Goal: Transaction & Acquisition: Purchase product/service

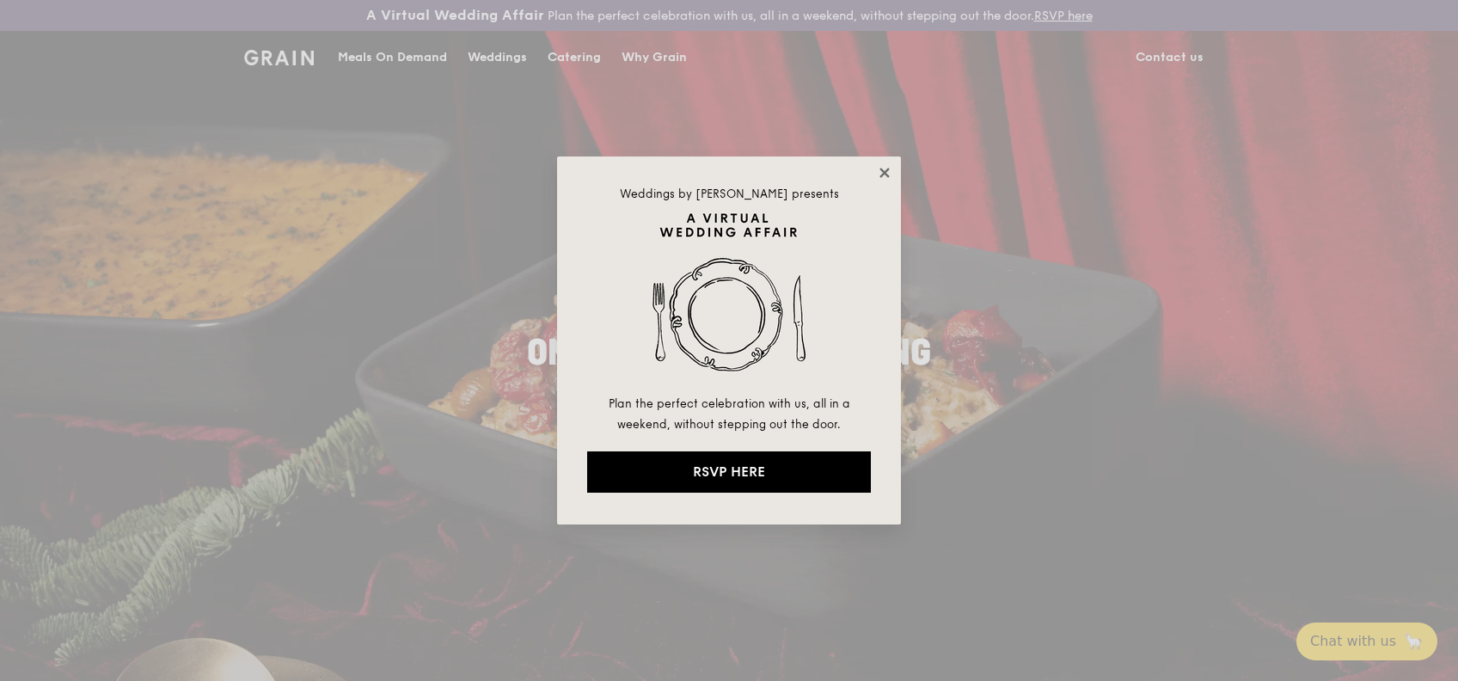
click at [882, 170] on icon at bounding box center [883, 172] width 9 height 9
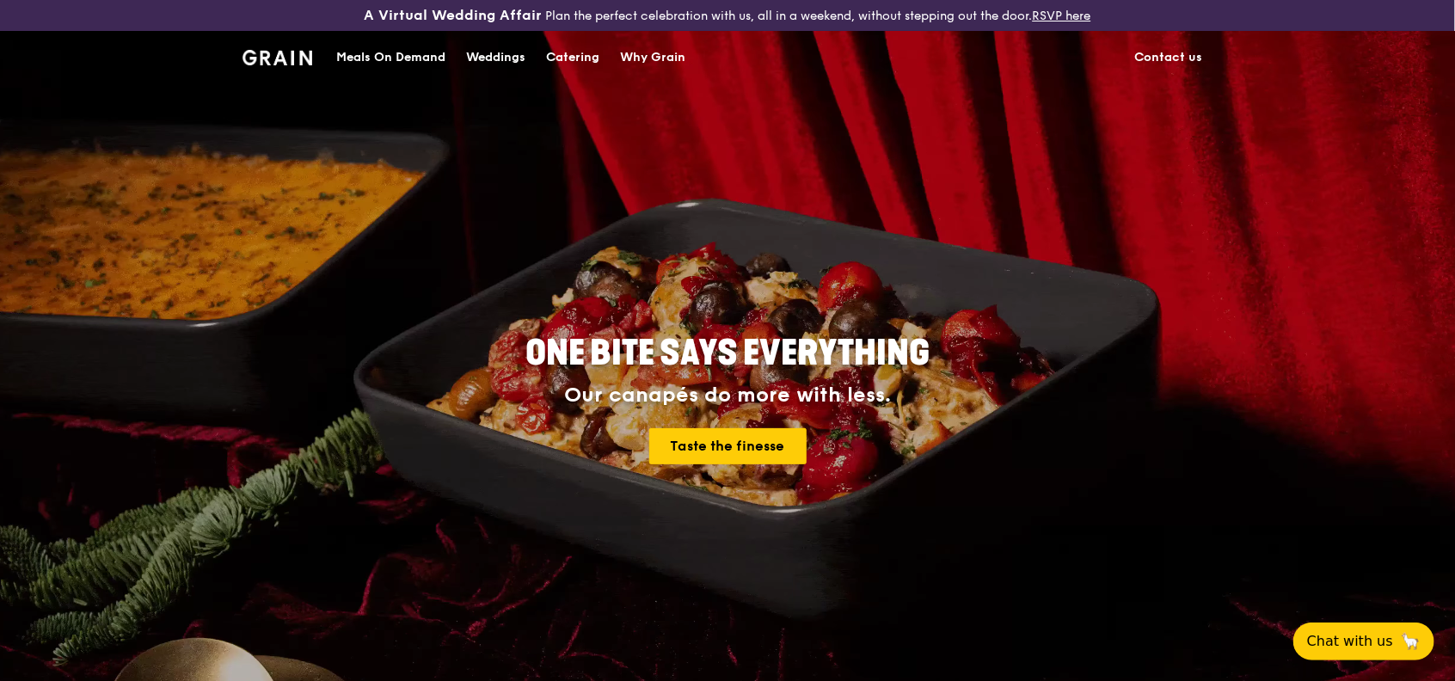
click at [407, 57] on div "Meals On Demand" at bounding box center [390, 58] width 109 height 52
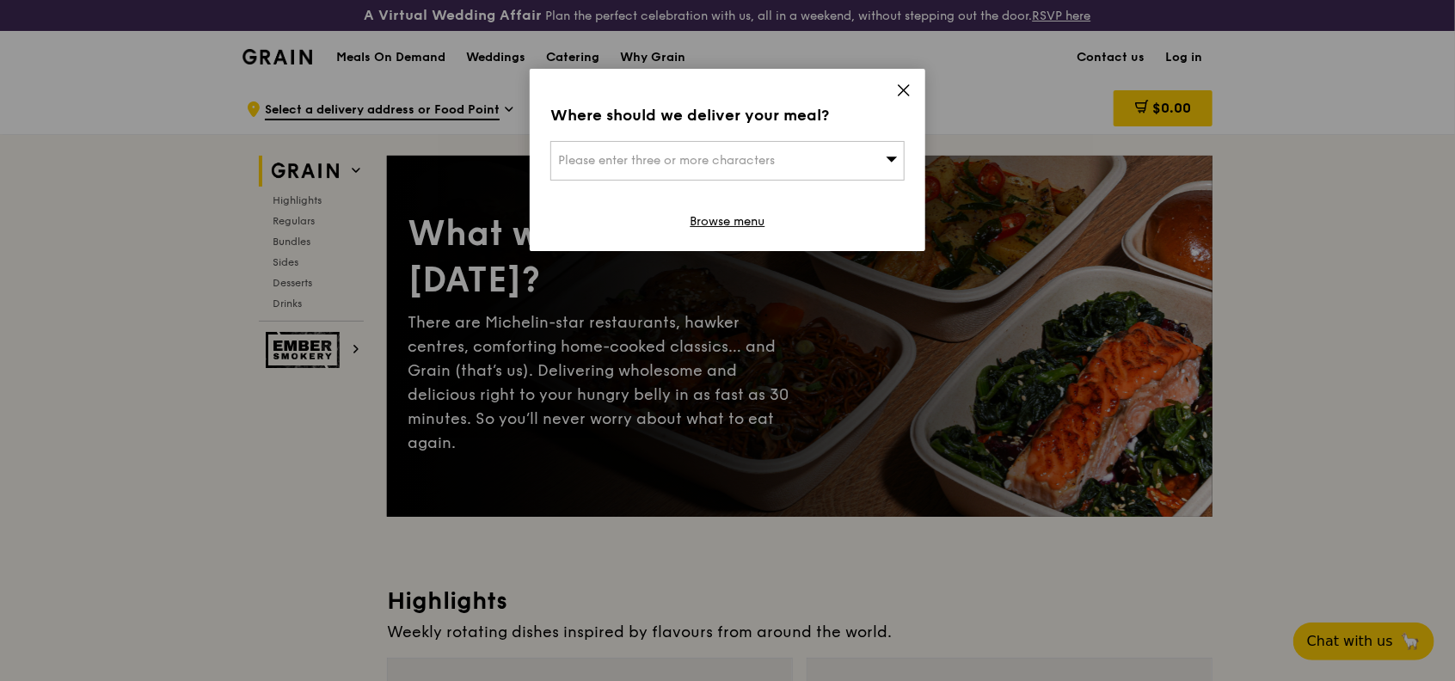
click at [805, 158] on div "Please enter three or more characters" at bounding box center [727, 161] width 354 height 40
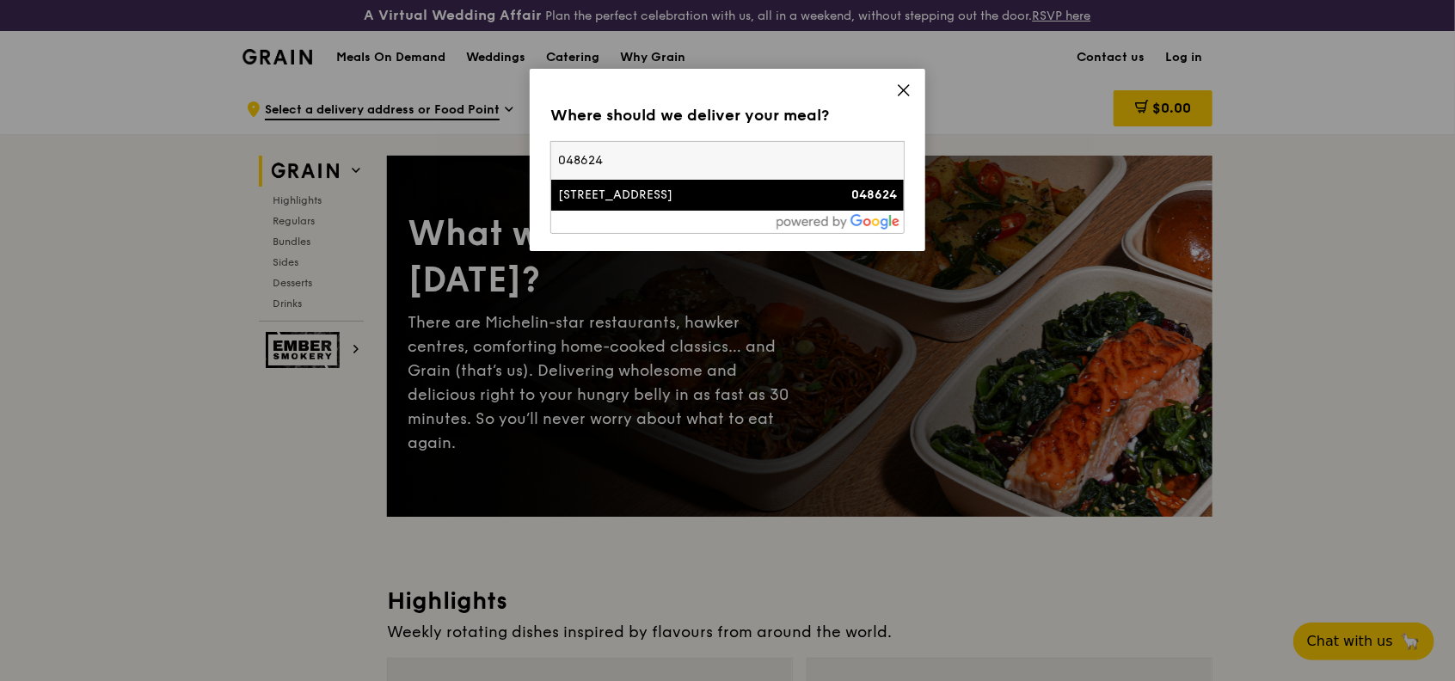
type input "048624"
click at [786, 202] on div "[STREET_ADDRESS]" at bounding box center [685, 195] width 254 height 17
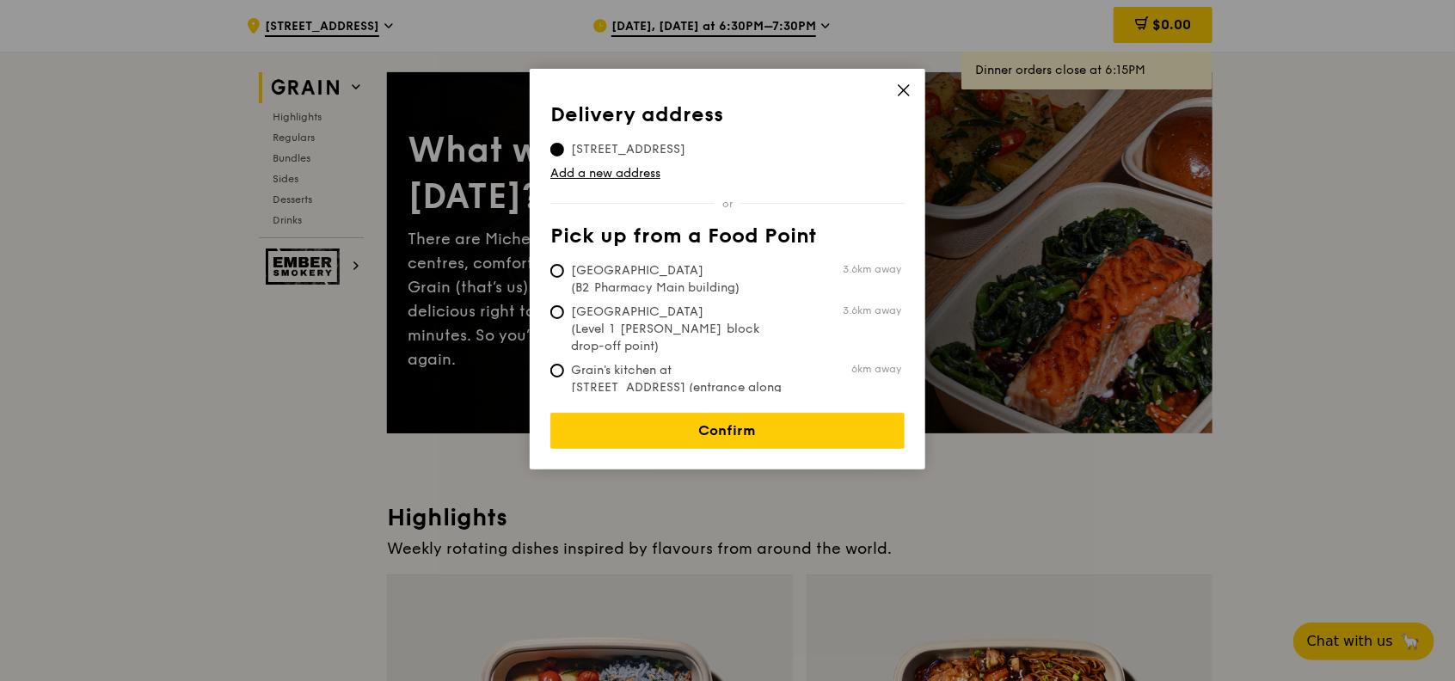
scroll to position [114, 0]
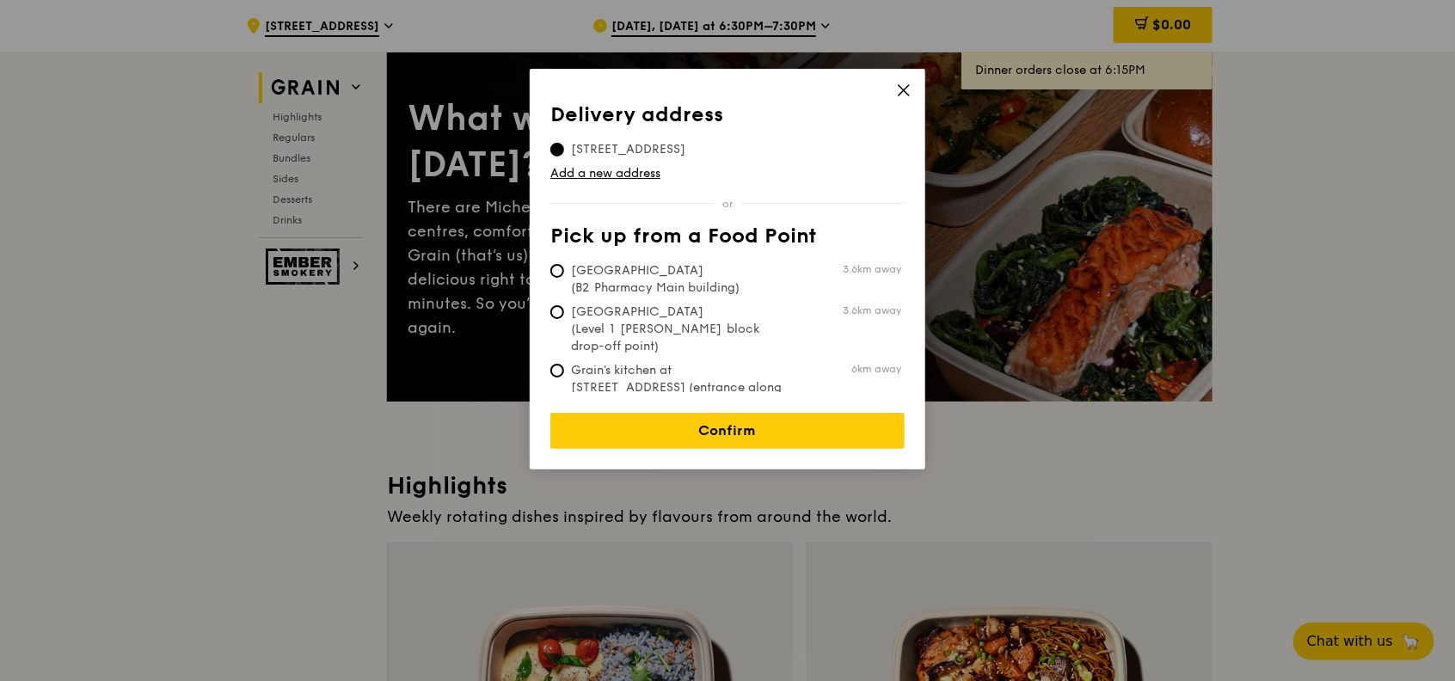
click at [743, 110] on th "Delivery address" at bounding box center [727, 118] width 354 height 31
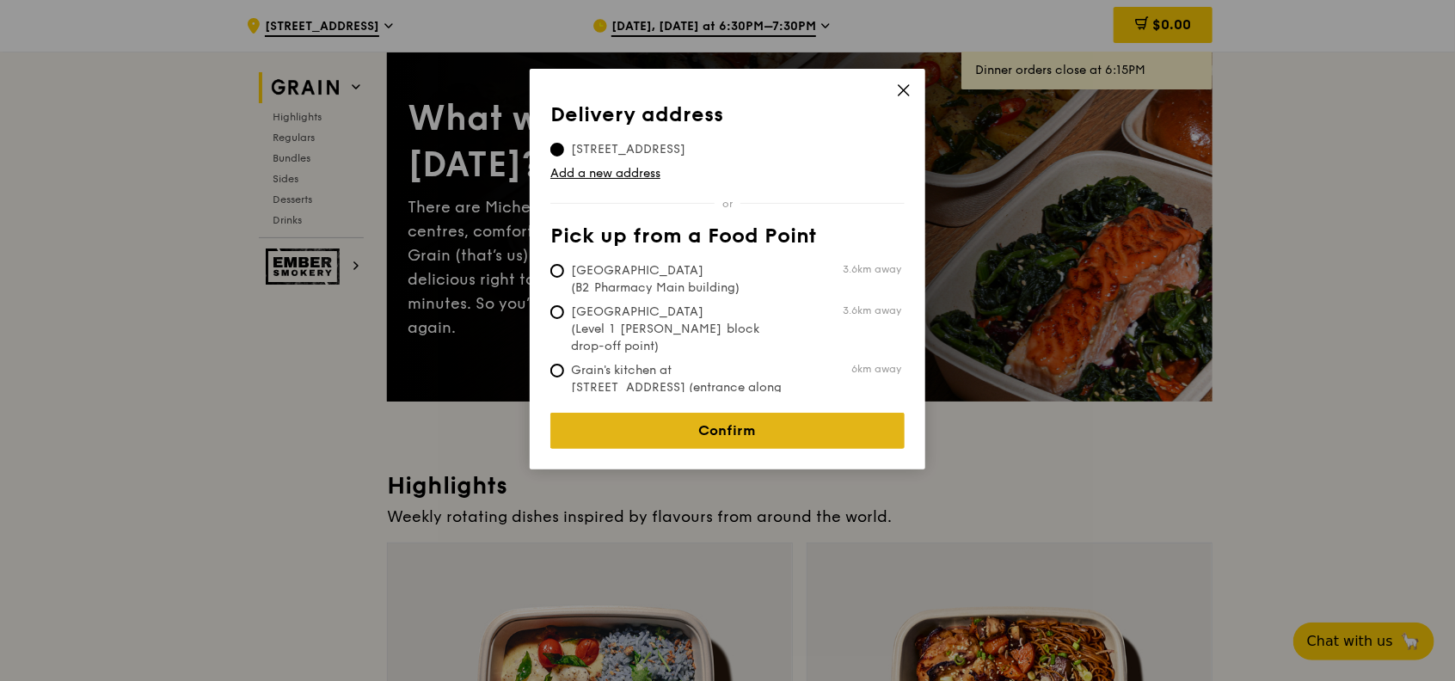
click at [729, 419] on link "Confirm" at bounding box center [727, 431] width 354 height 36
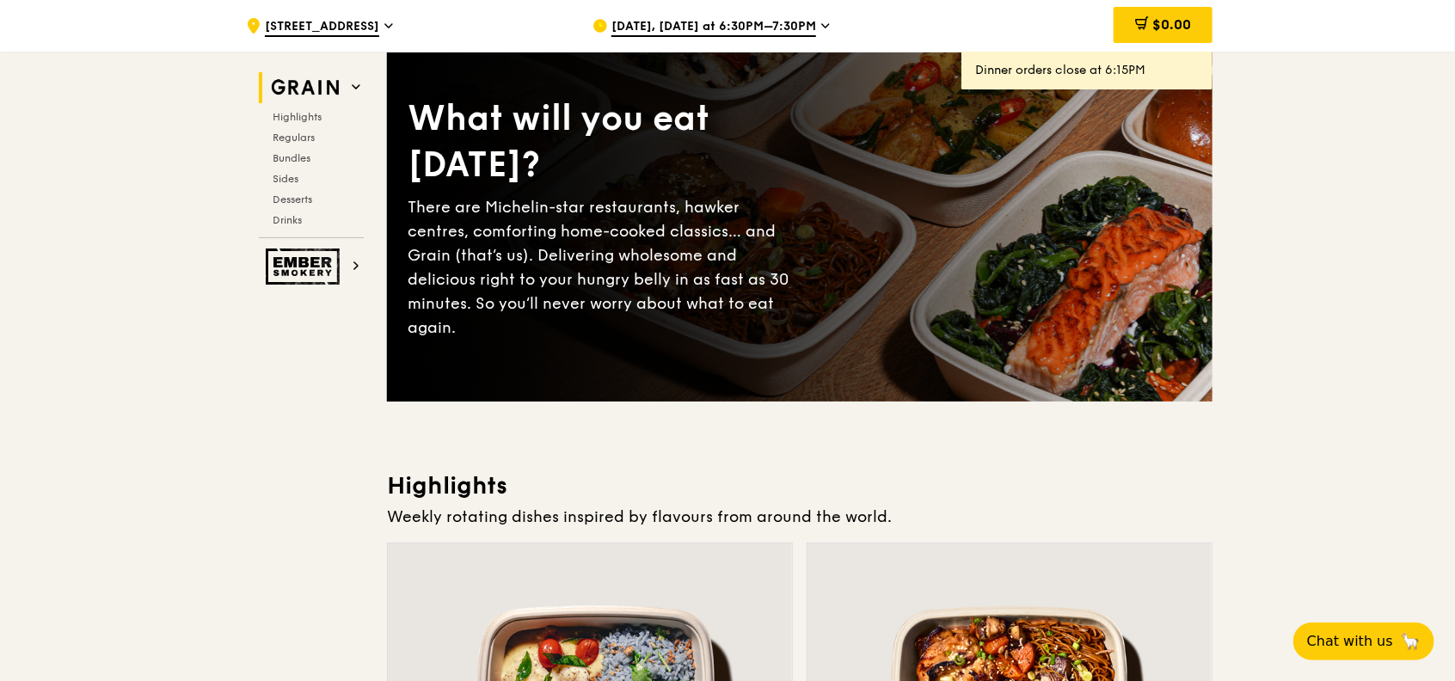
click at [751, 24] on span "Oct 8, Today at 6:30PM–7:30PM" at bounding box center [713, 27] width 205 height 19
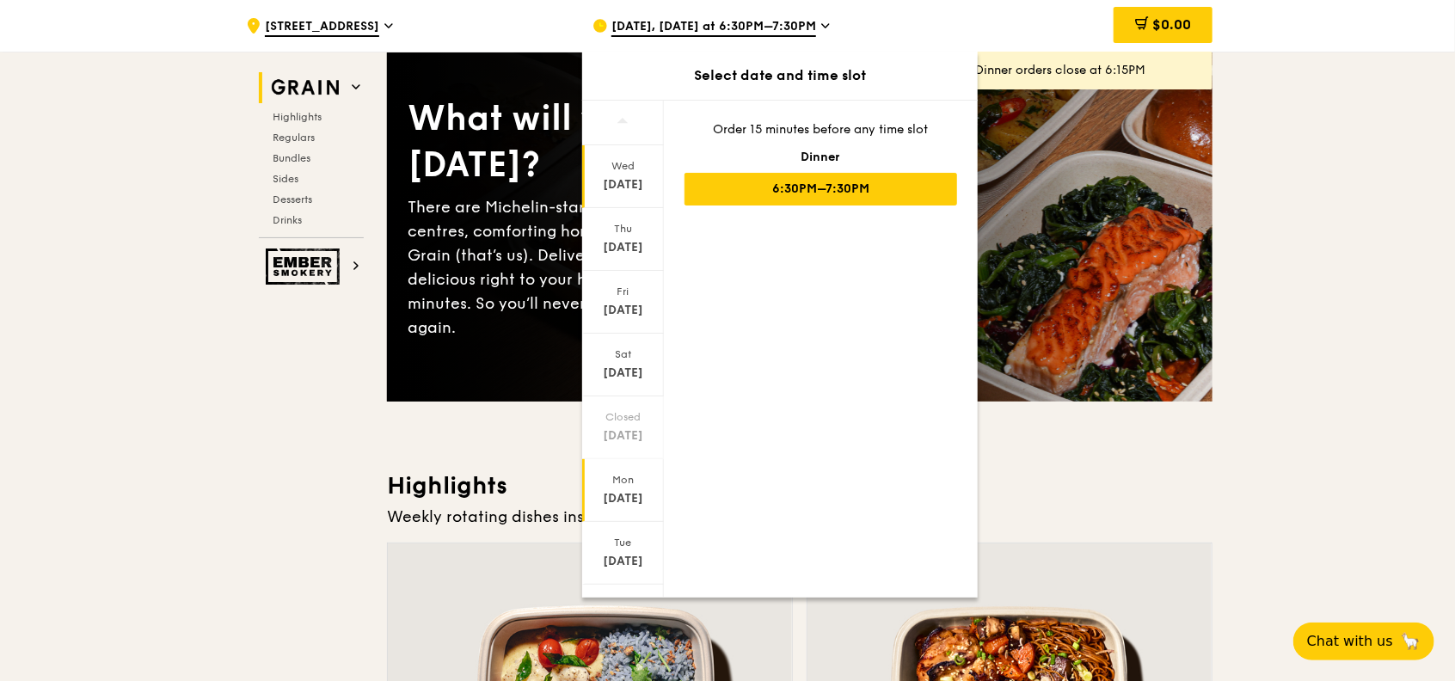
click at [633, 498] on div "[DATE]" at bounding box center [623, 498] width 77 height 17
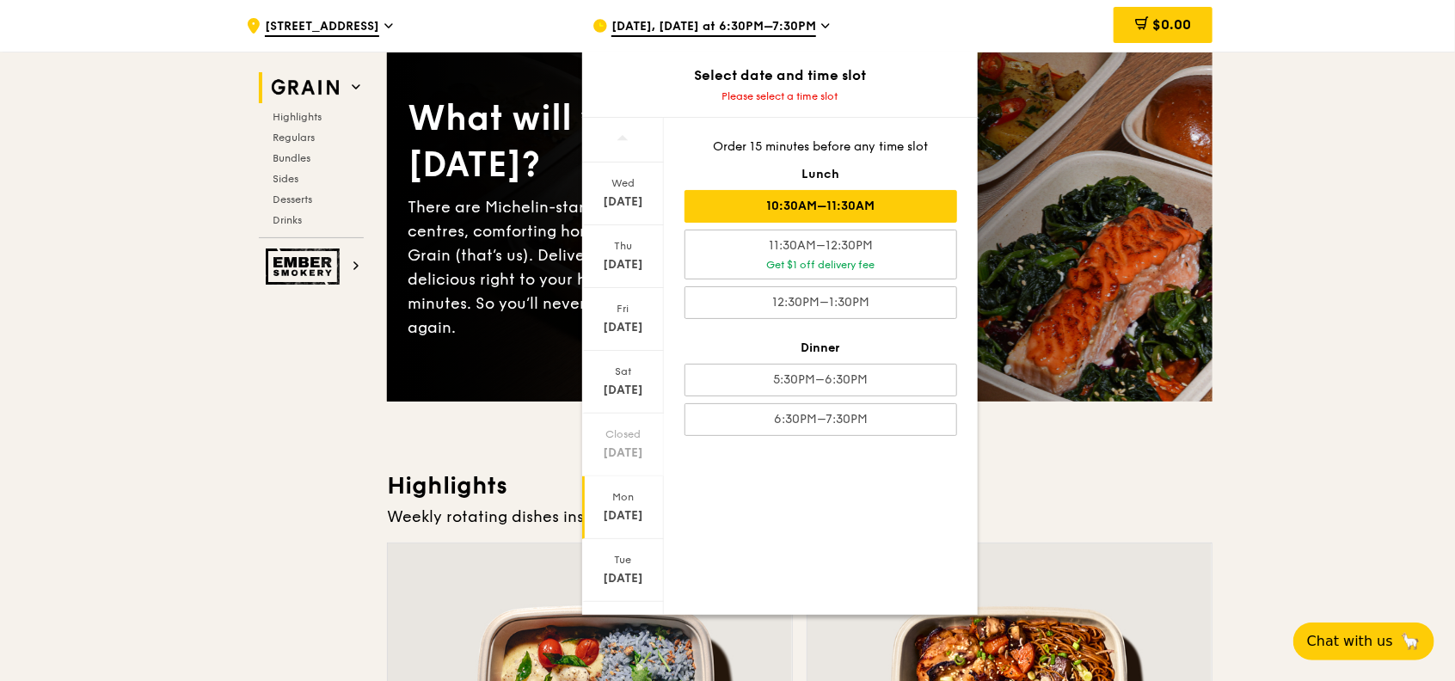
click at [827, 209] on div "10:30AM–11:30AM" at bounding box center [820, 206] width 273 height 33
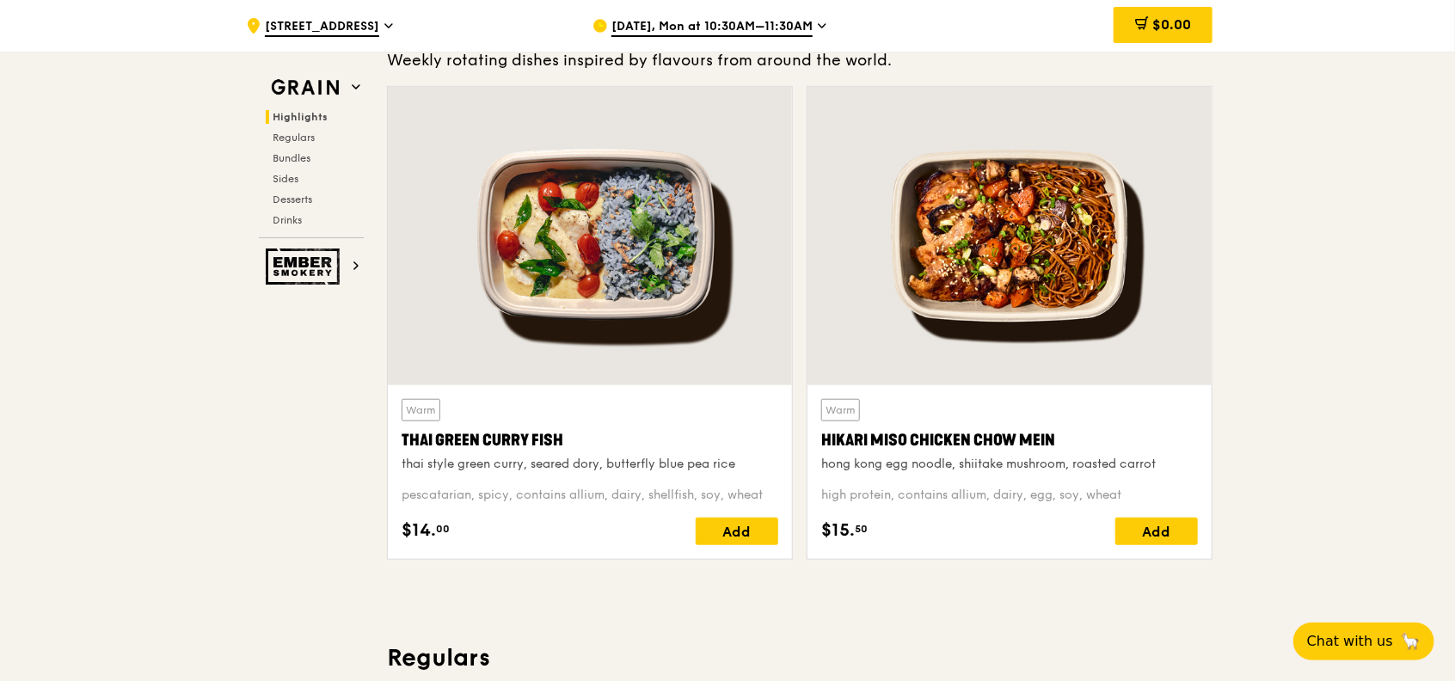
scroll to position [573, 0]
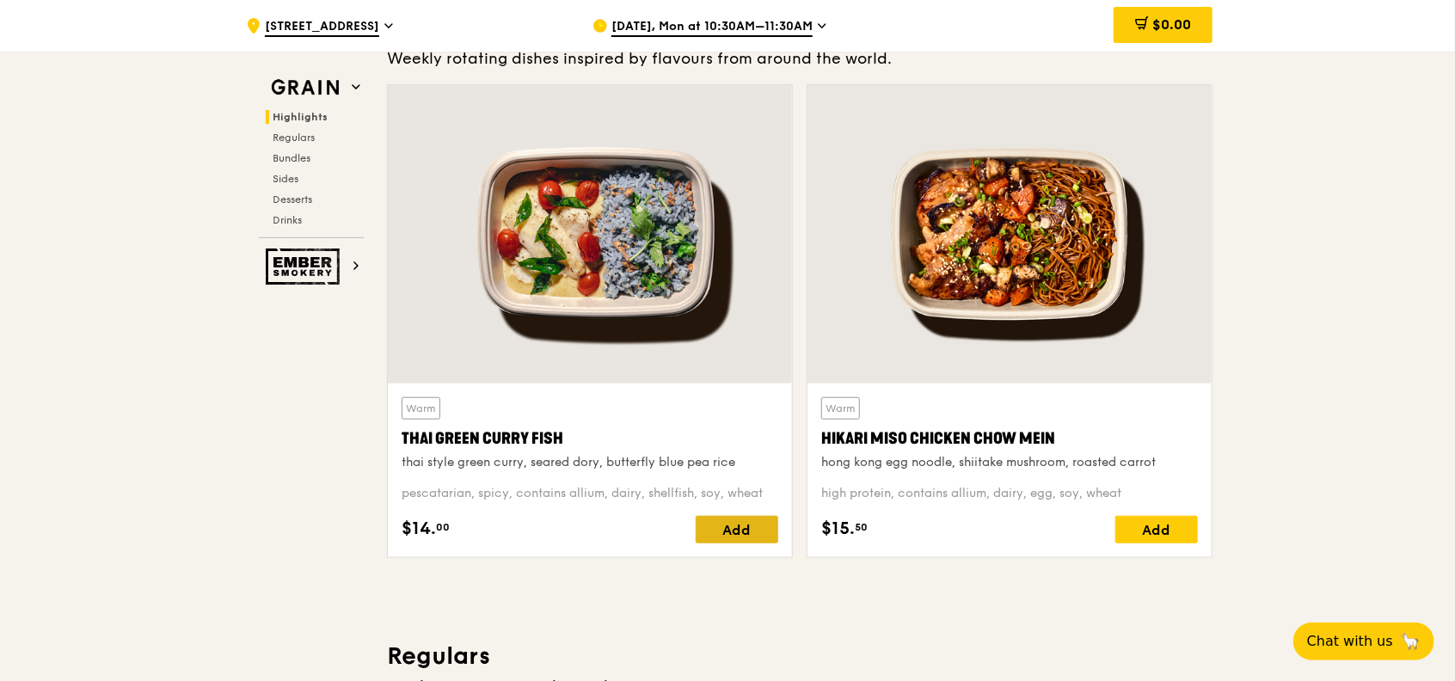
click at [726, 530] on div "Add" at bounding box center [736, 530] width 83 height 28
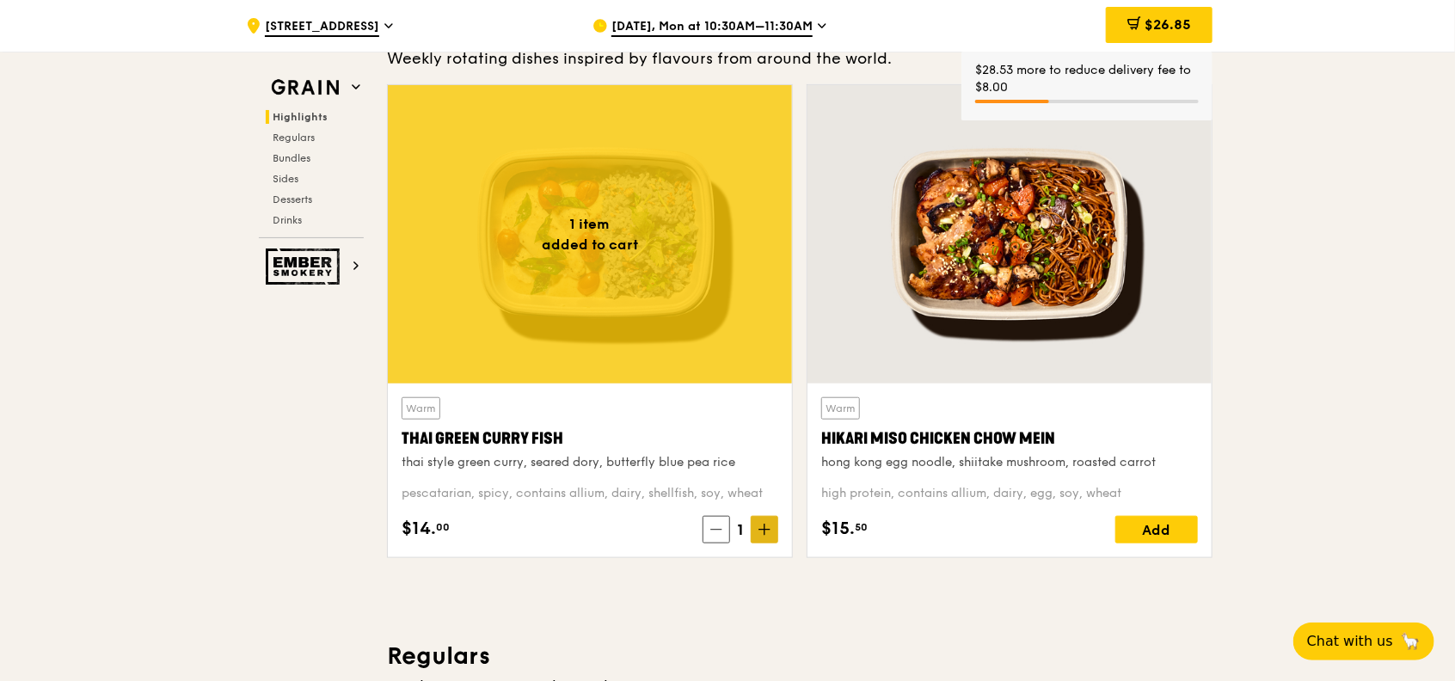
click at [770, 520] on span at bounding box center [764, 530] width 28 height 28
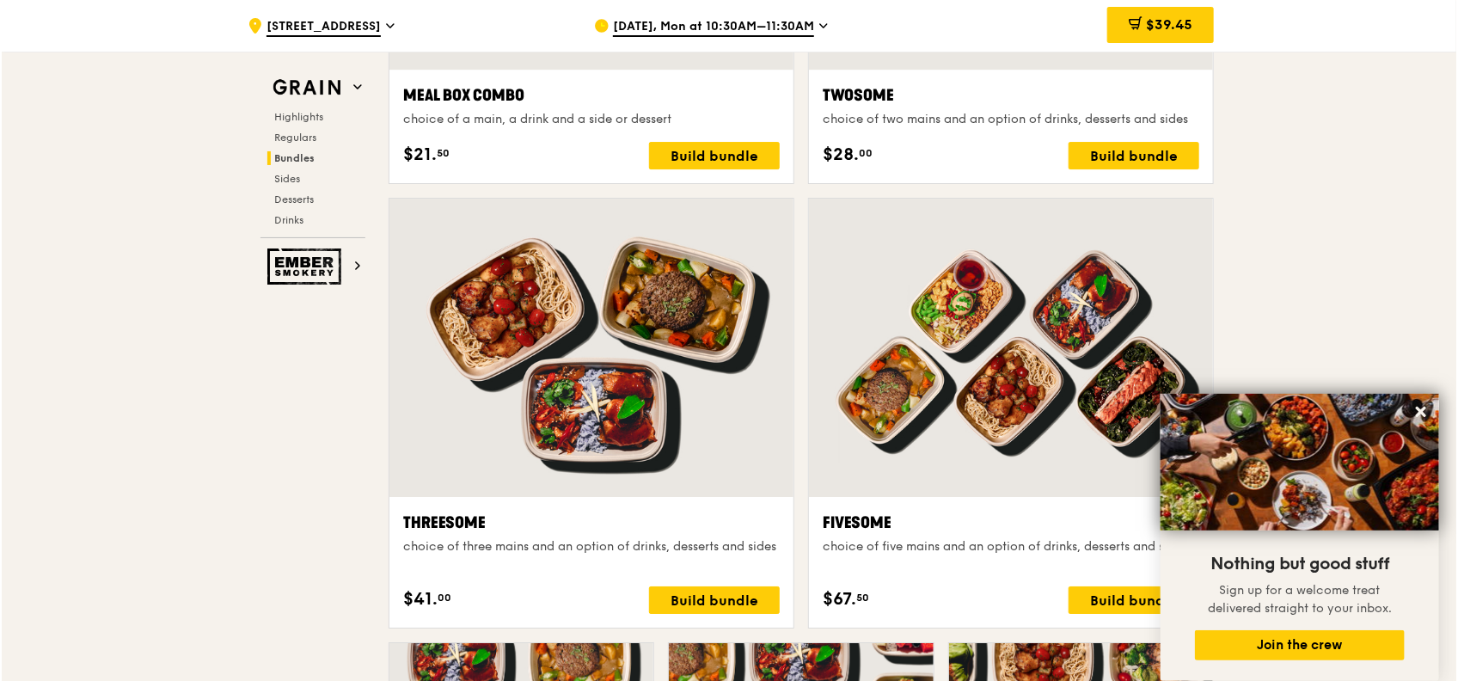
scroll to position [2973, 0]
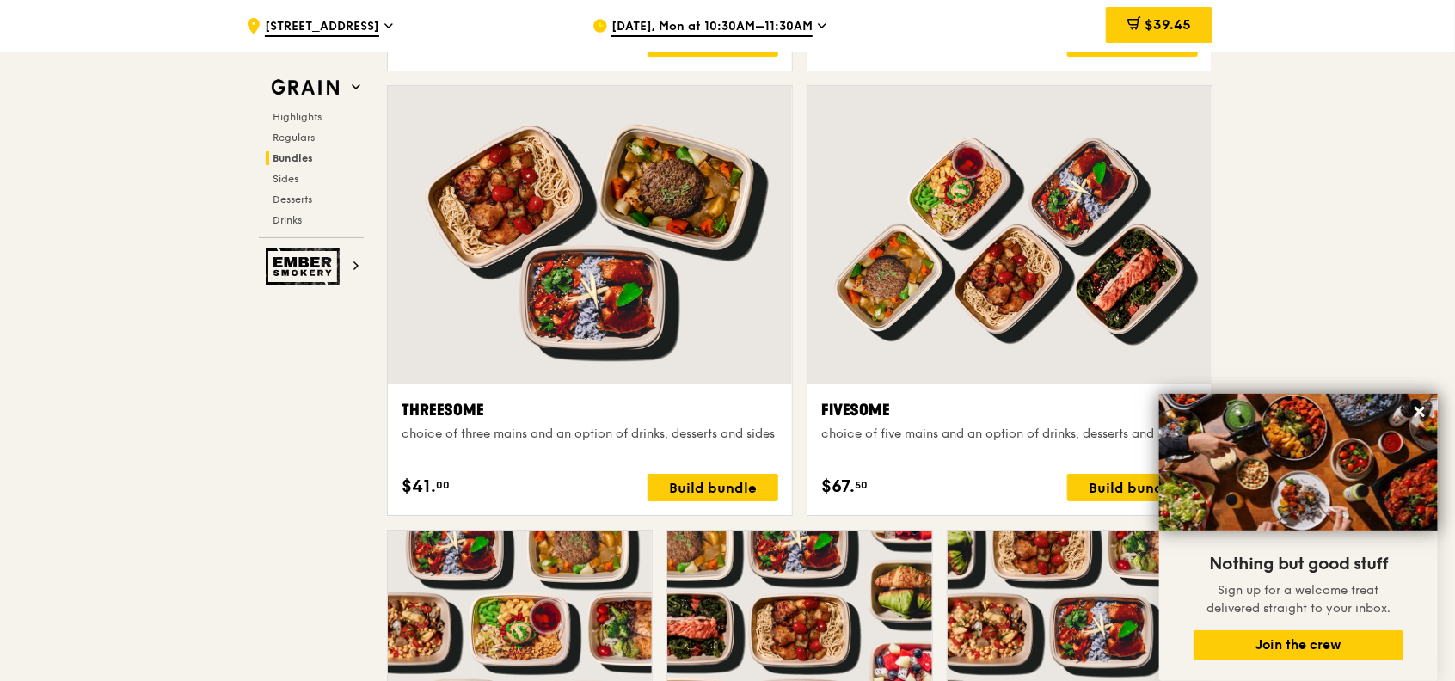
click at [1117, 481] on div "Build bundle" at bounding box center [1132, 488] width 131 height 28
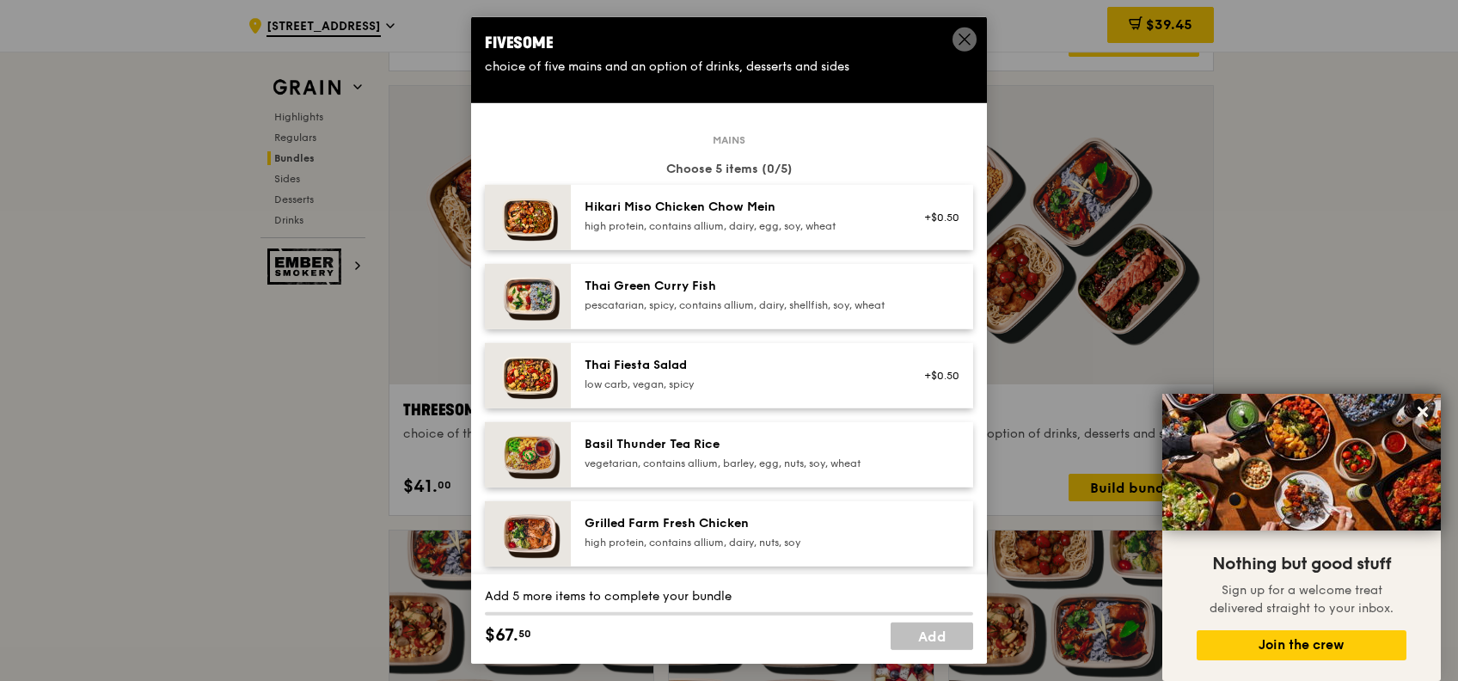
click at [937, 634] on link "Add" at bounding box center [932, 636] width 83 height 28
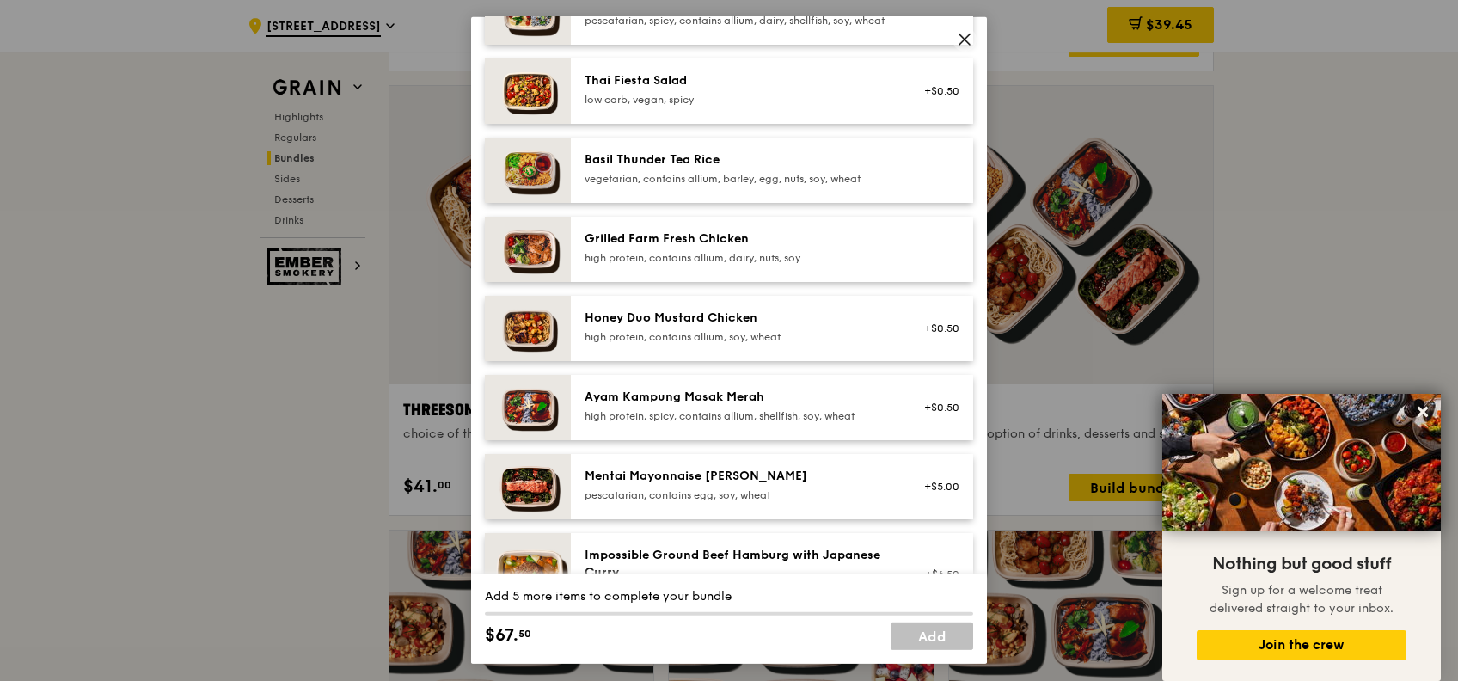
scroll to position [0, 0]
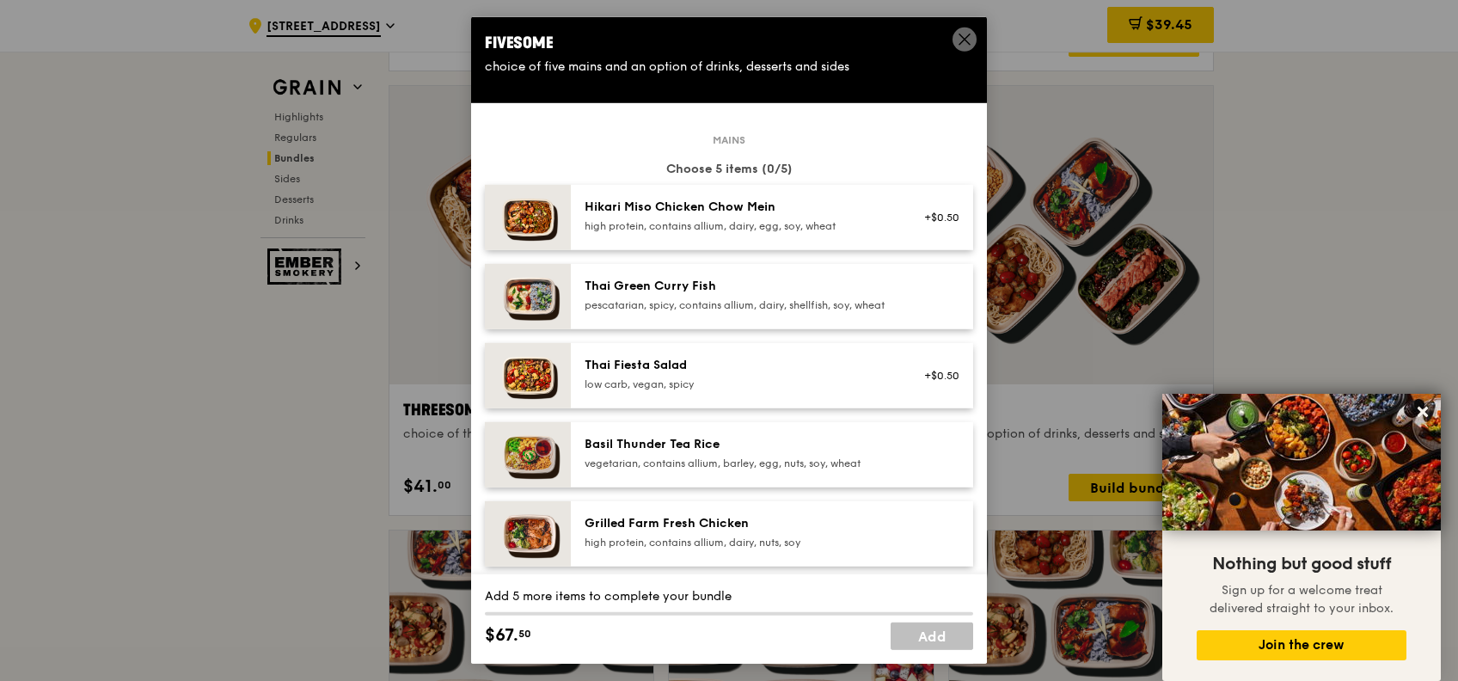
click at [965, 36] on icon at bounding box center [964, 39] width 15 height 15
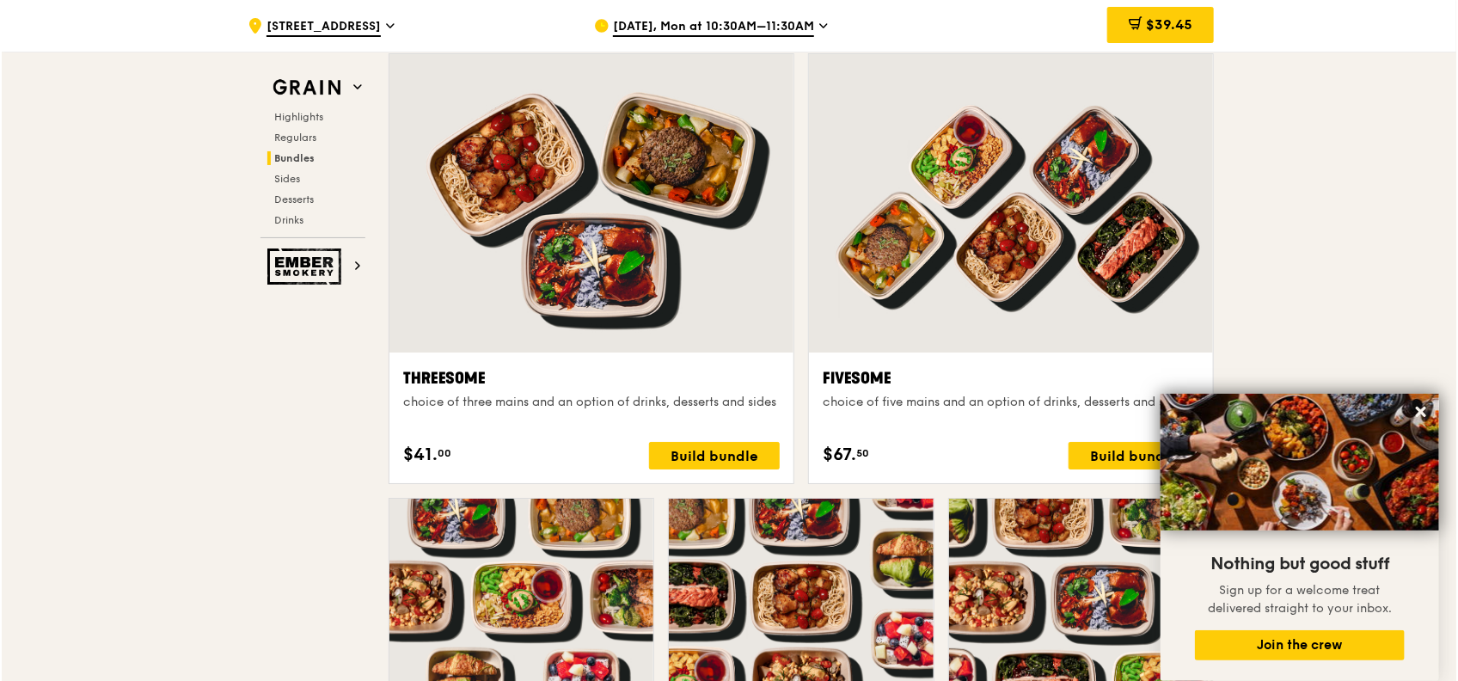
scroll to position [2857, 0]
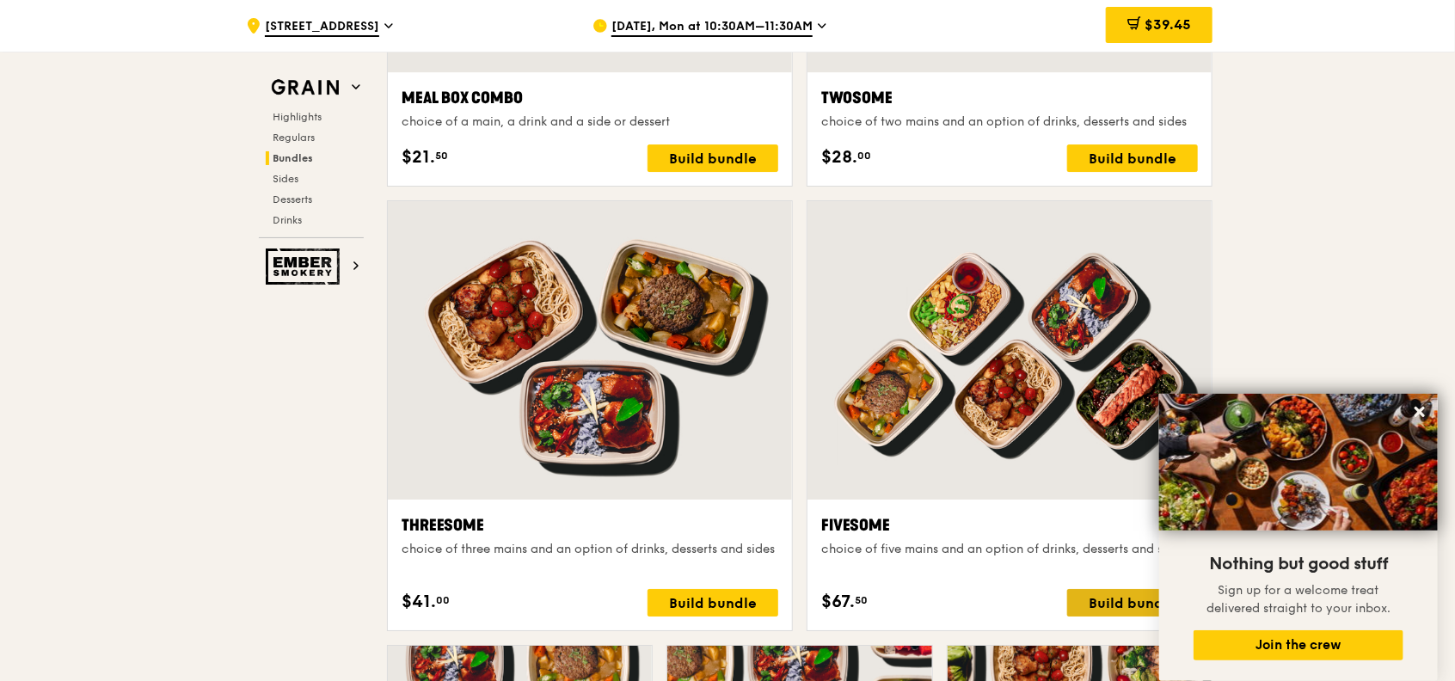
click at [1093, 597] on div "Build bundle" at bounding box center [1132, 603] width 131 height 28
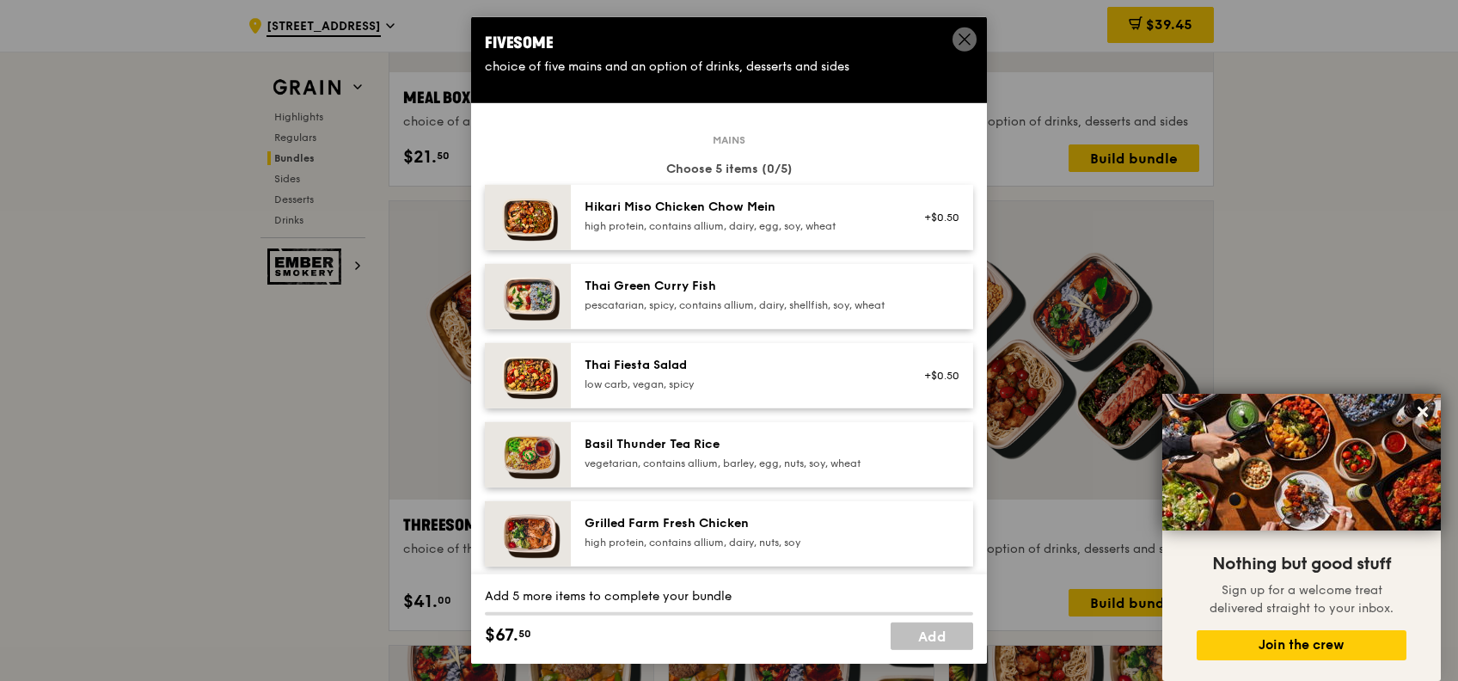
click at [789, 302] on div "pescatarian, spicy, contains allium, dairy, shellfish, soy, wheat" at bounding box center [739, 305] width 309 height 14
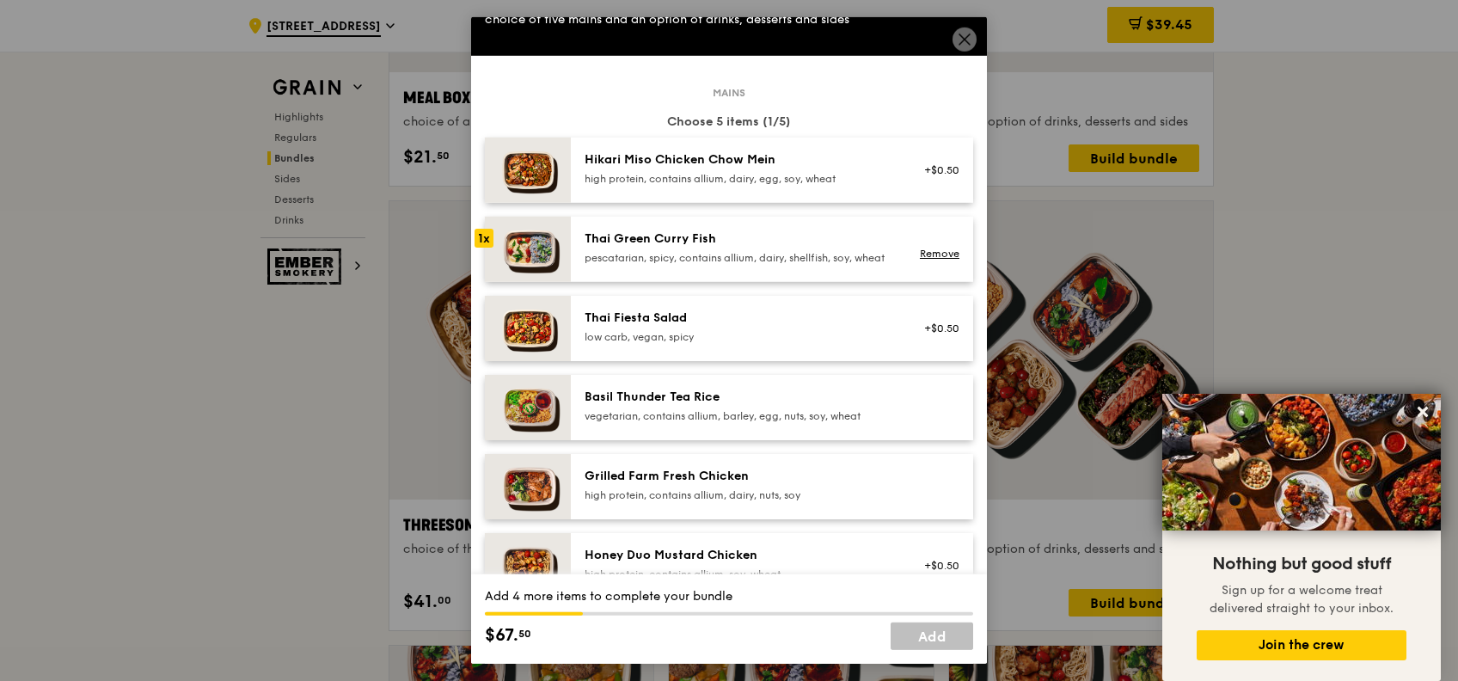
scroll to position [114, 0]
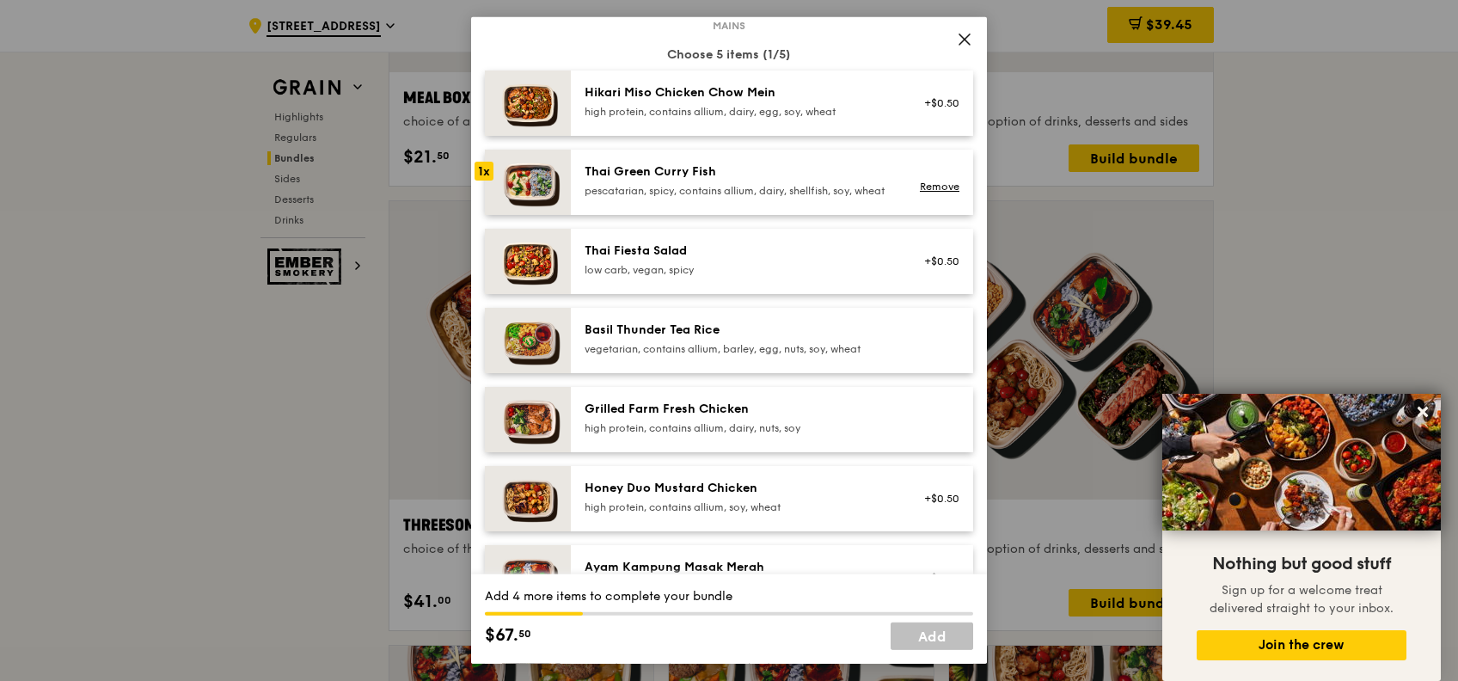
click at [775, 435] on div "high protein, contains allium, dairy, nuts, soy" at bounding box center [739, 428] width 309 height 14
click at [755, 418] on div "Grilled Farm Fresh Chicken" at bounding box center [739, 409] width 309 height 17
click at [933, 429] on link "Remove" at bounding box center [940, 423] width 40 height 12
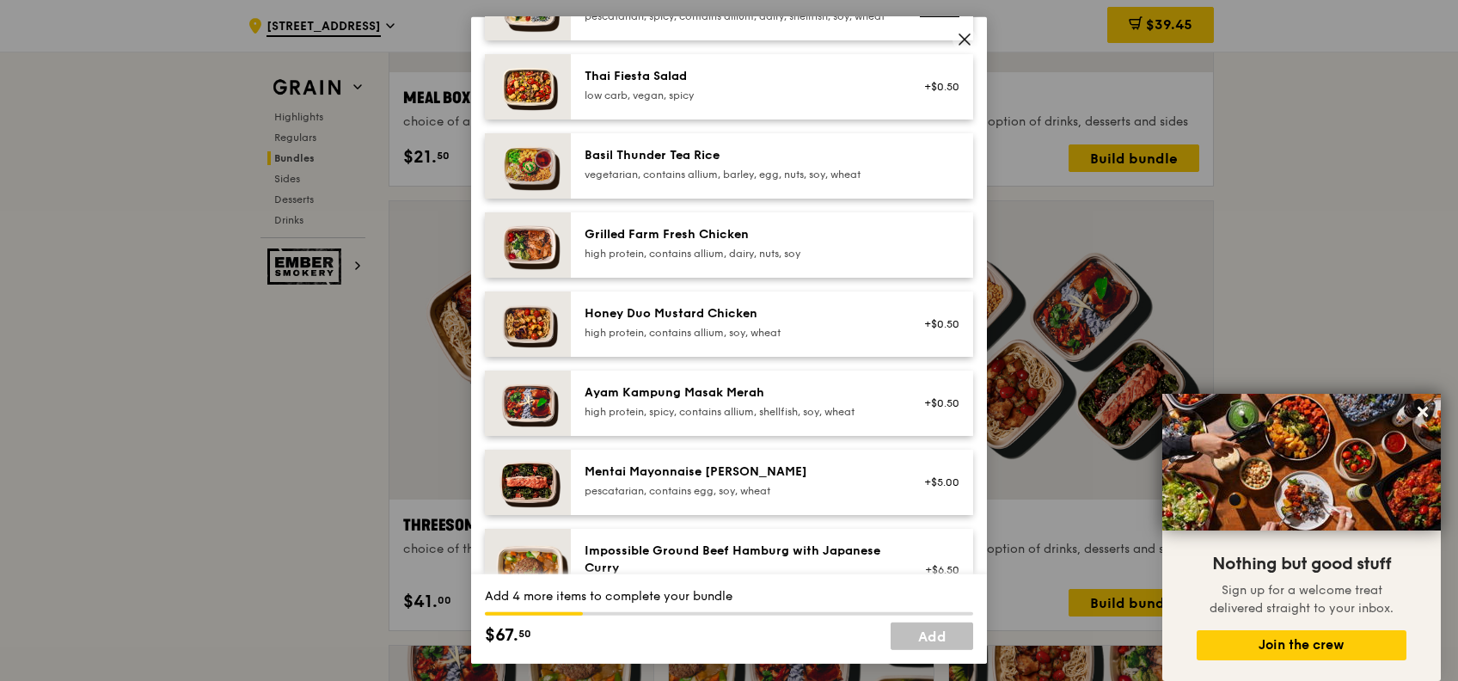
scroll to position [0, 0]
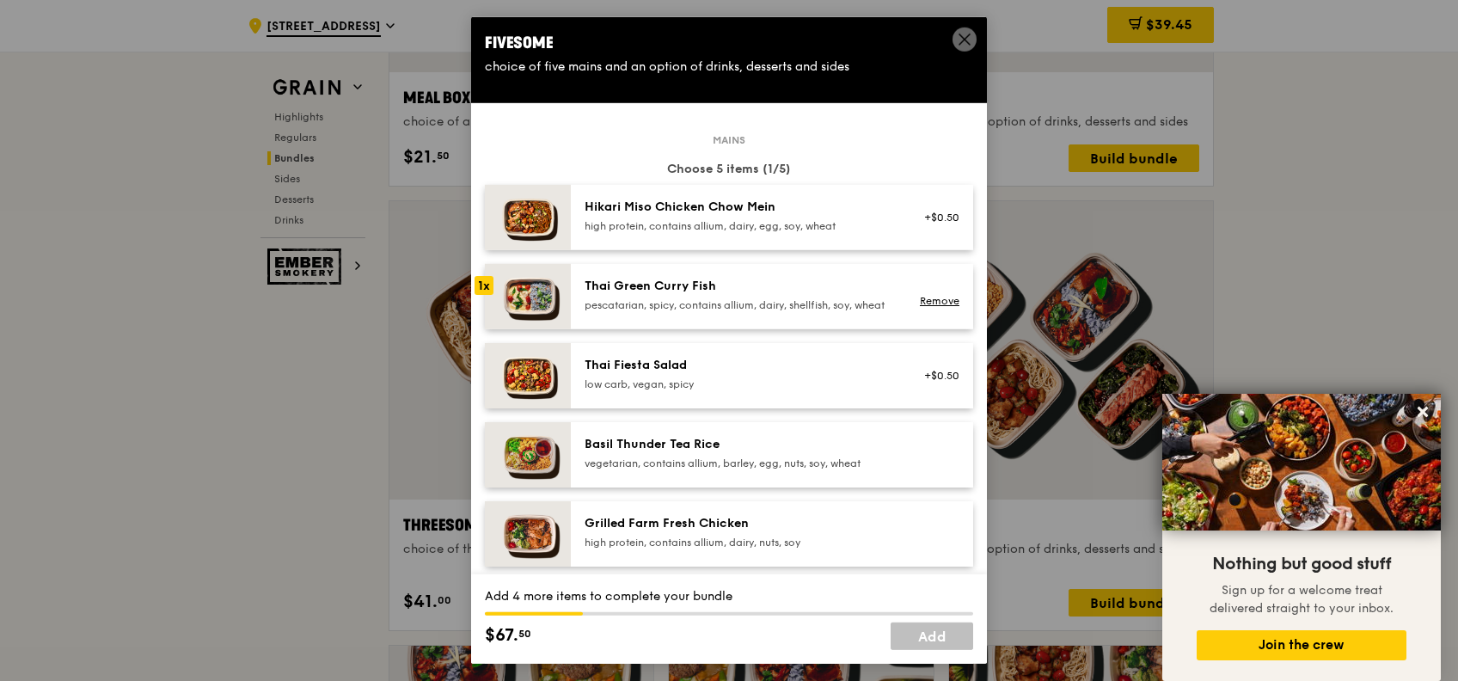
click at [483, 284] on div "1x" at bounding box center [484, 285] width 19 height 19
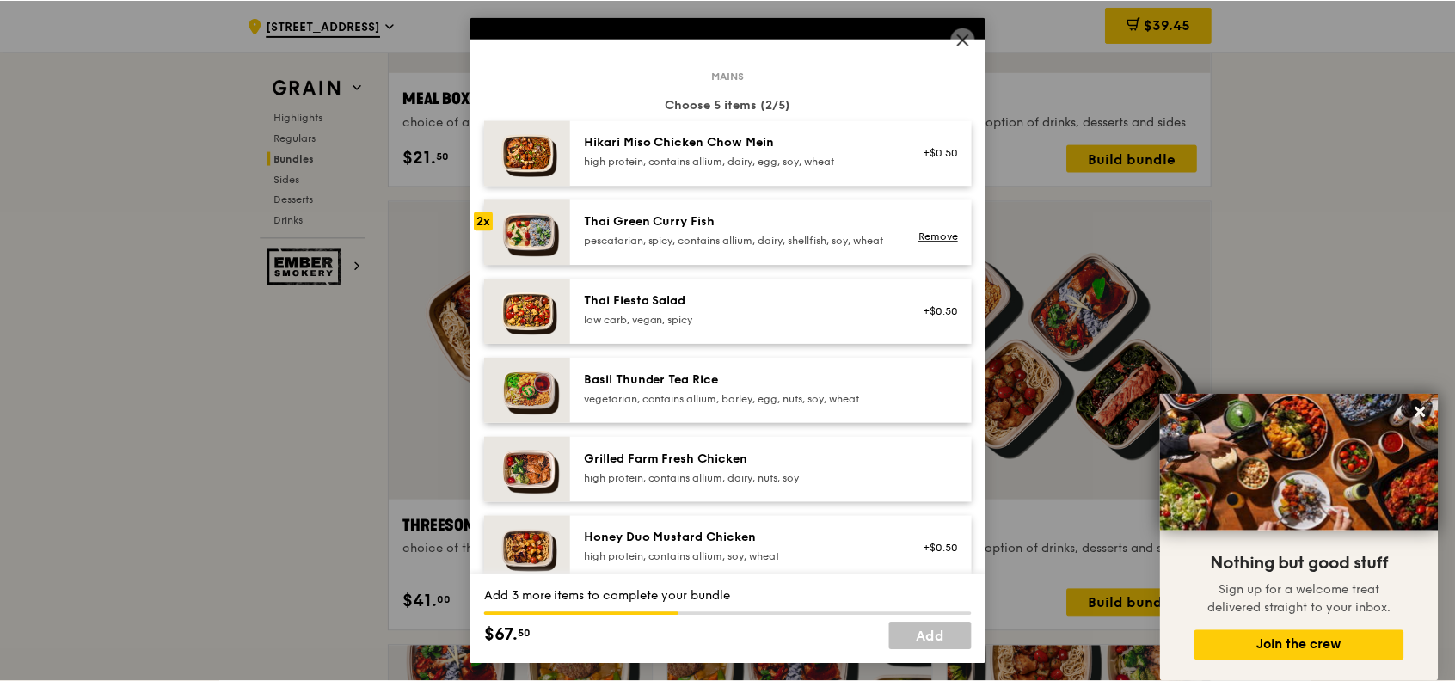
scroll to position [114, 0]
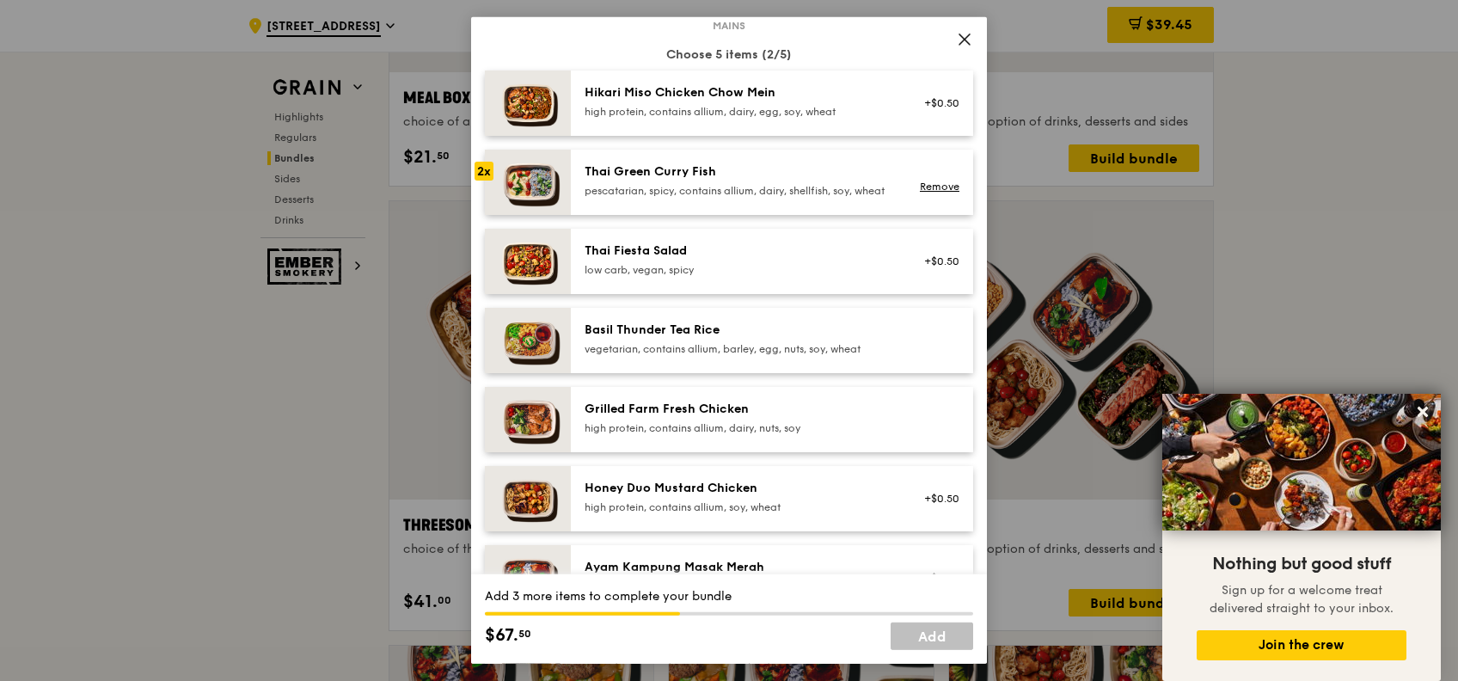
click at [618, 418] on div "Grilled Farm Fresh Chicken" at bounding box center [739, 409] width 309 height 17
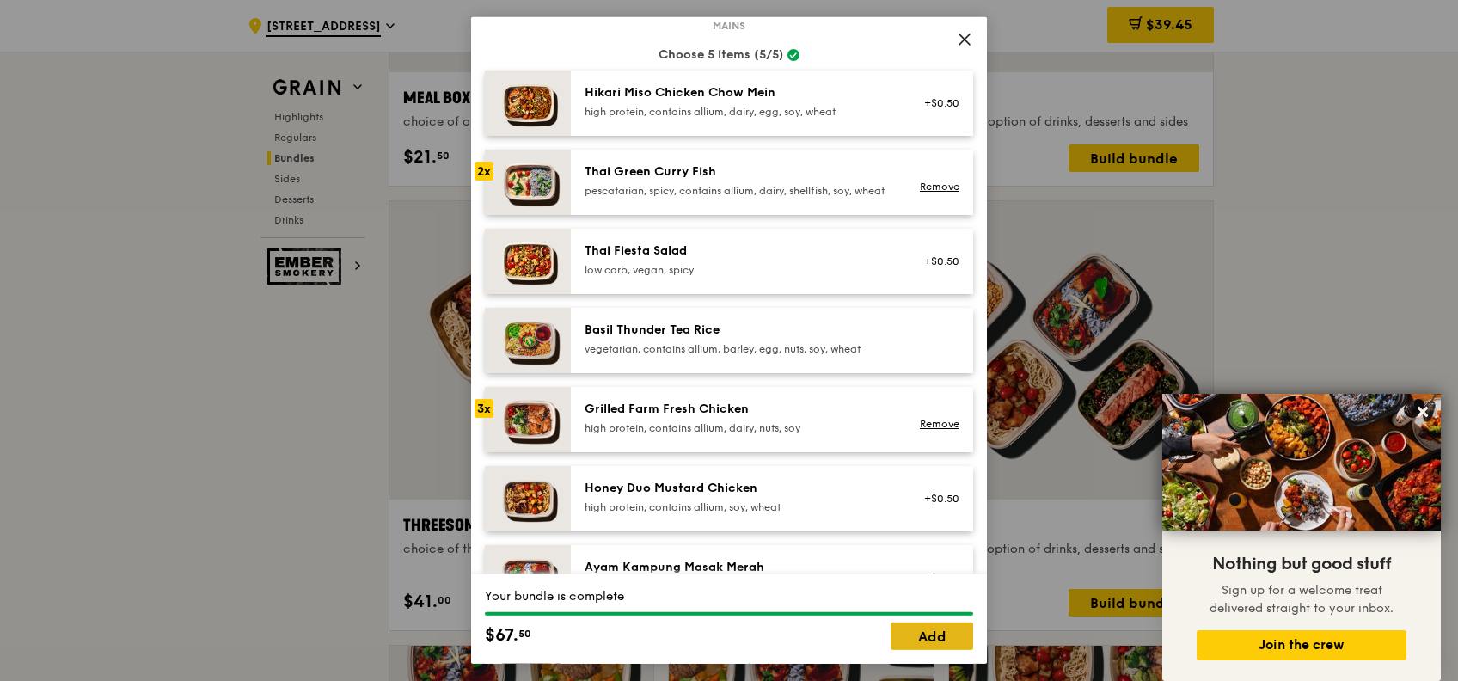
click at [916, 633] on link "Add" at bounding box center [932, 636] width 83 height 28
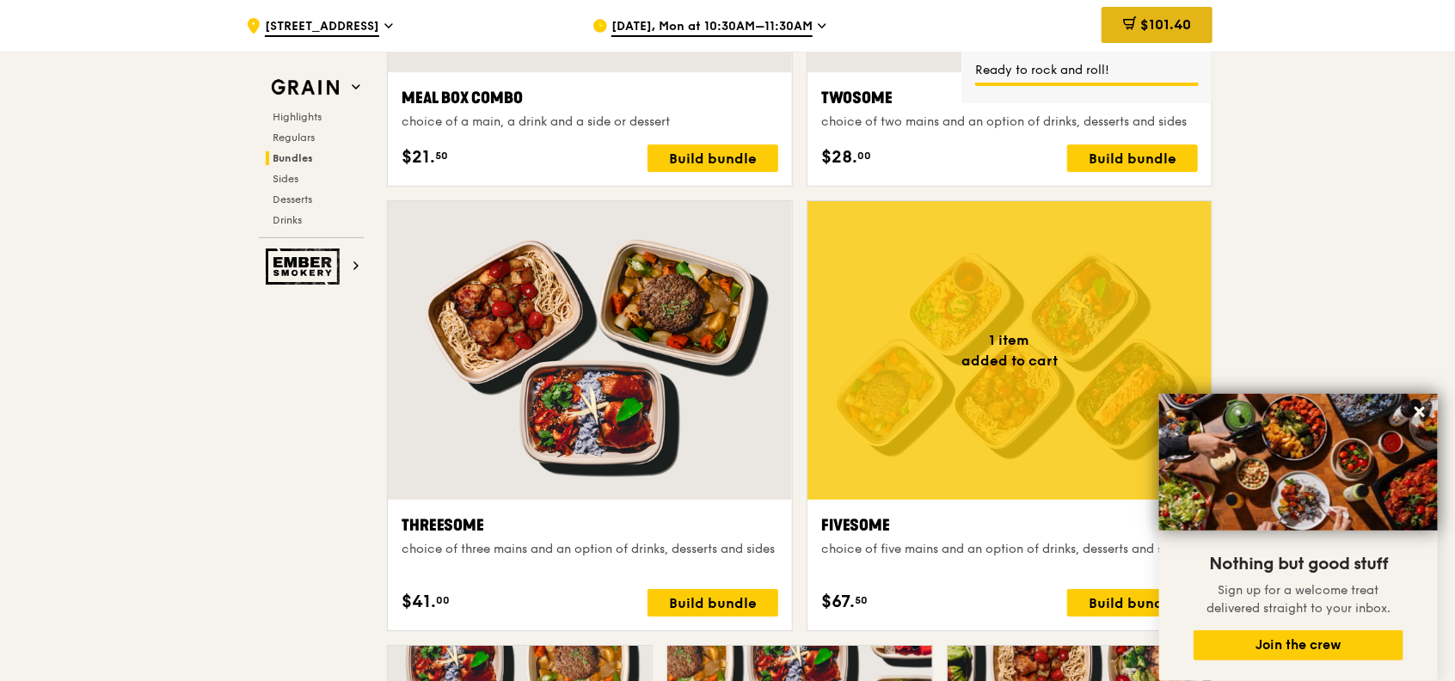
click at [1179, 28] on span "$101.40" at bounding box center [1165, 24] width 51 height 16
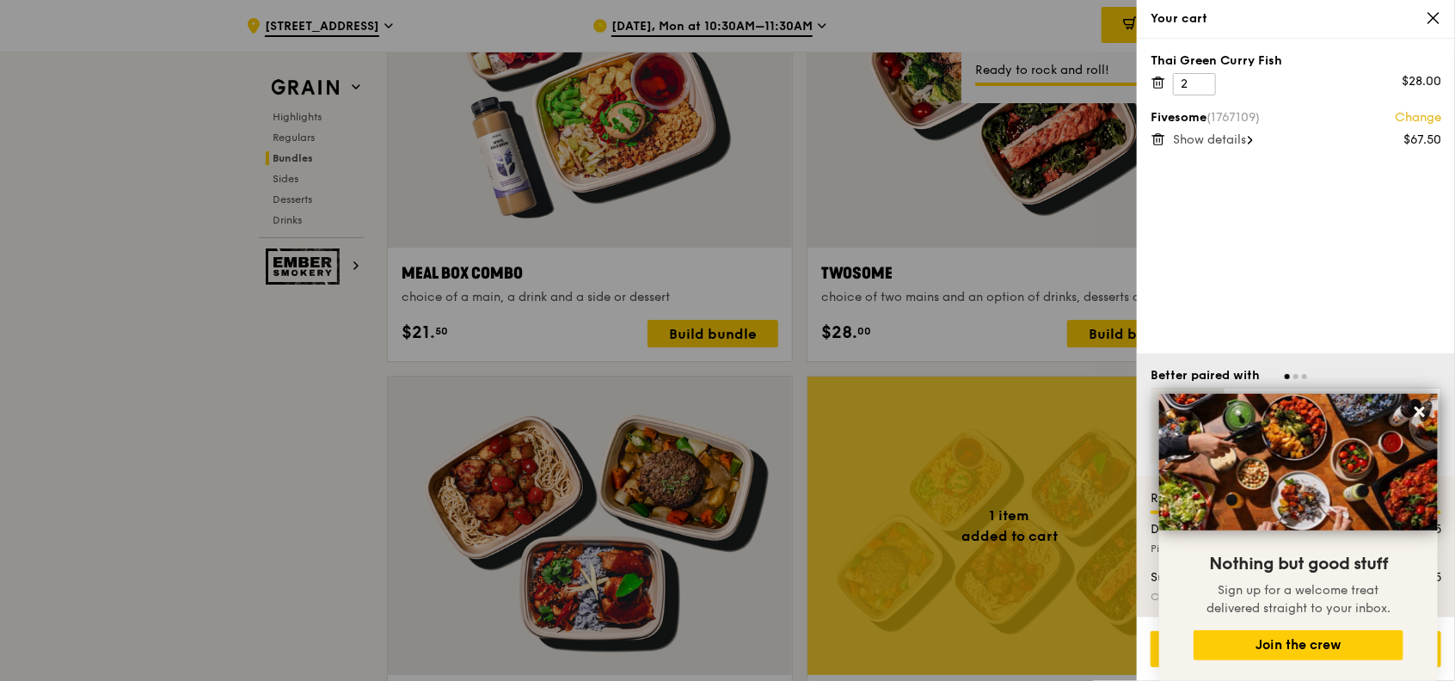
scroll to position [2513, 0]
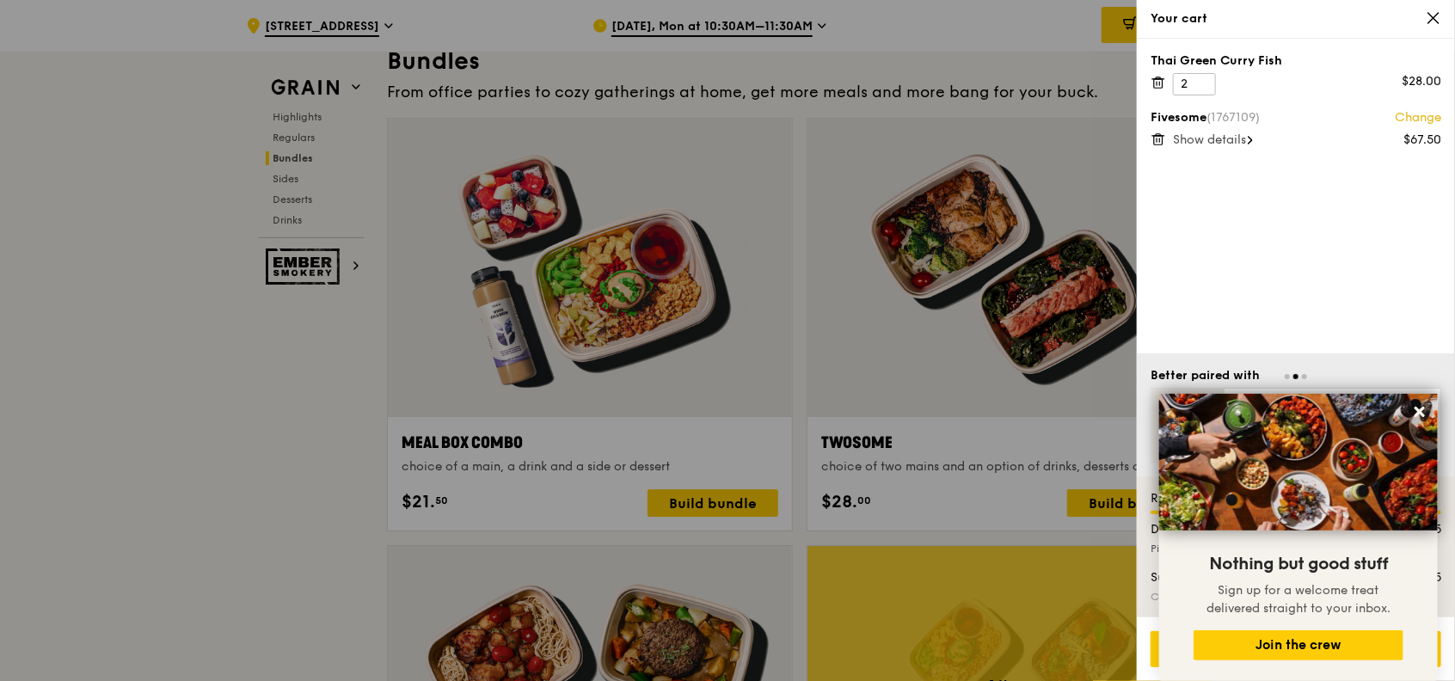
click at [1163, 84] on icon at bounding box center [1157, 82] width 15 height 15
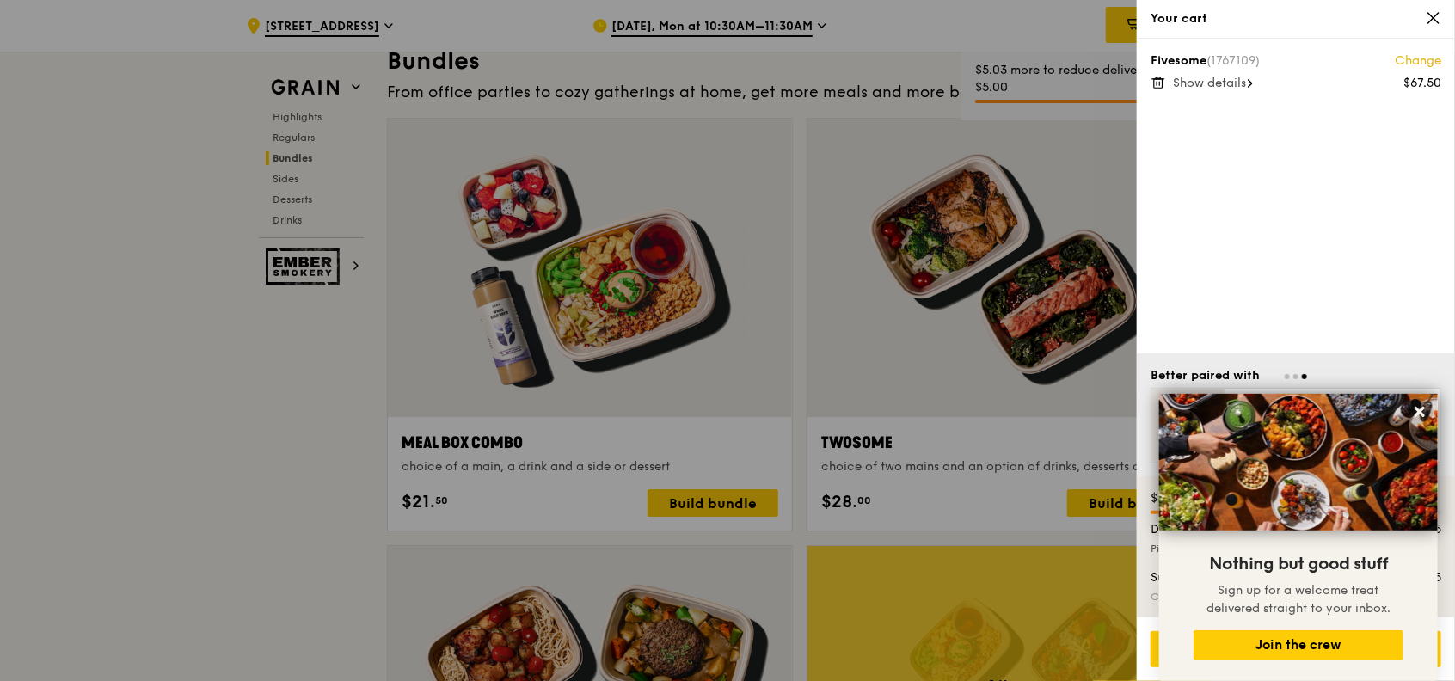
click at [1369, 243] on div "Fivesome (1767109) Change $67.50 Show details" at bounding box center [1295, 196] width 318 height 315
click at [1383, 296] on div "Fivesome (1767109) Change $67.50 Show details" at bounding box center [1295, 196] width 318 height 315
click at [1381, 295] on div "Fivesome (1767109) Change $67.50 Show details" at bounding box center [1295, 196] width 318 height 315
drag, startPoint x: 1436, startPoint y: 17, endPoint x: 1413, endPoint y: 172, distance: 156.3
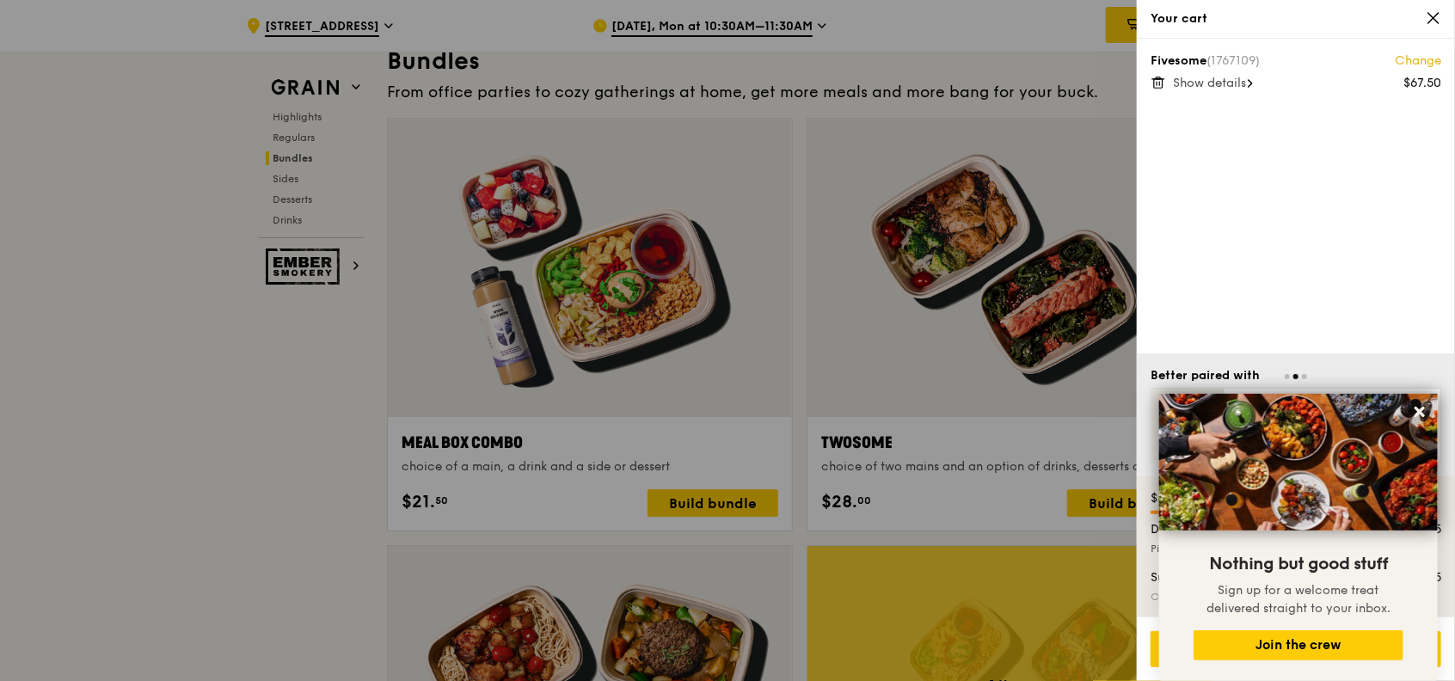
click at [1412, 171] on div "Your cart Fivesome (1767109) Change $67.50 Show details Better paired with Onde…" at bounding box center [1295, 340] width 318 height 681
click at [1413, 408] on icon at bounding box center [1419, 411] width 15 height 15
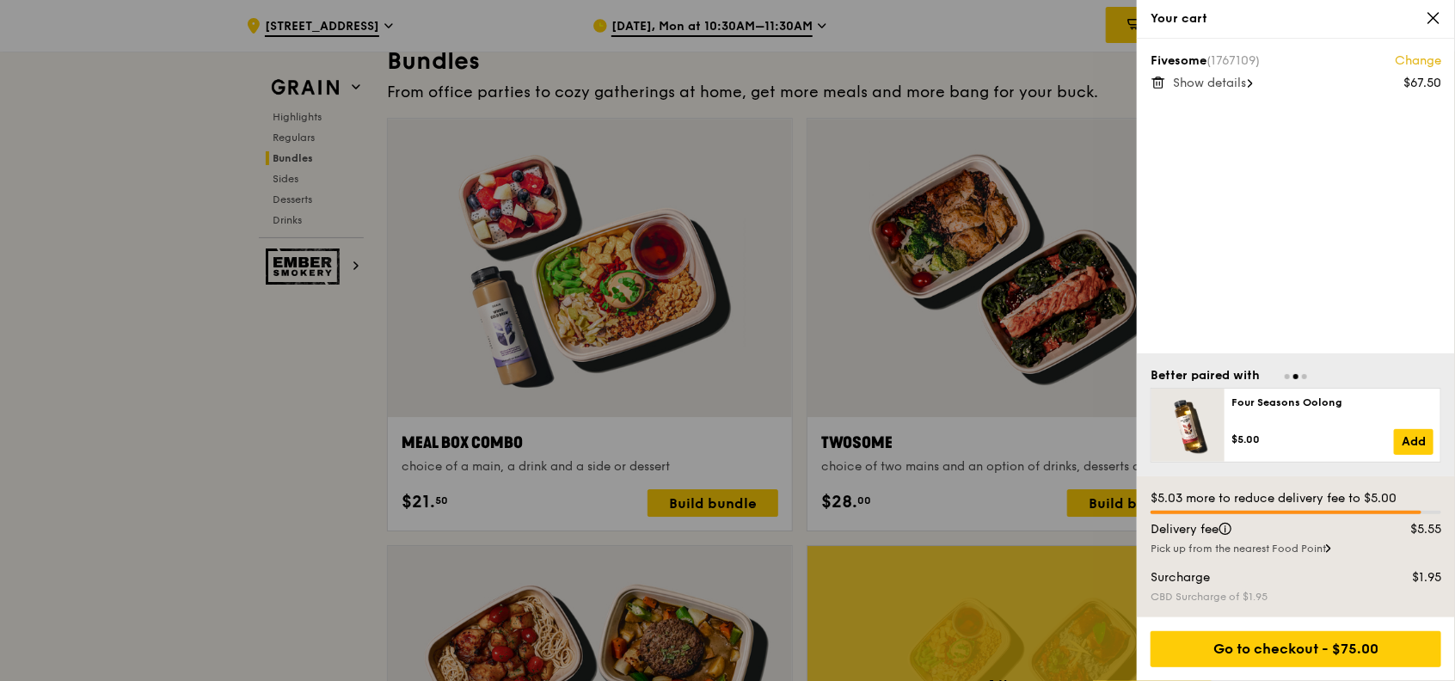
click at [1355, 171] on div "Fivesome (1767109) Change $67.50 Show details" at bounding box center [1295, 196] width 318 height 315
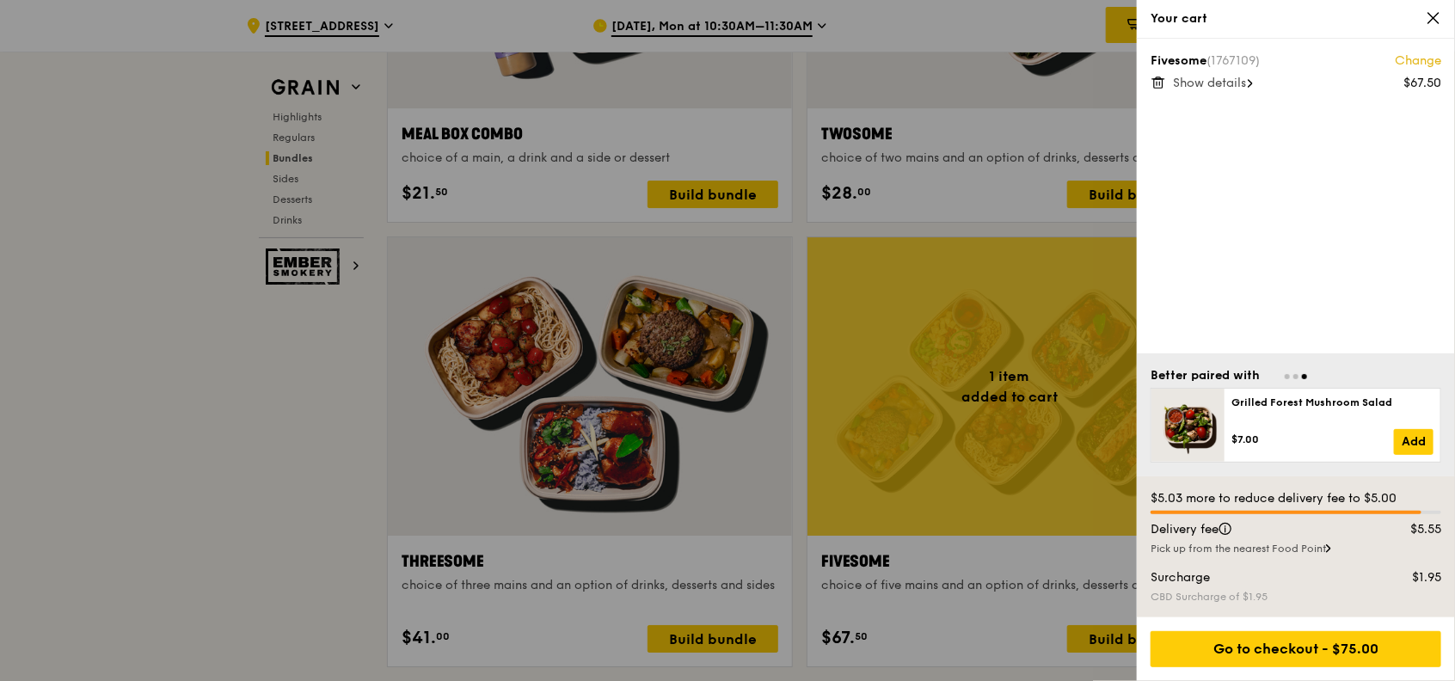
scroll to position [2857, 0]
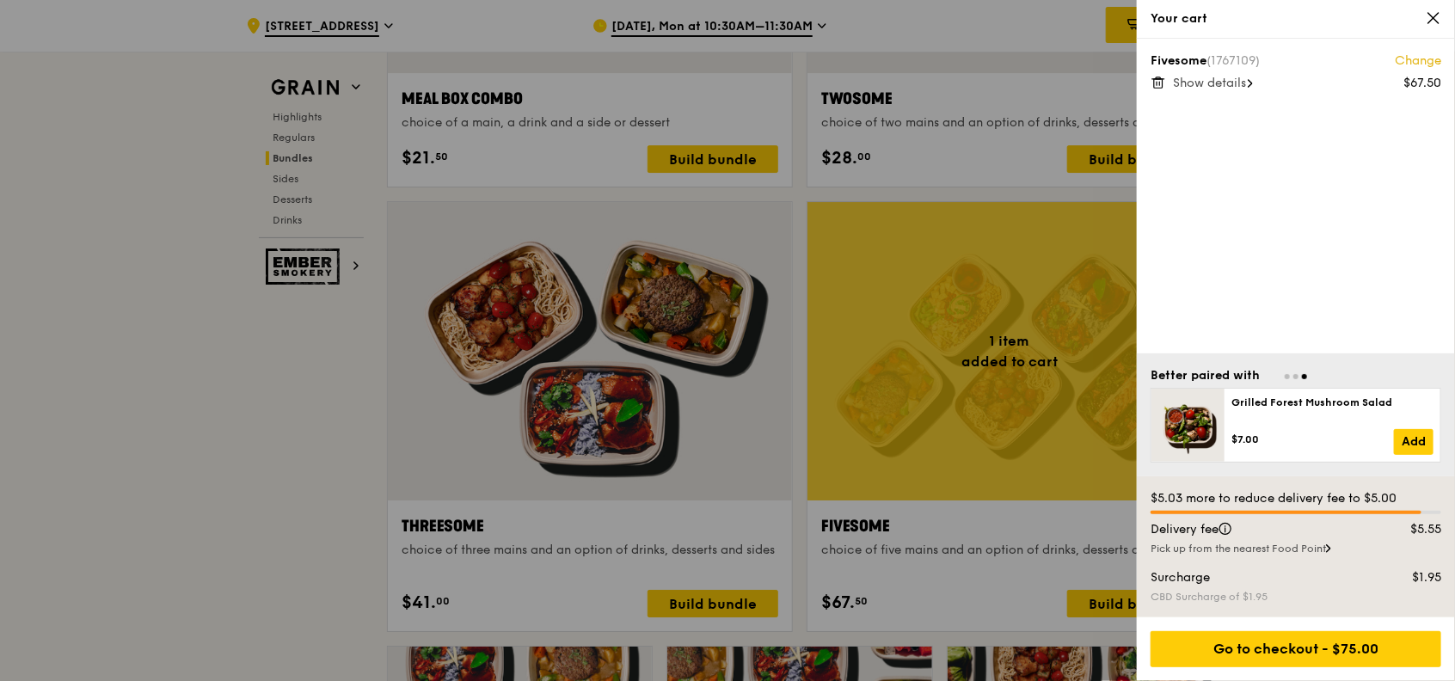
click at [322, 369] on div at bounding box center [727, 340] width 1455 height 681
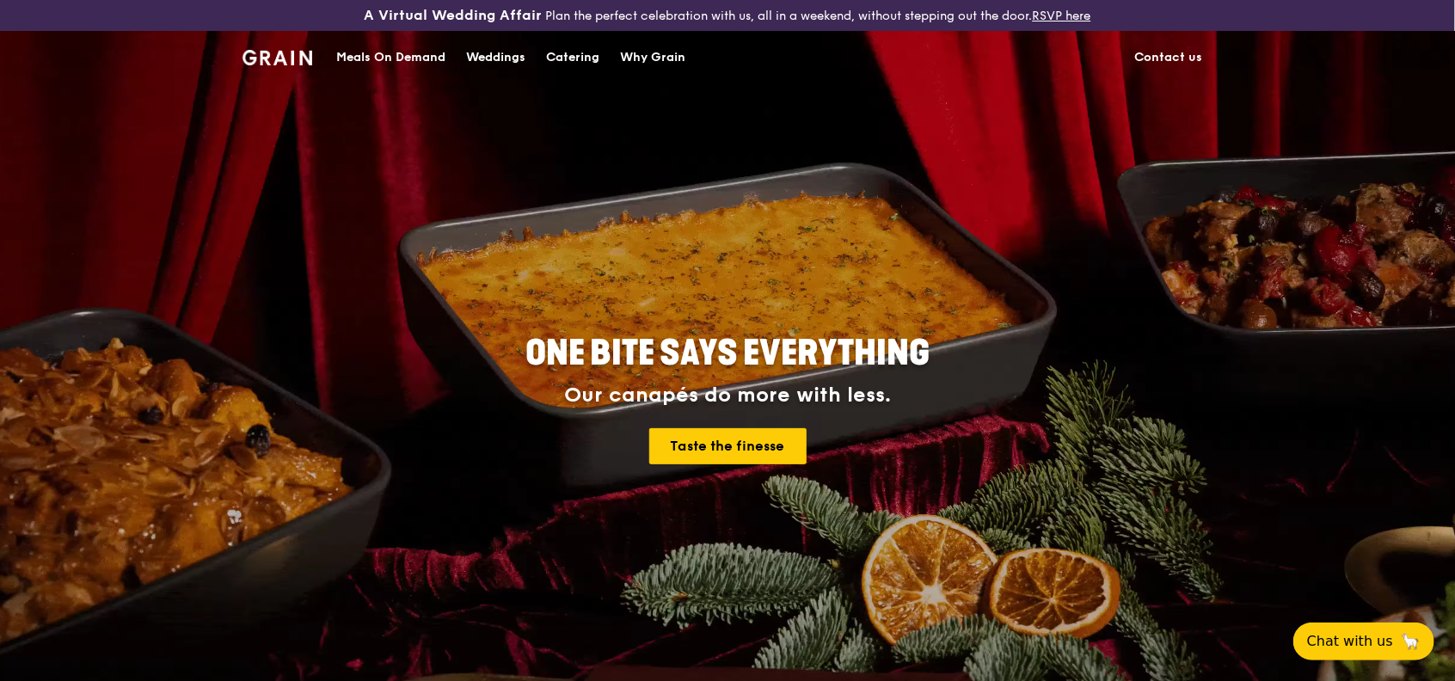
click at [398, 51] on div "Meals On Demand" at bounding box center [390, 58] width 109 height 52
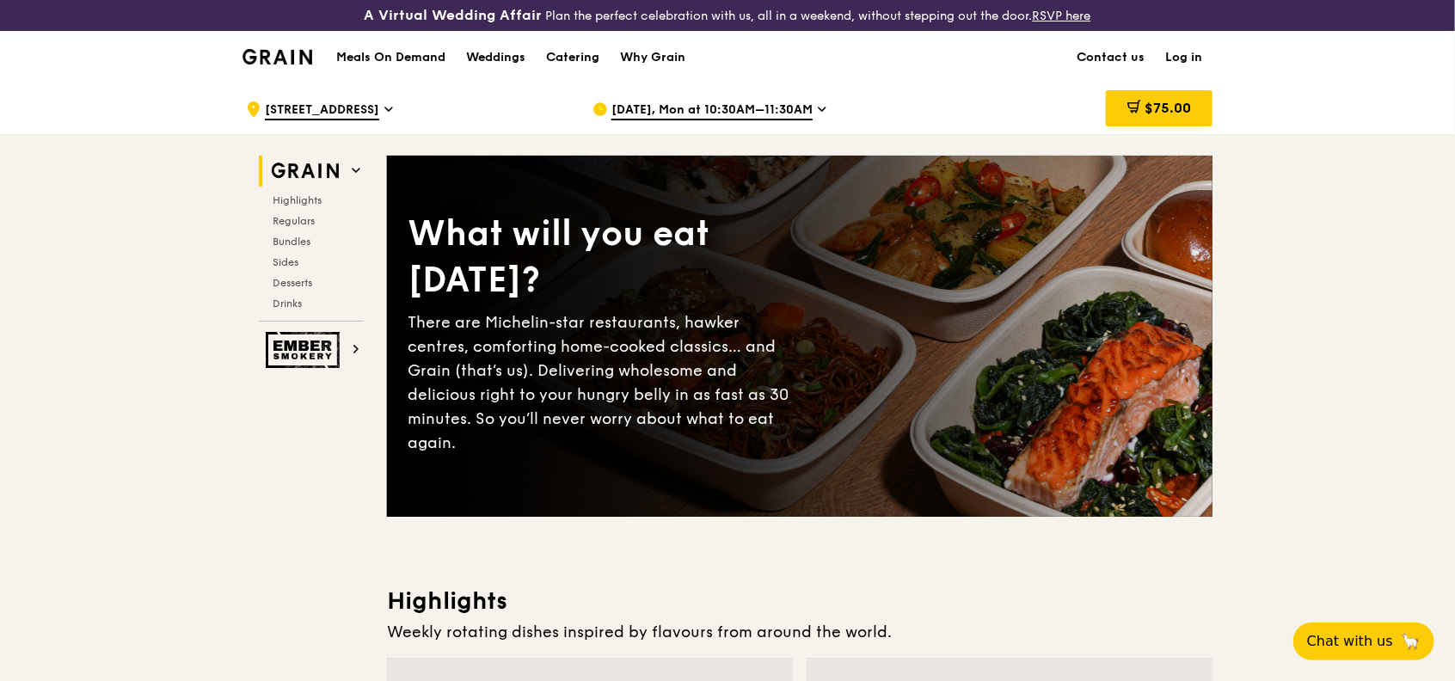
click at [800, 112] on span "[DATE], Mon at 10:30AM–11:30AM" at bounding box center [711, 110] width 201 height 19
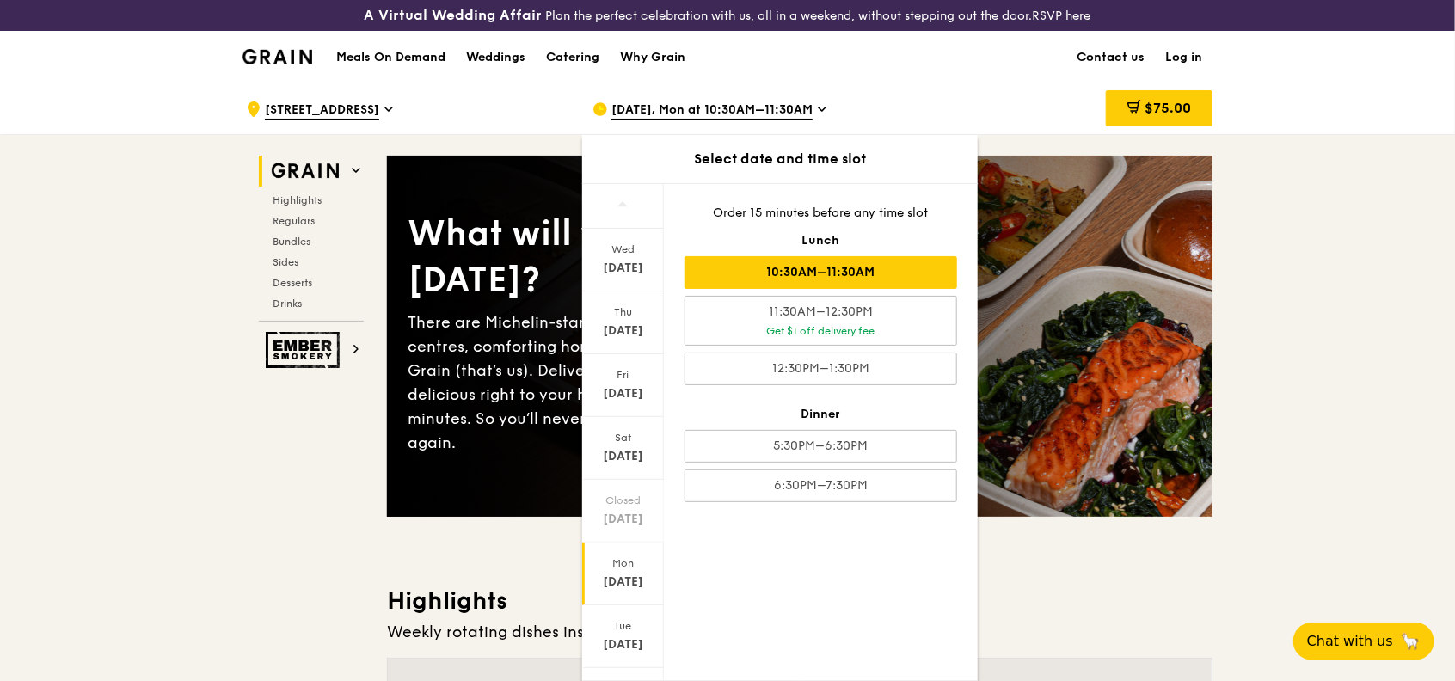
click at [622, 587] on div "[DATE]" at bounding box center [623, 581] width 77 height 17
click at [619, 565] on div "Mon" at bounding box center [623, 563] width 77 height 14
drag, startPoint x: 619, startPoint y: 565, endPoint x: 611, endPoint y: 582, distance: 18.9
click at [611, 582] on div "[DATE]" at bounding box center [623, 581] width 77 height 17
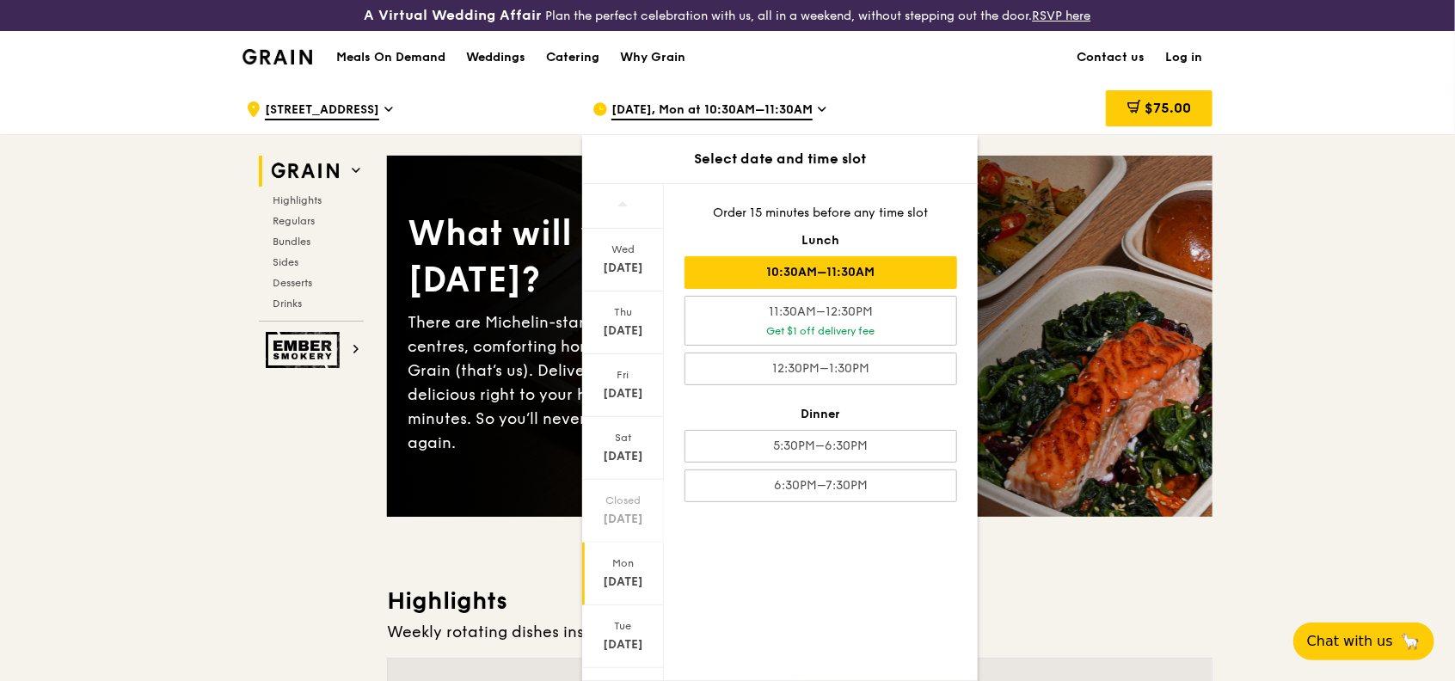
click at [633, 584] on div "[DATE]" at bounding box center [623, 581] width 77 height 17
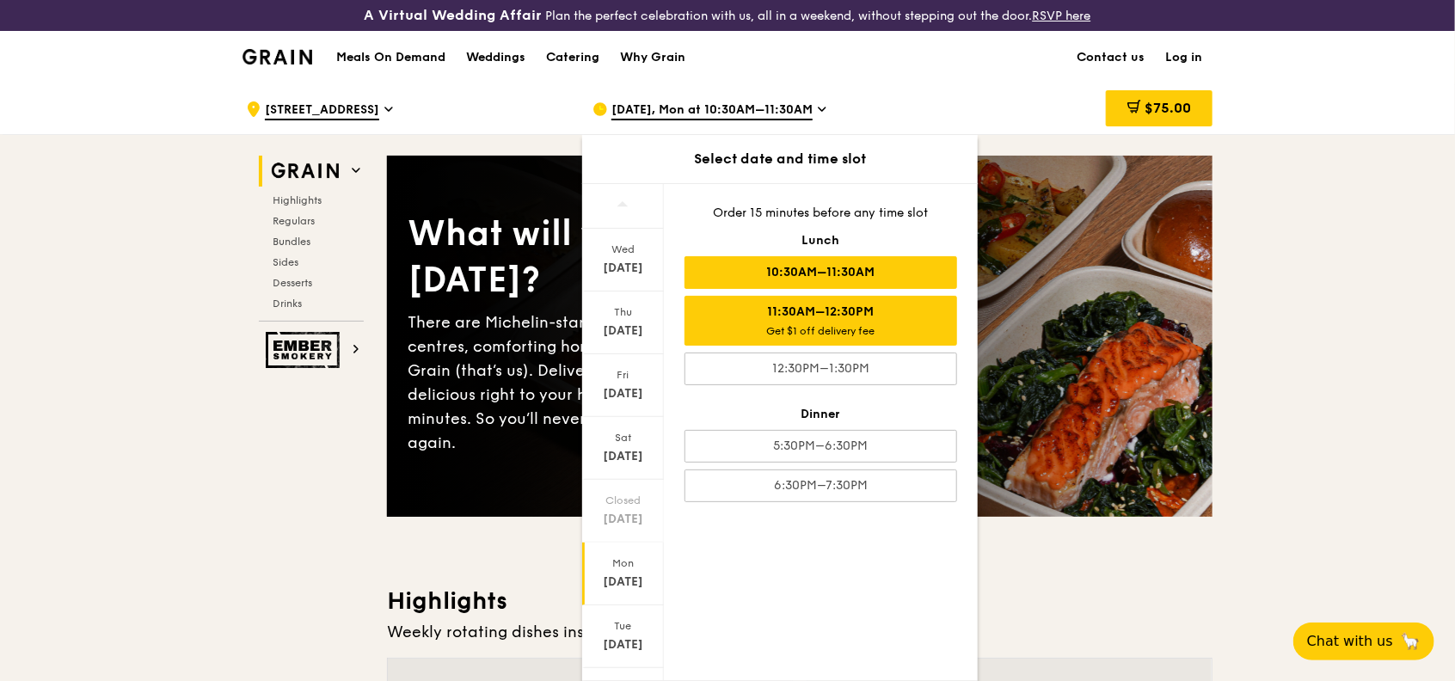
click at [832, 302] on div "11:30AM–12:30PM Get $1 off delivery fee" at bounding box center [820, 321] width 273 height 50
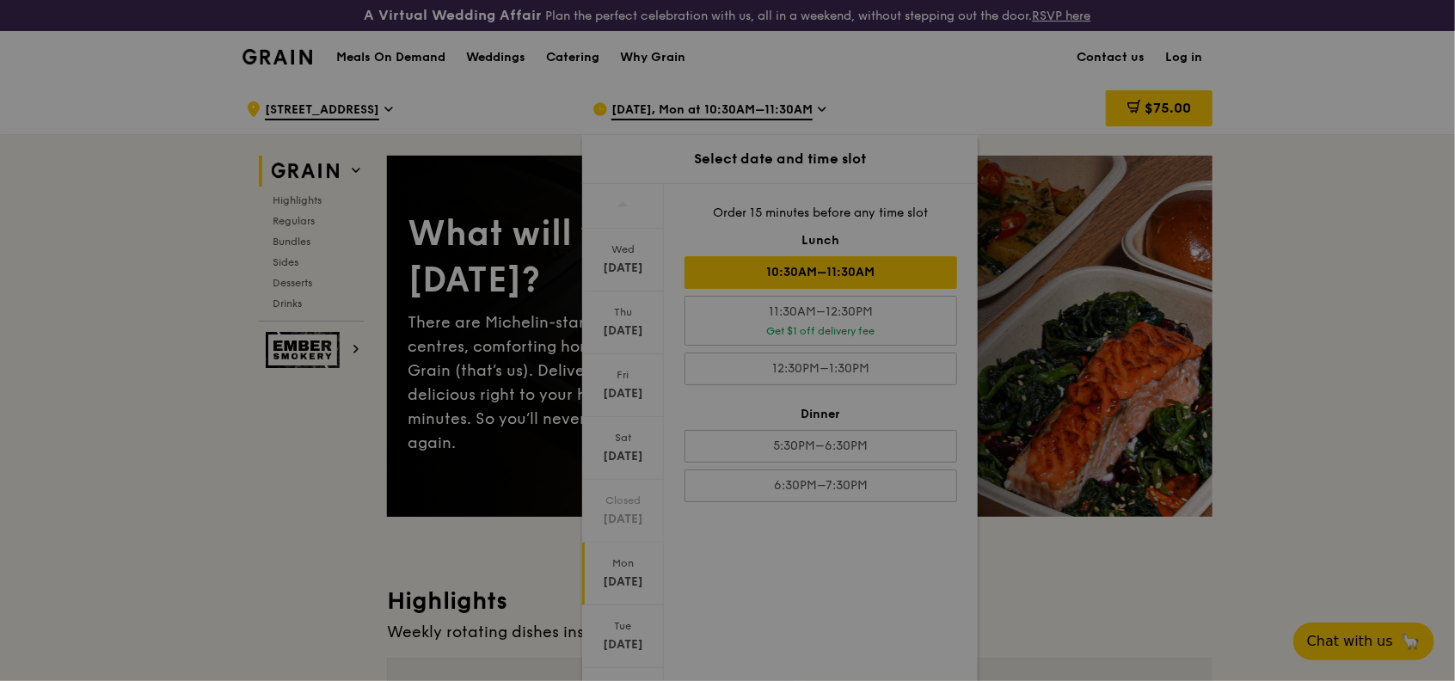
click at [836, 268] on div at bounding box center [727, 340] width 1455 height 681
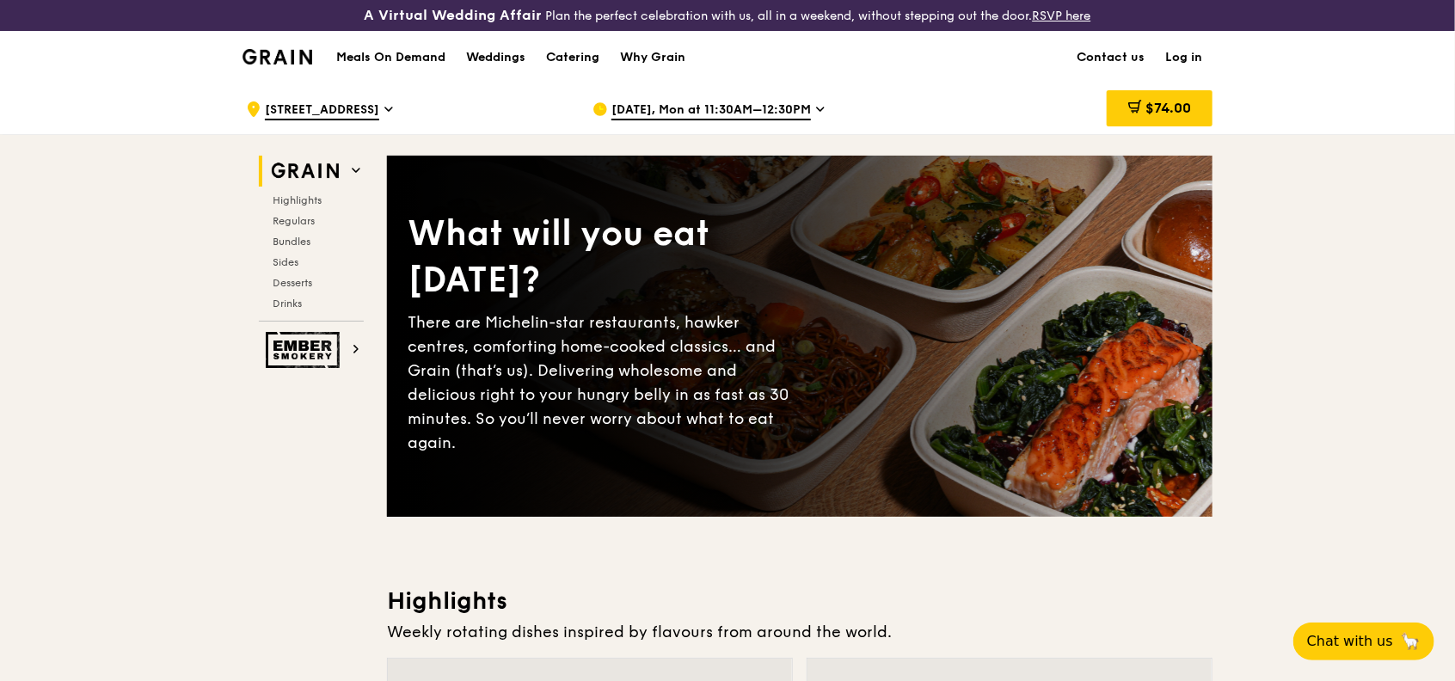
click at [758, 113] on span "[DATE], Mon at 11:30AM–12:30PM" at bounding box center [710, 110] width 199 height 19
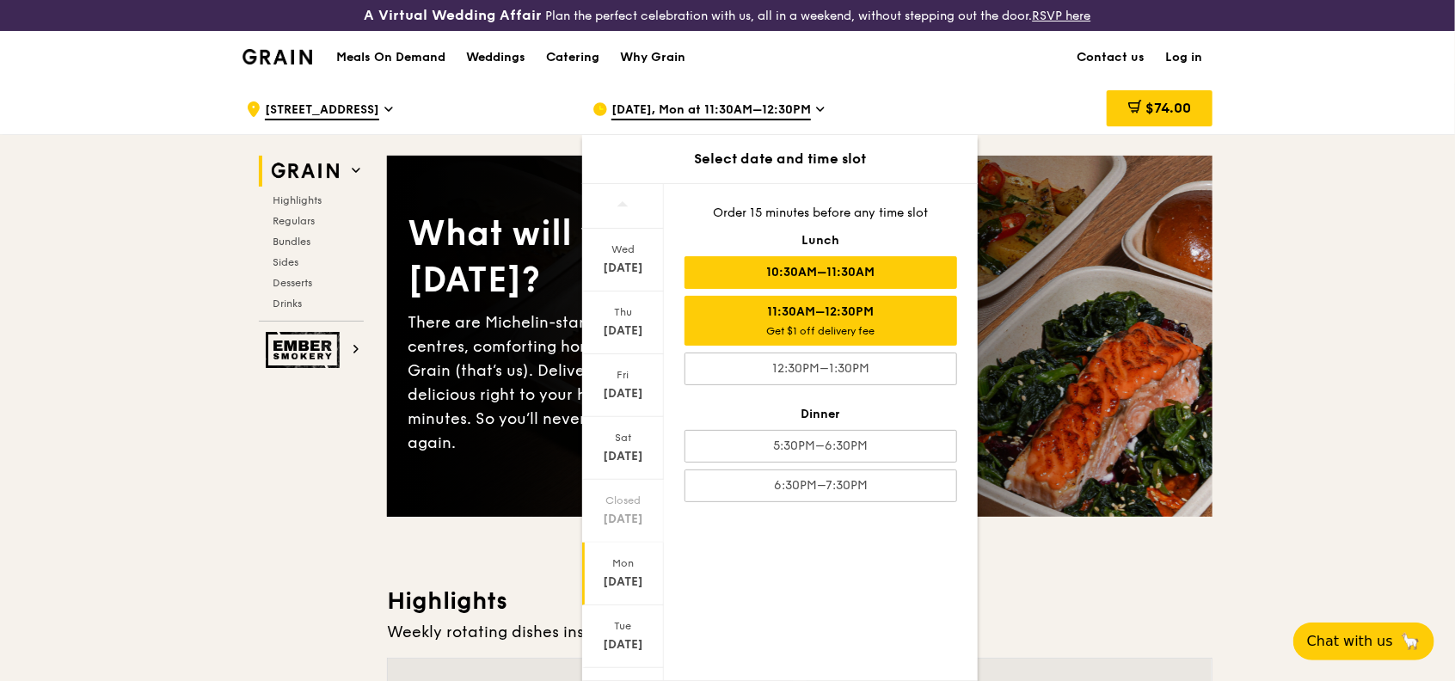
click at [812, 268] on div "10:30AM–11:30AM" at bounding box center [820, 272] width 273 height 33
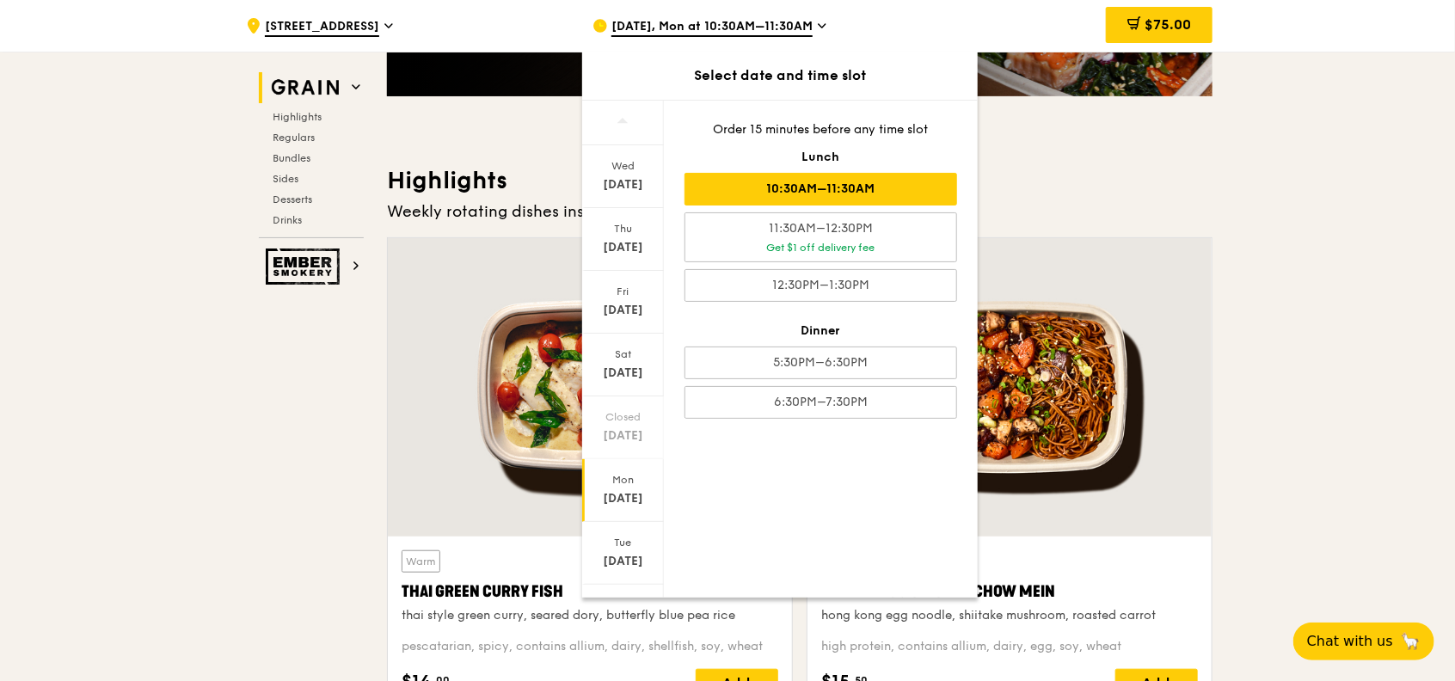
scroll to position [458, 0]
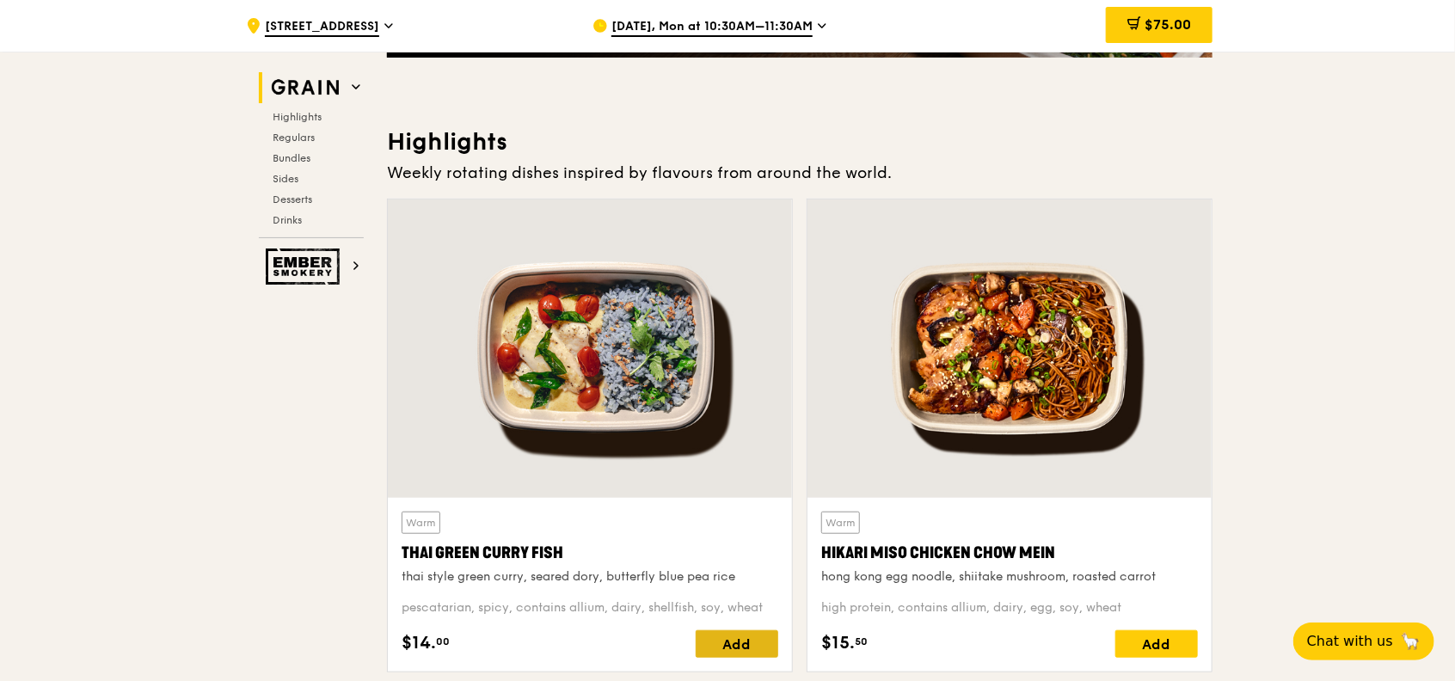
click at [729, 643] on div "Add" at bounding box center [736, 644] width 83 height 28
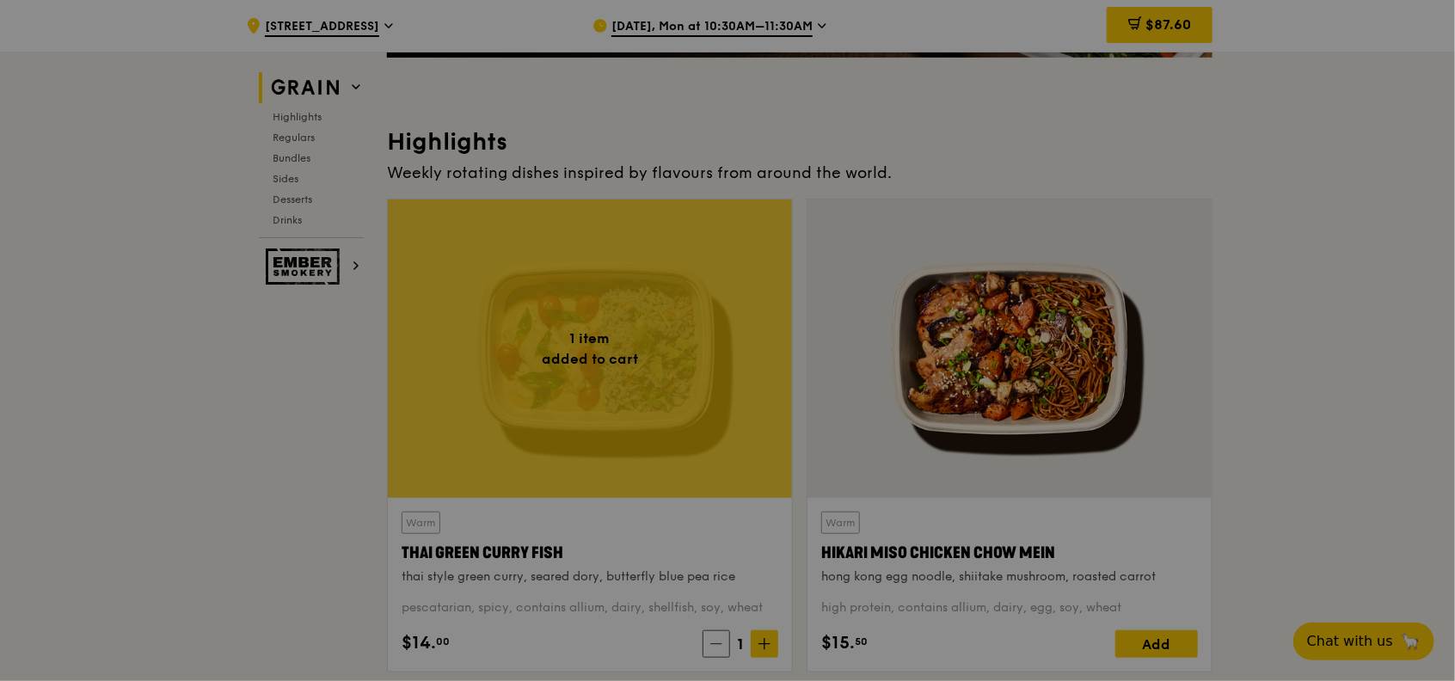
click at [758, 634] on span at bounding box center [764, 644] width 28 height 28
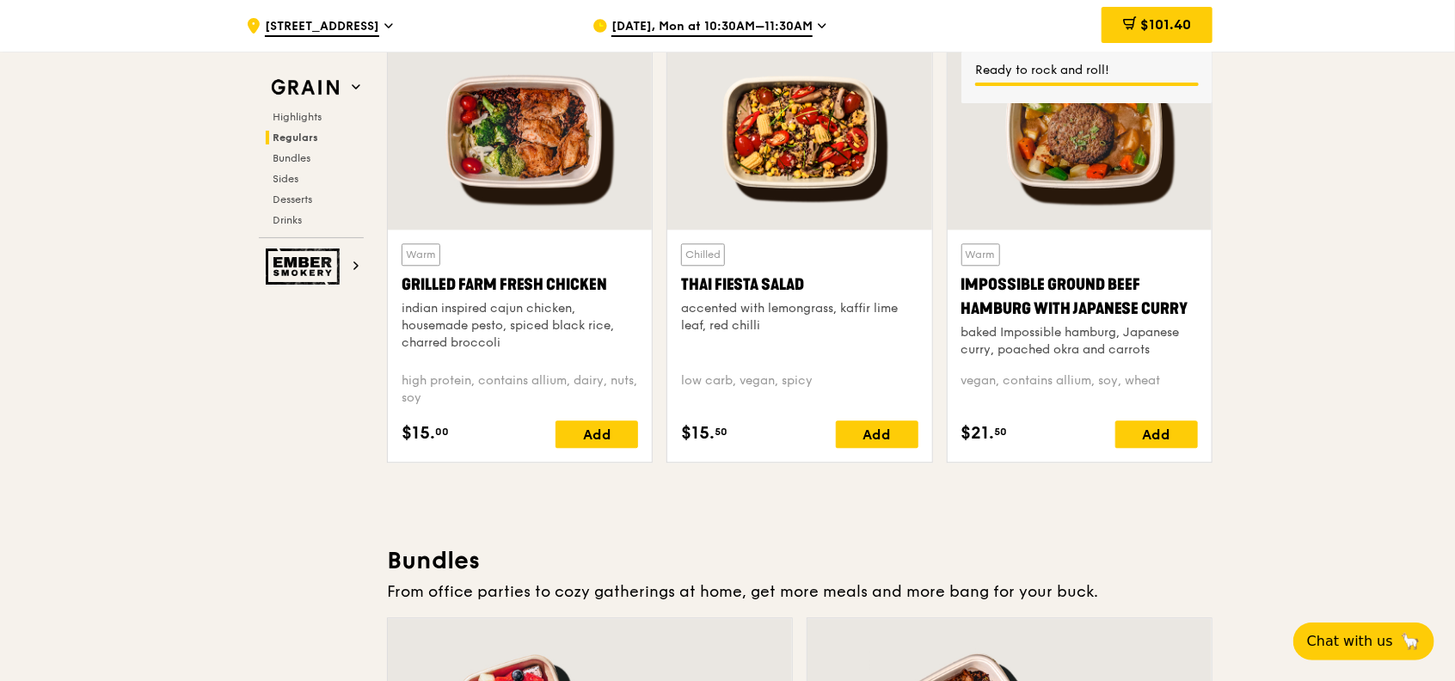
scroll to position [2063, 0]
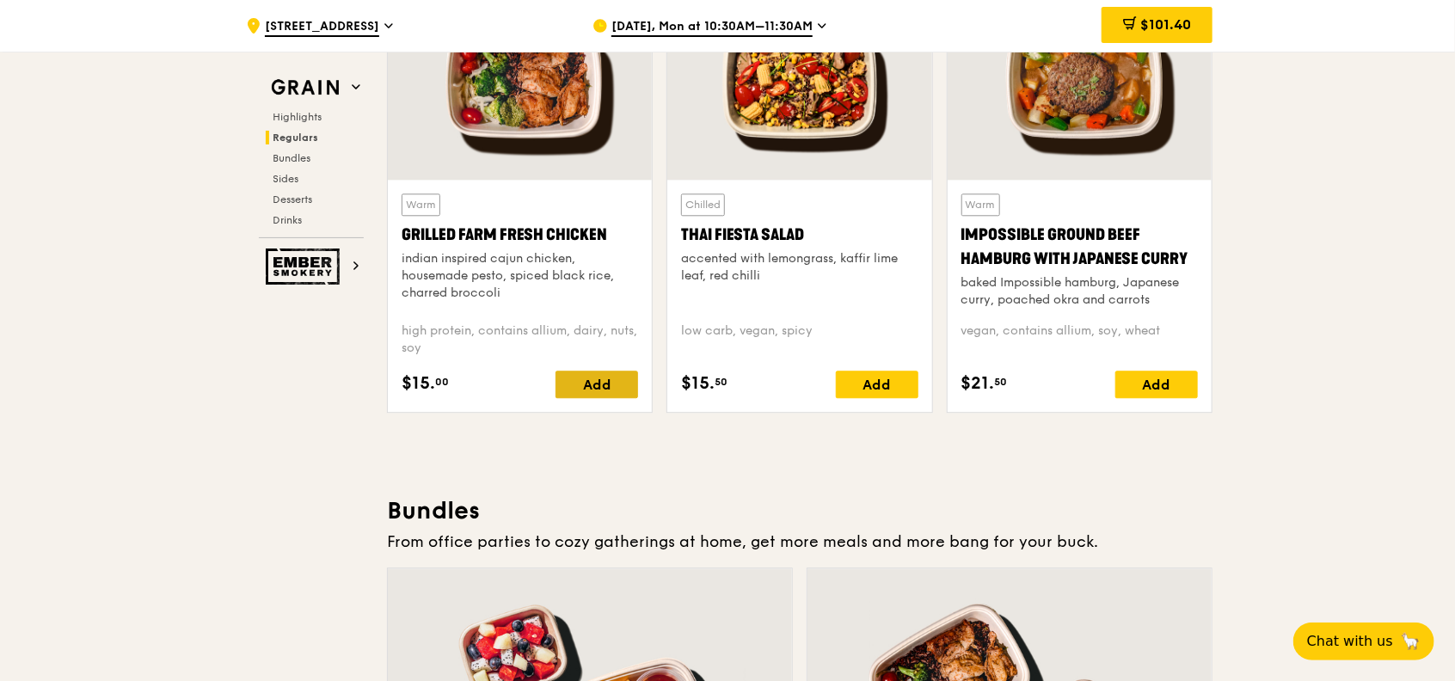
click at [585, 380] on div "Add" at bounding box center [596, 385] width 83 height 28
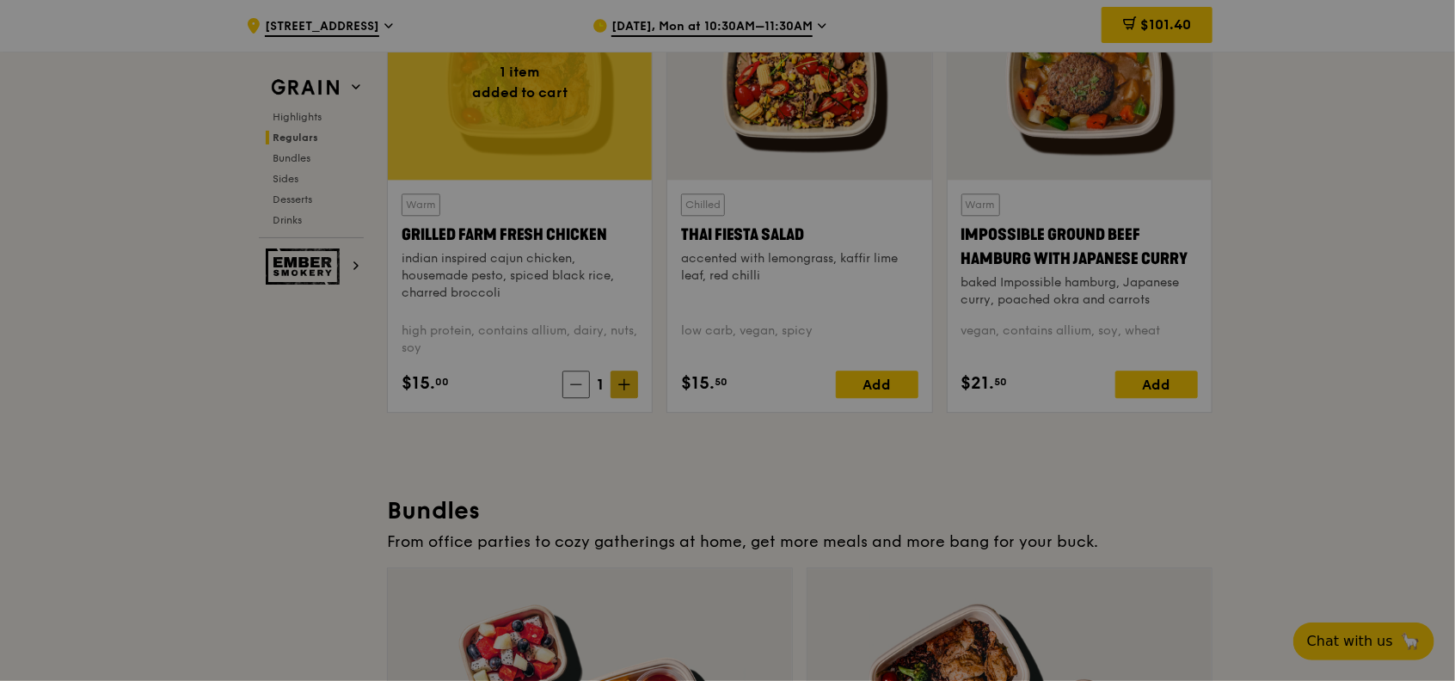
click at [617, 383] on div at bounding box center [727, 340] width 1455 height 681
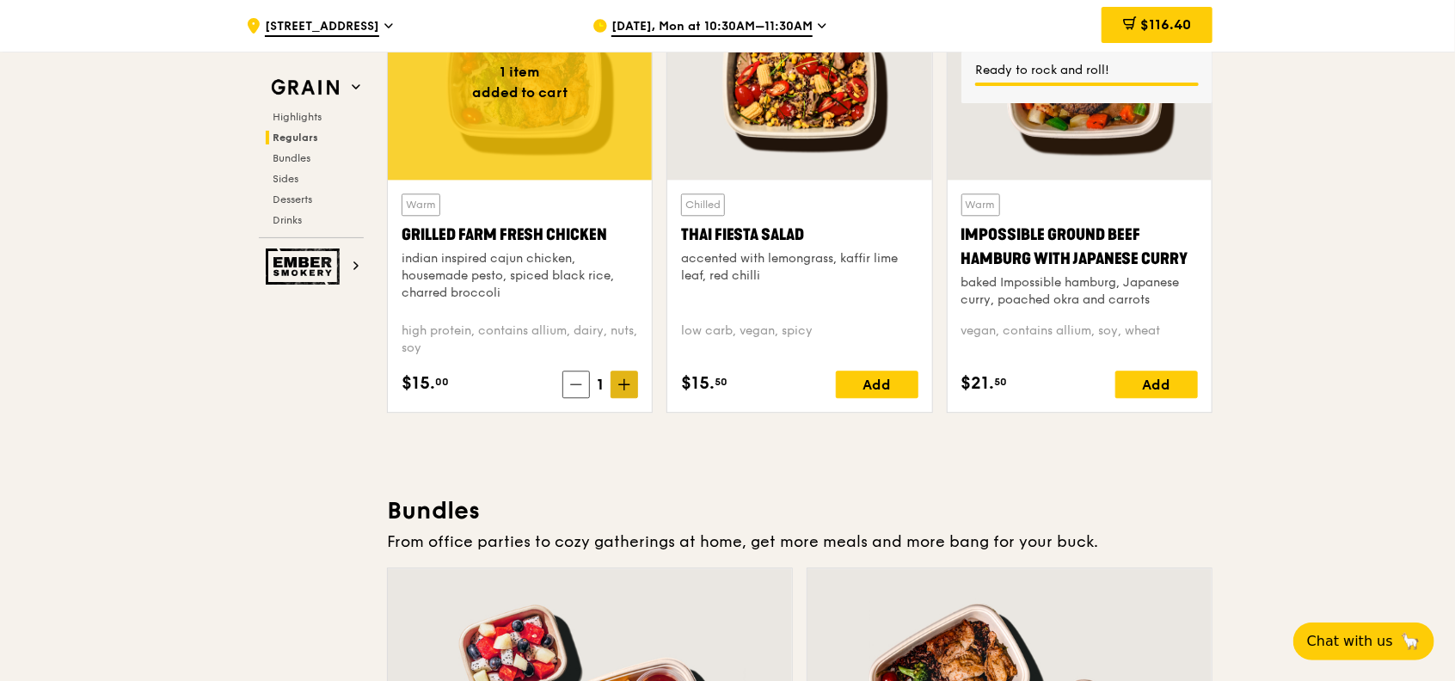
click at [617, 383] on span at bounding box center [624, 385] width 28 height 28
click at [624, 386] on icon at bounding box center [624, 384] width 0 height 10
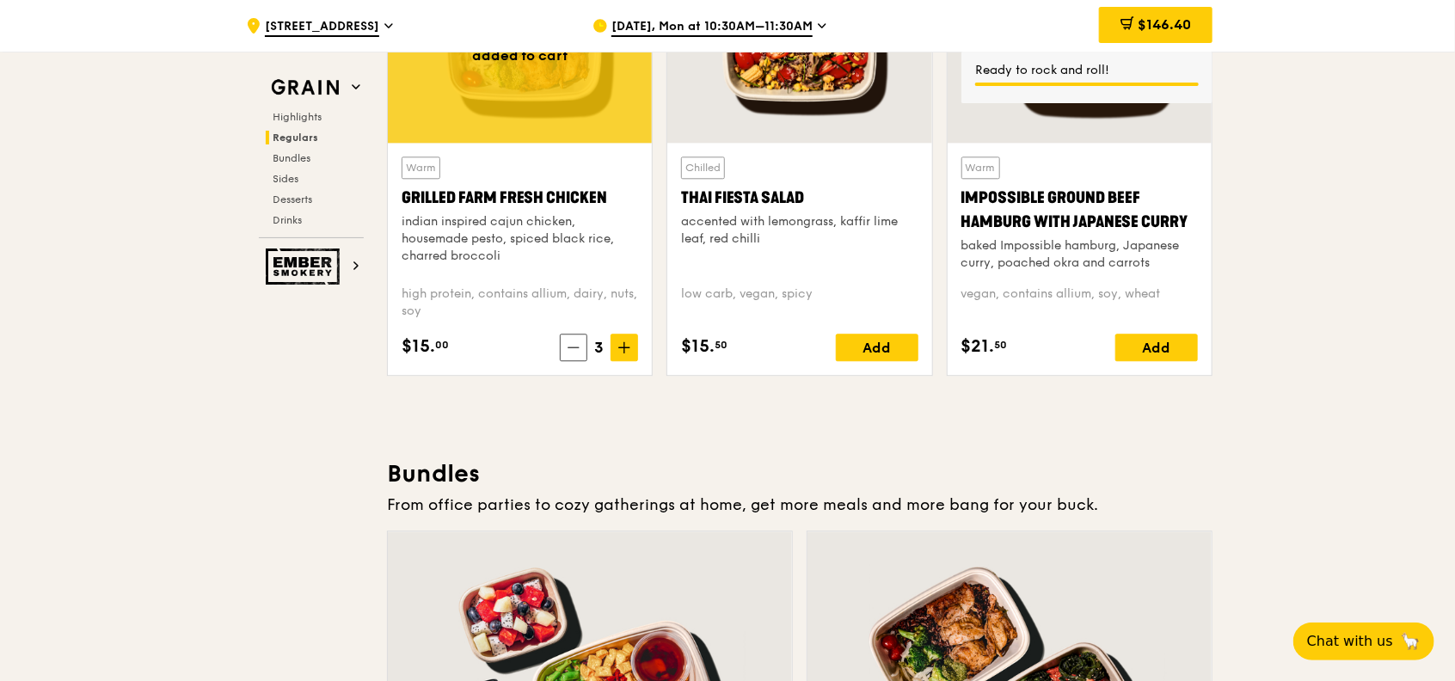
scroll to position [2635, 0]
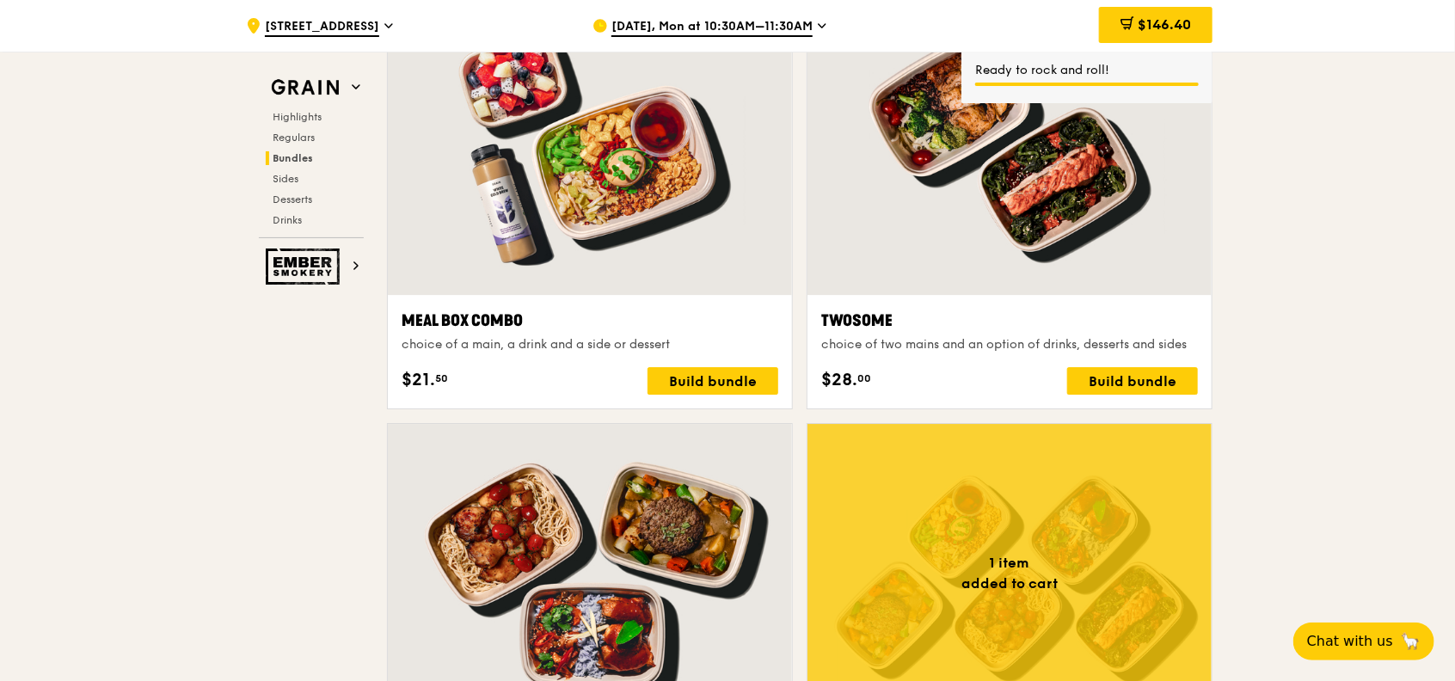
click at [315, 24] on span "[STREET_ADDRESS]" at bounding box center [322, 27] width 114 height 19
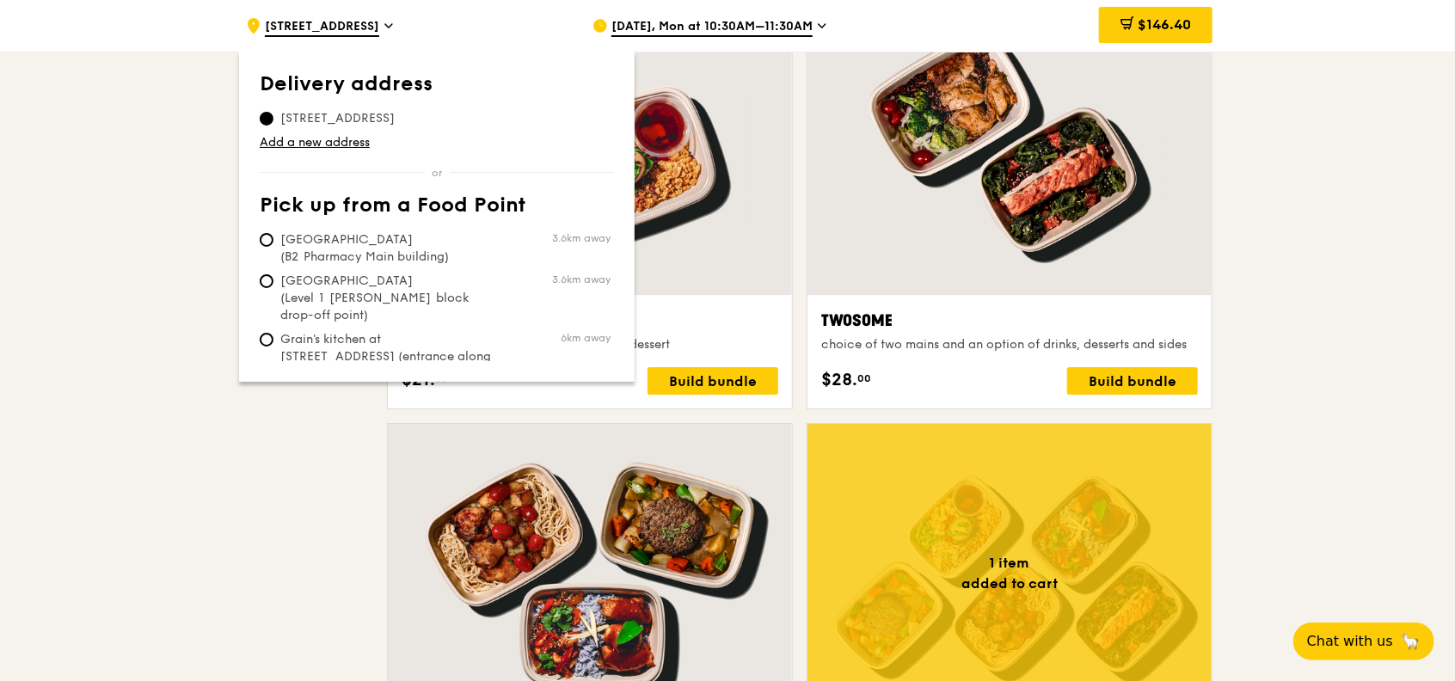
drag, startPoint x: 297, startPoint y: 143, endPoint x: 158, endPoint y: 198, distance: 149.7
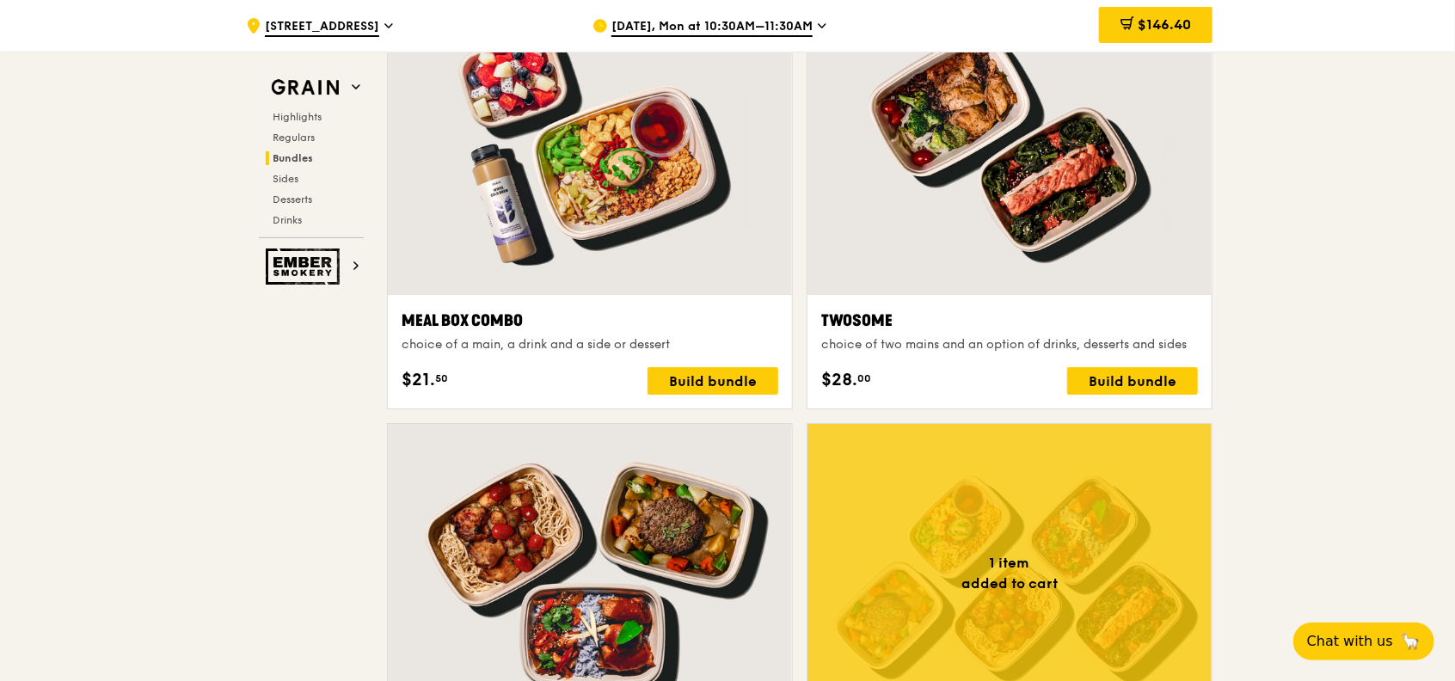
drag, startPoint x: 158, startPoint y: 198, endPoint x: 155, endPoint y: 284, distance: 86.0
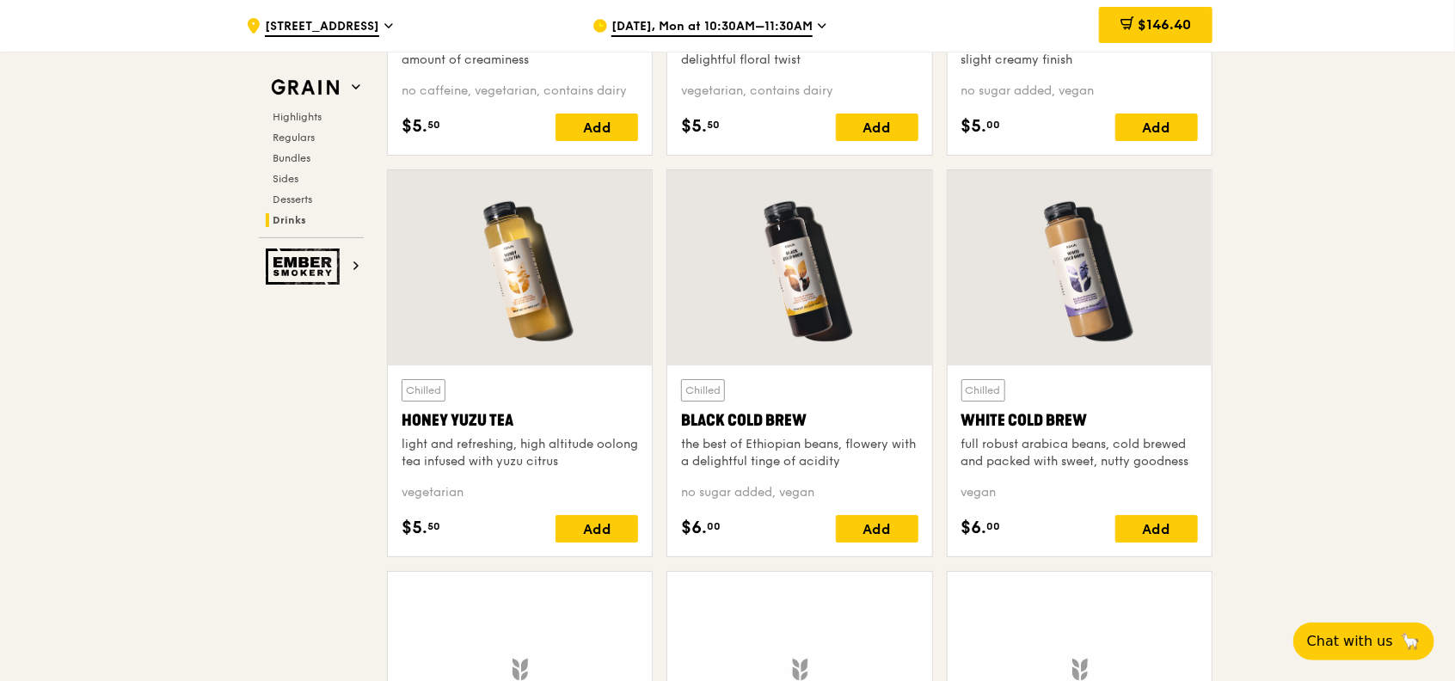
scroll to position [6417, 0]
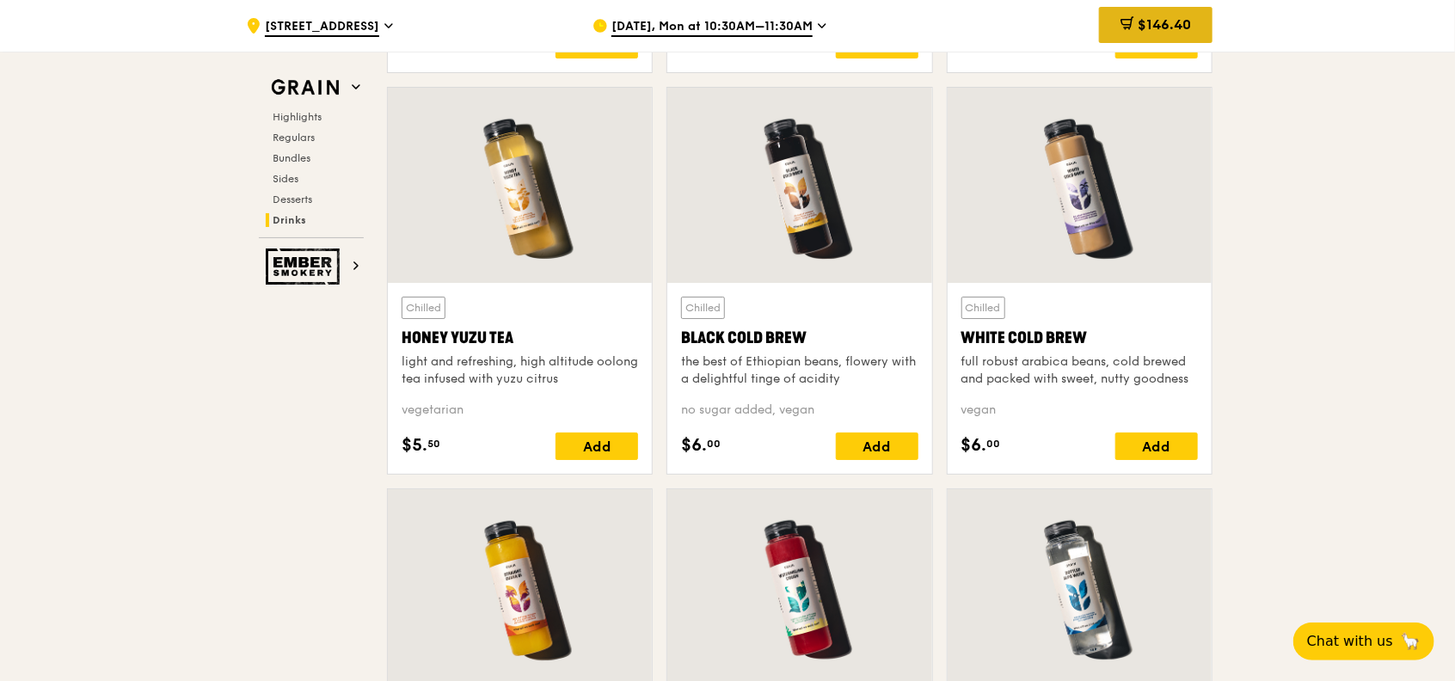
click at [1185, 22] on span "$146.40" at bounding box center [1163, 24] width 53 height 16
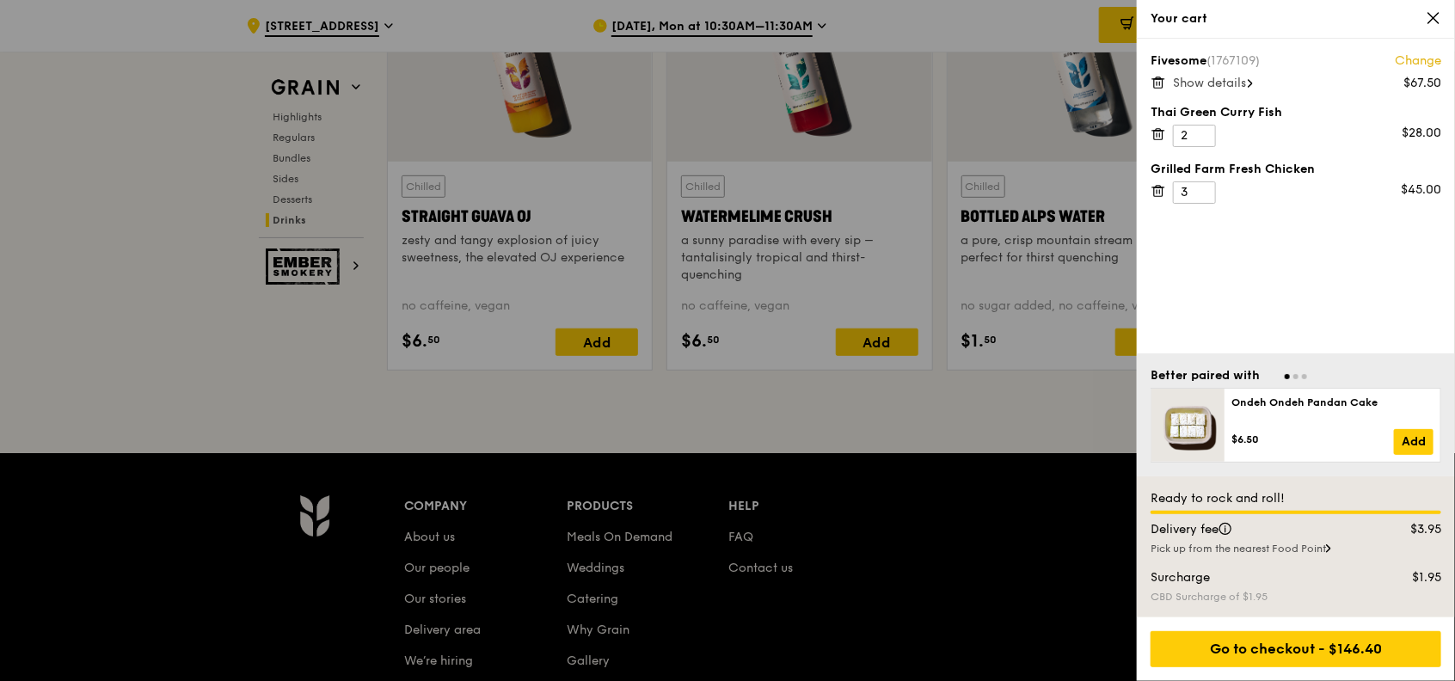
scroll to position [6991, 0]
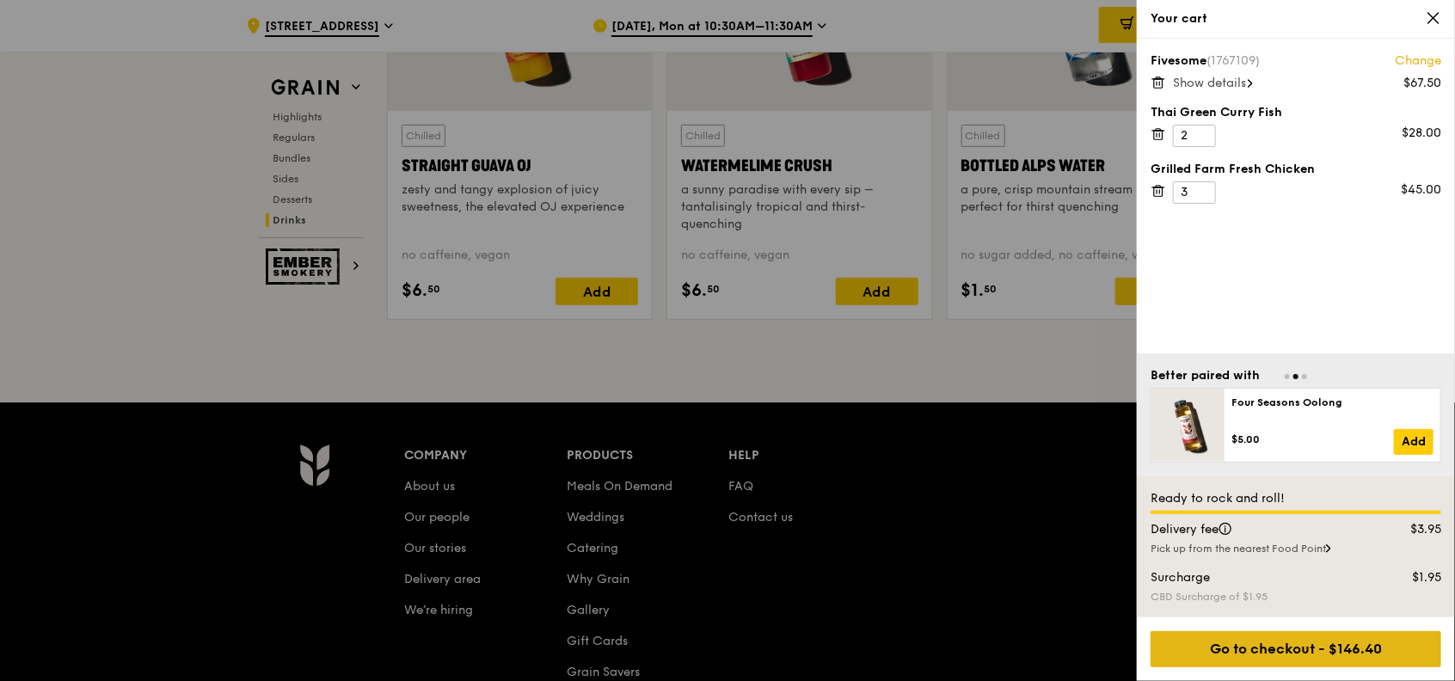
click at [1308, 647] on div "Go to checkout - $146.40" at bounding box center [1295, 649] width 291 height 36
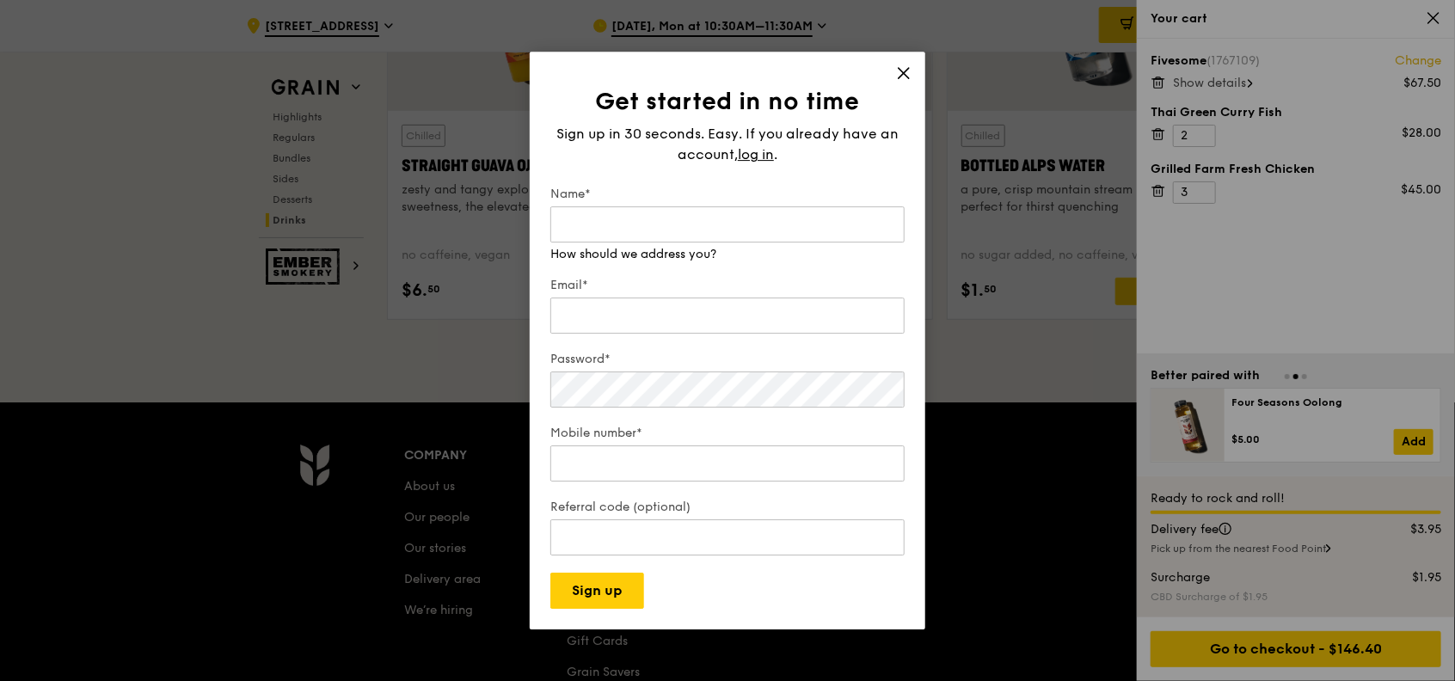
type input "[EMAIL_ADDRESS][PERSON_NAME][DOMAIN_NAME]"
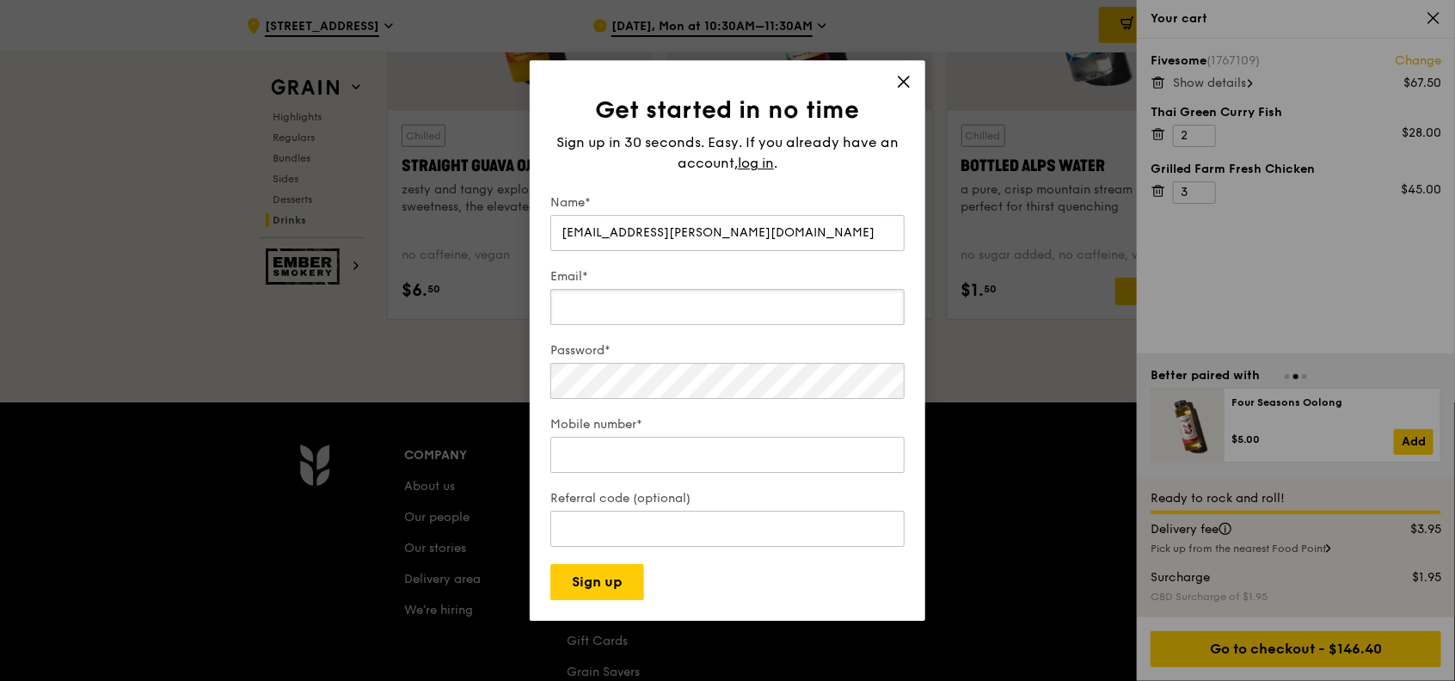
click at [647, 304] on input "Email*" at bounding box center [727, 307] width 354 height 36
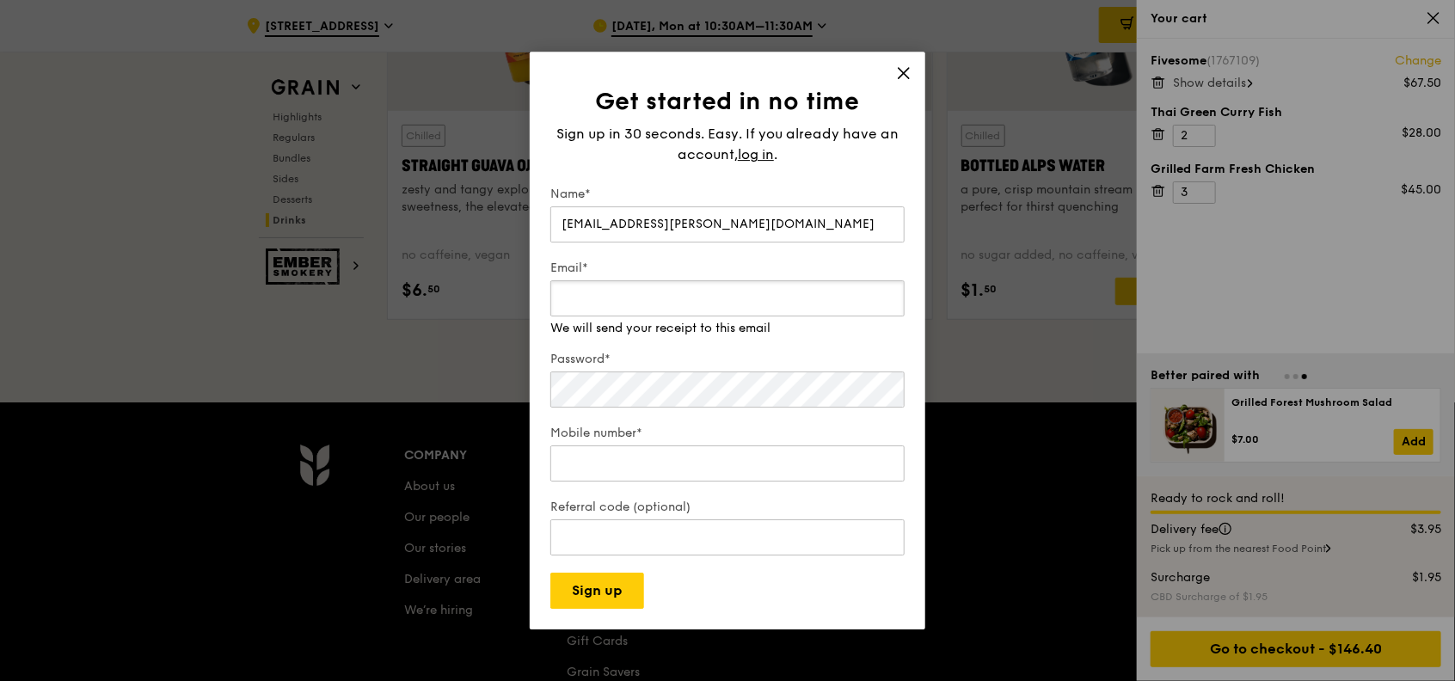
type input "[EMAIL_ADDRESS][PERSON_NAME][DOMAIN_NAME]"
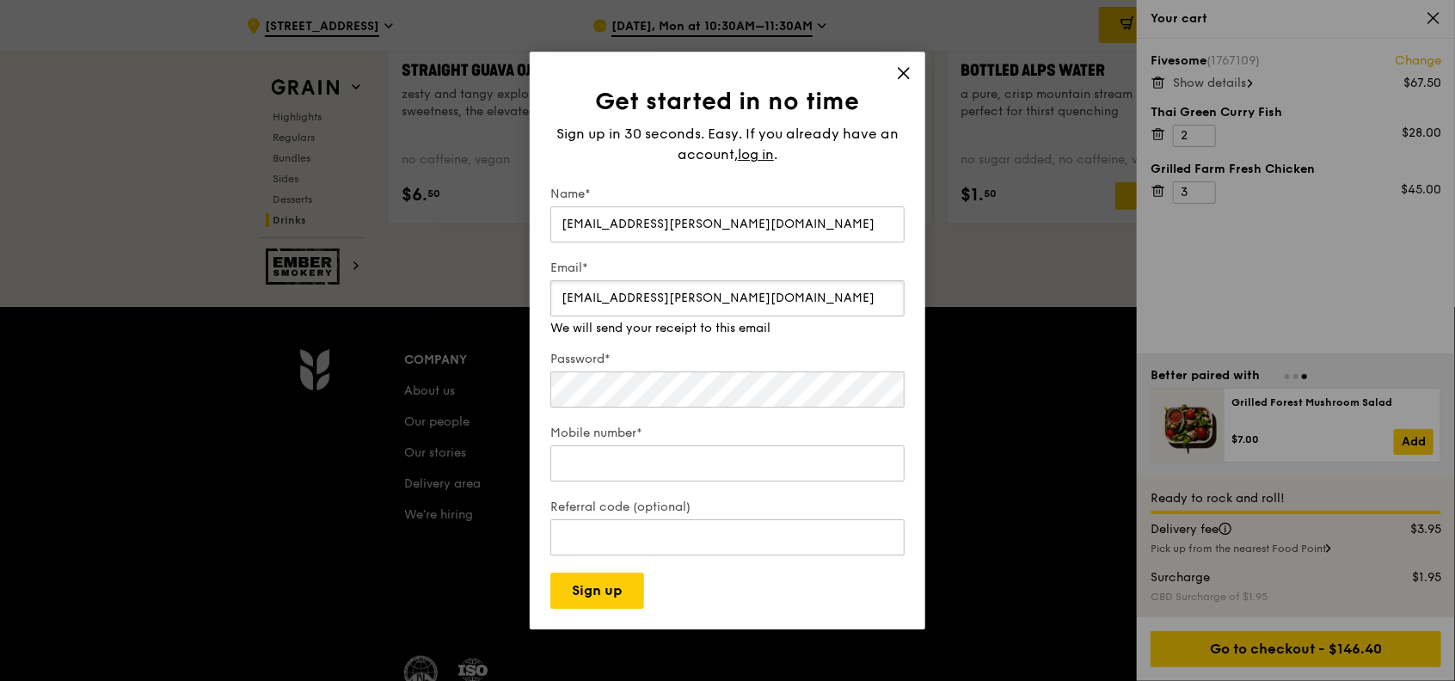
scroll to position [7218, 0]
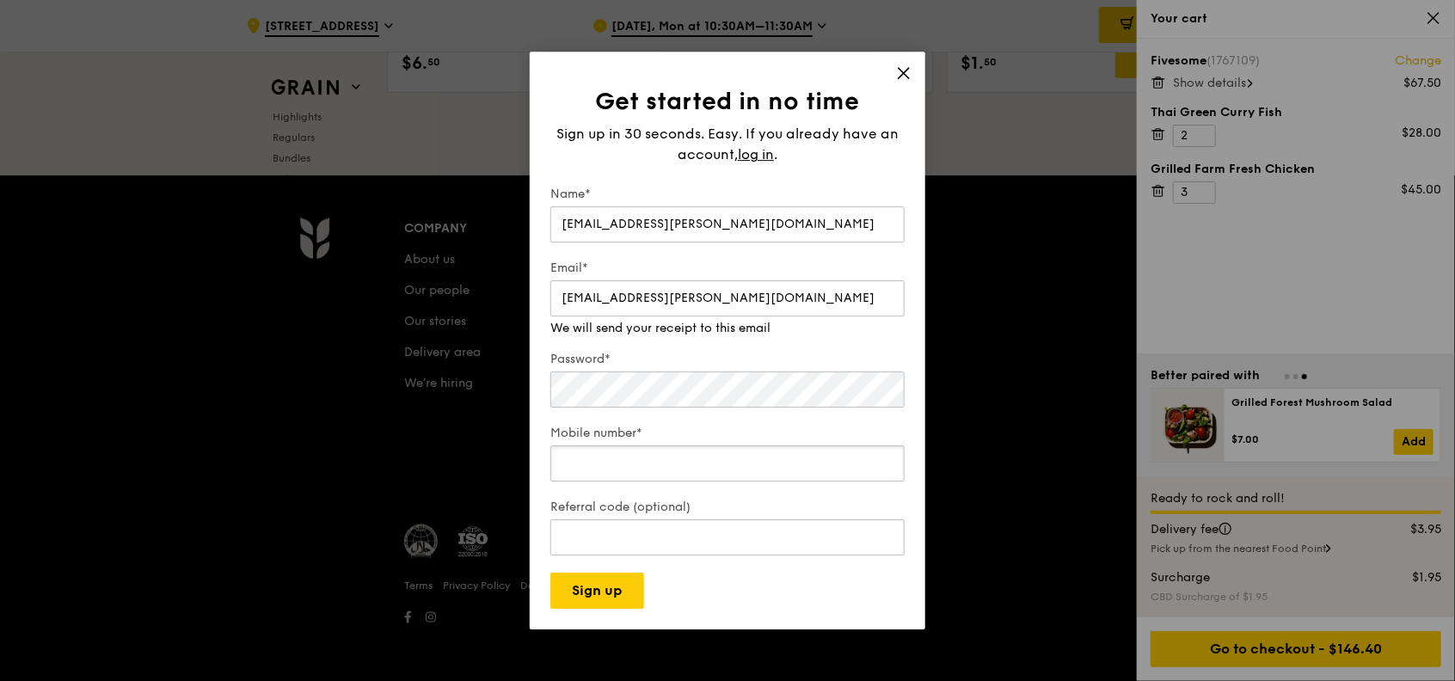
click at [654, 452] on input "Mobile number*" at bounding box center [727, 463] width 354 height 36
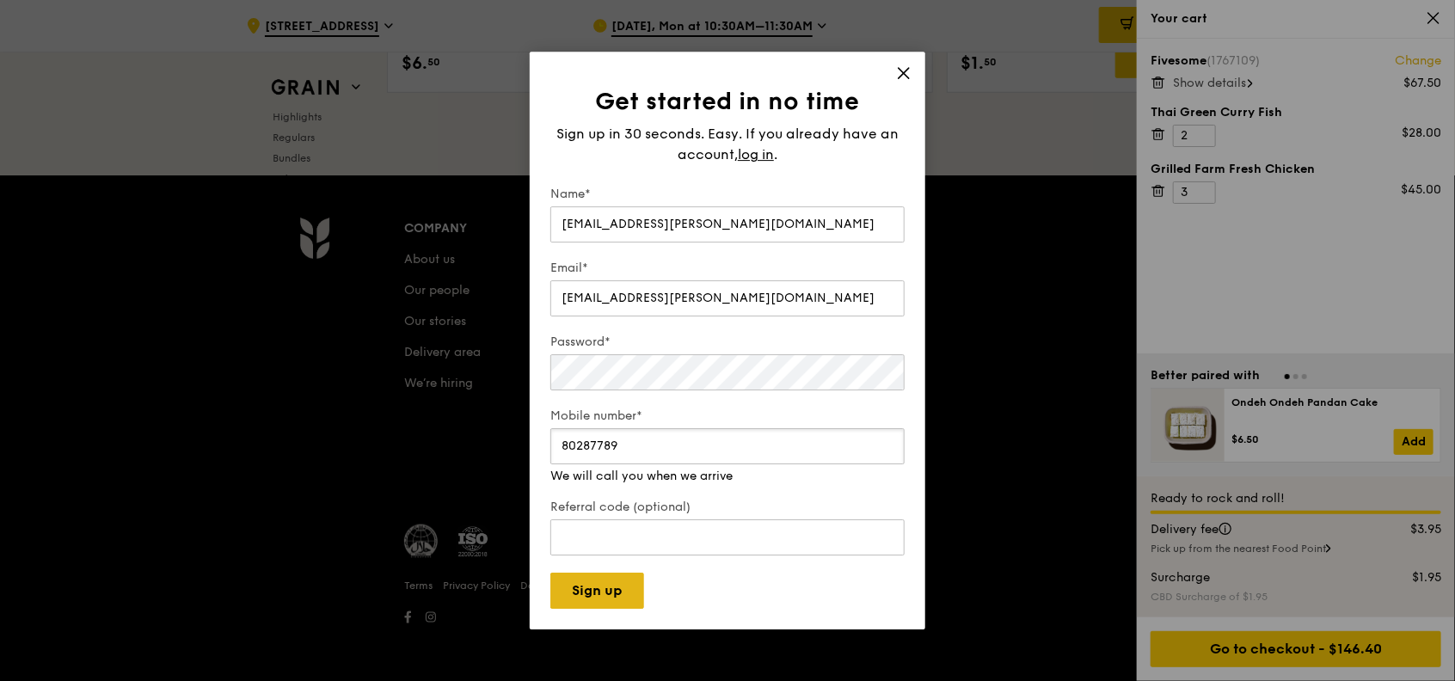
type input "80287789"
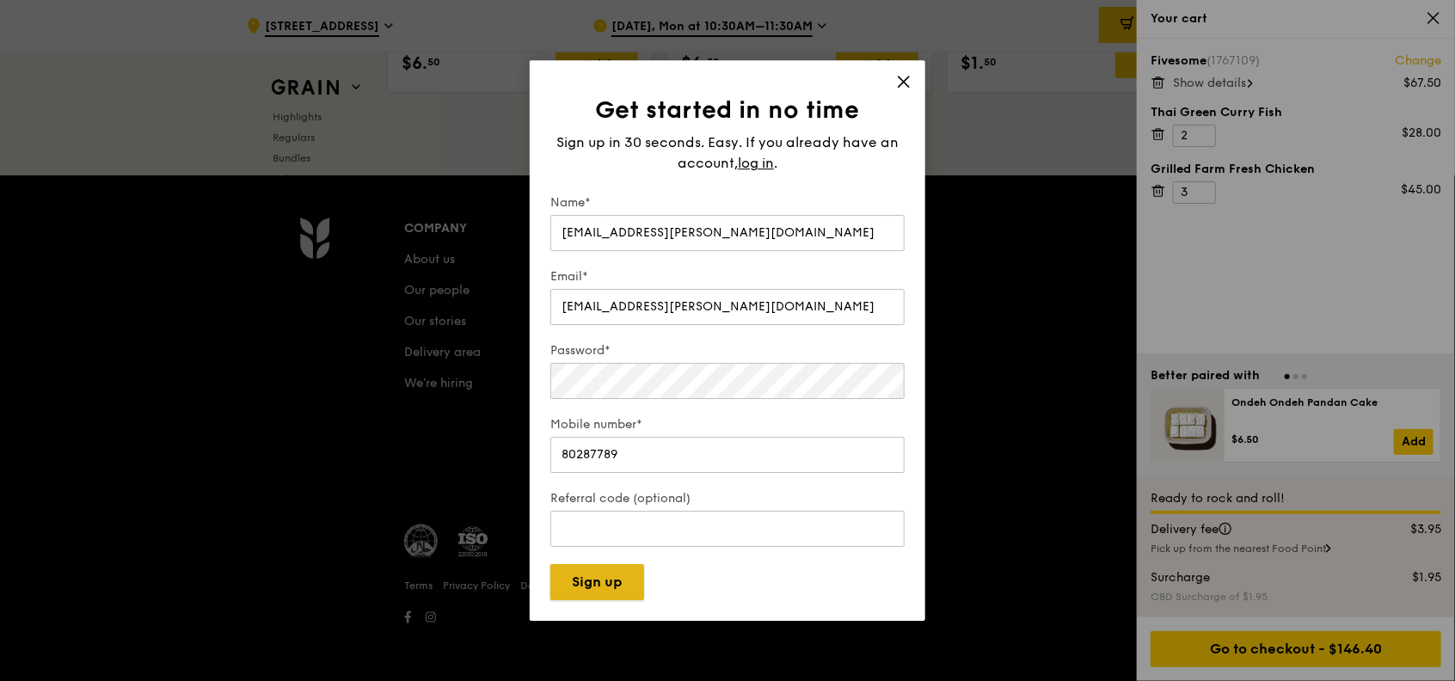
click at [625, 585] on button "Sign up" at bounding box center [597, 582] width 94 height 36
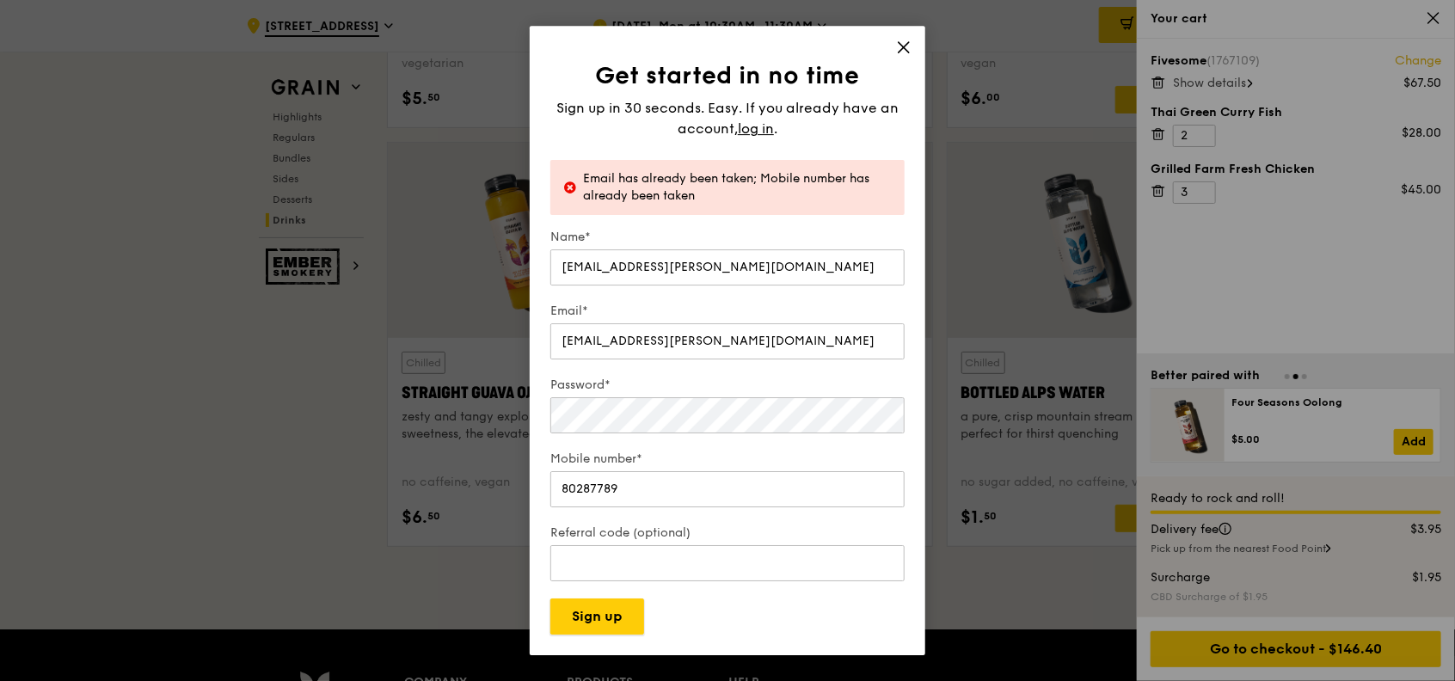
scroll to position [6759, 0]
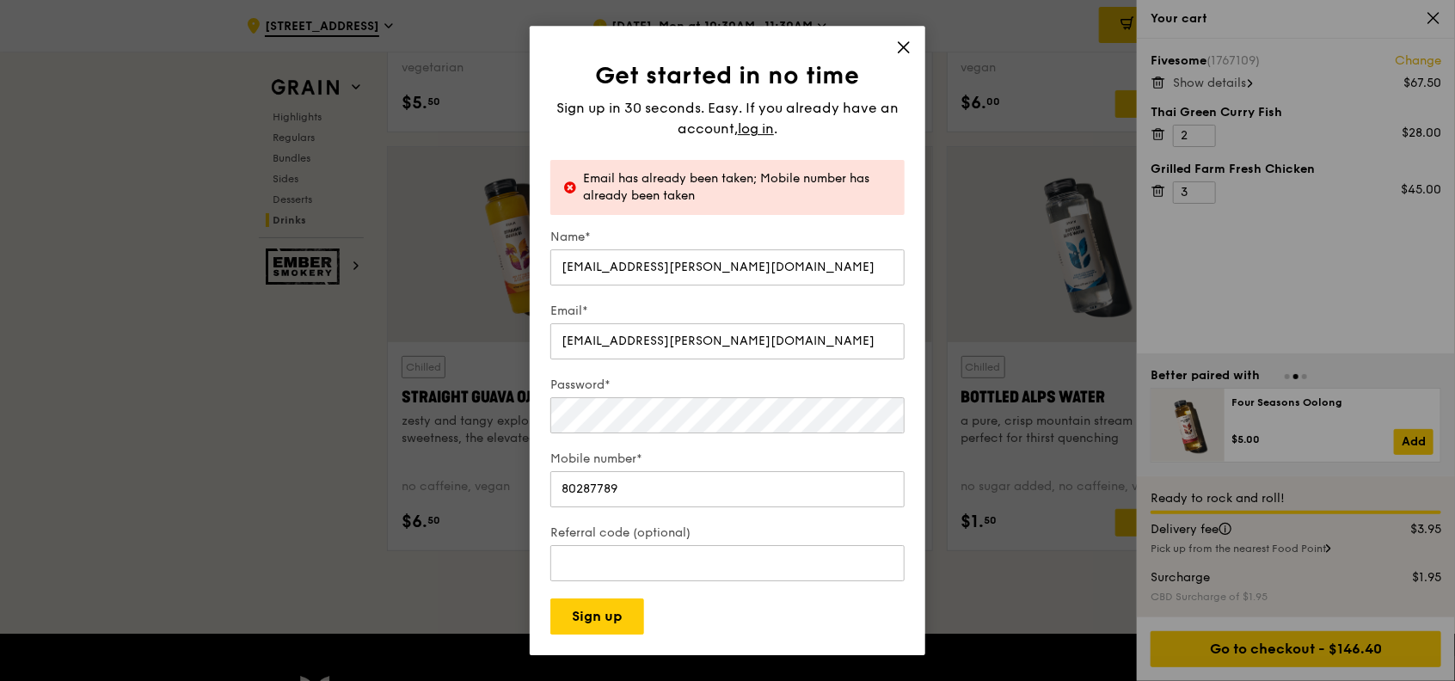
click at [916, 49] on div "Get started in no time Sign up in 30 seconds. Easy. If you already have an acco…" at bounding box center [727, 340] width 395 height 629
click at [907, 46] on icon at bounding box center [903, 47] width 15 height 15
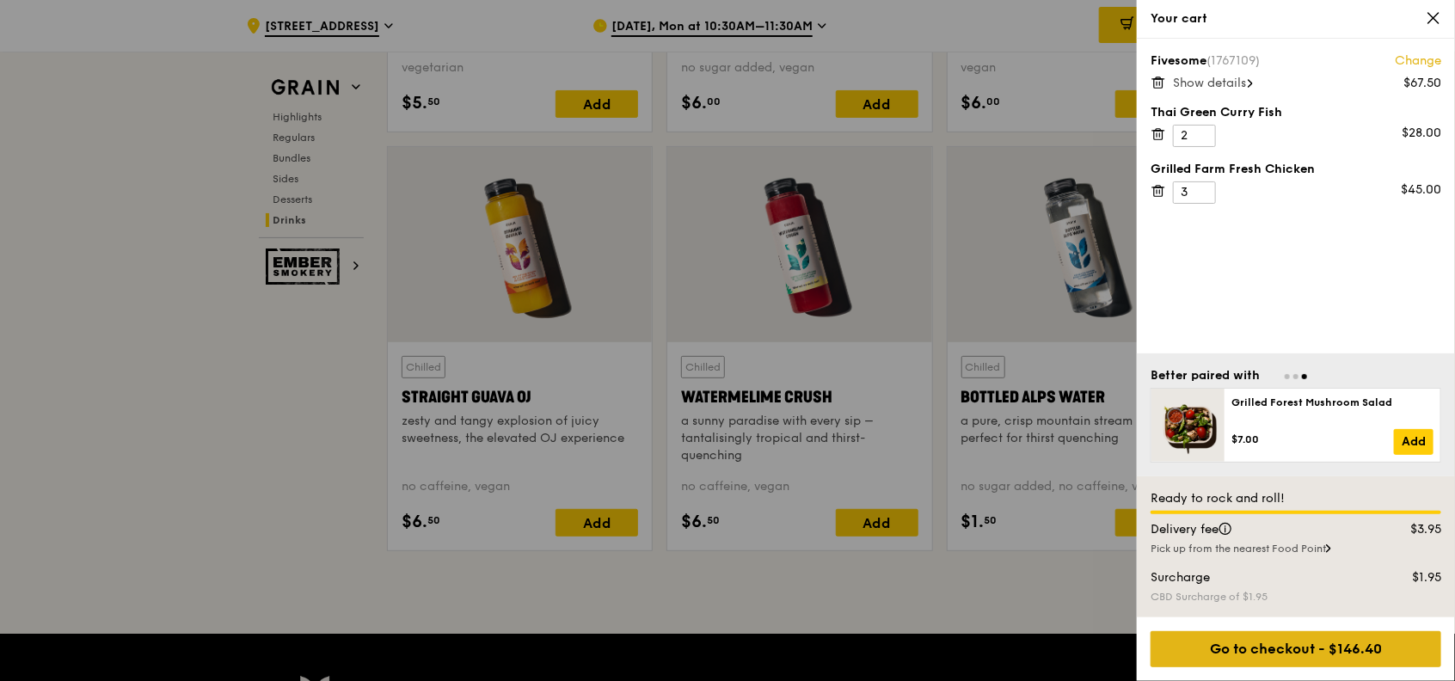
click at [1303, 640] on div "Go to checkout - $146.40" at bounding box center [1295, 649] width 291 height 36
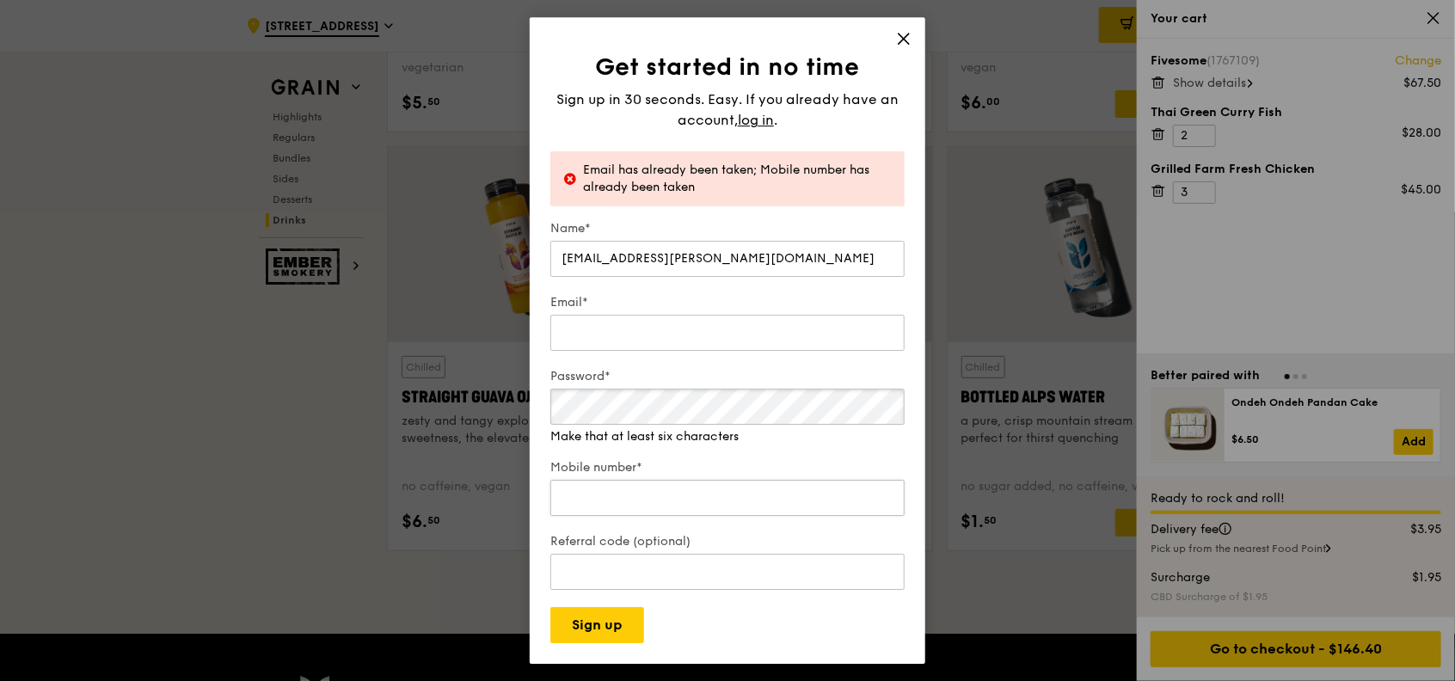
scroll to position [7218, 0]
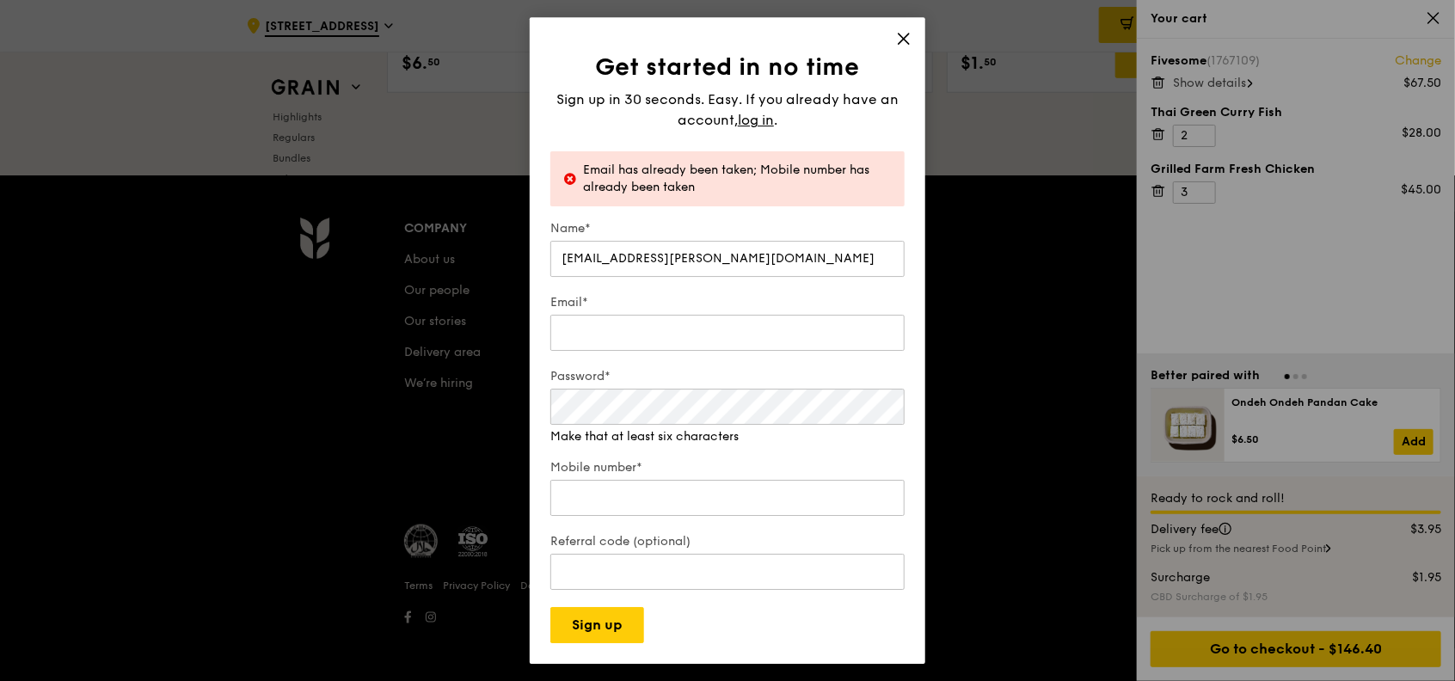
click at [899, 41] on icon at bounding box center [903, 38] width 15 height 15
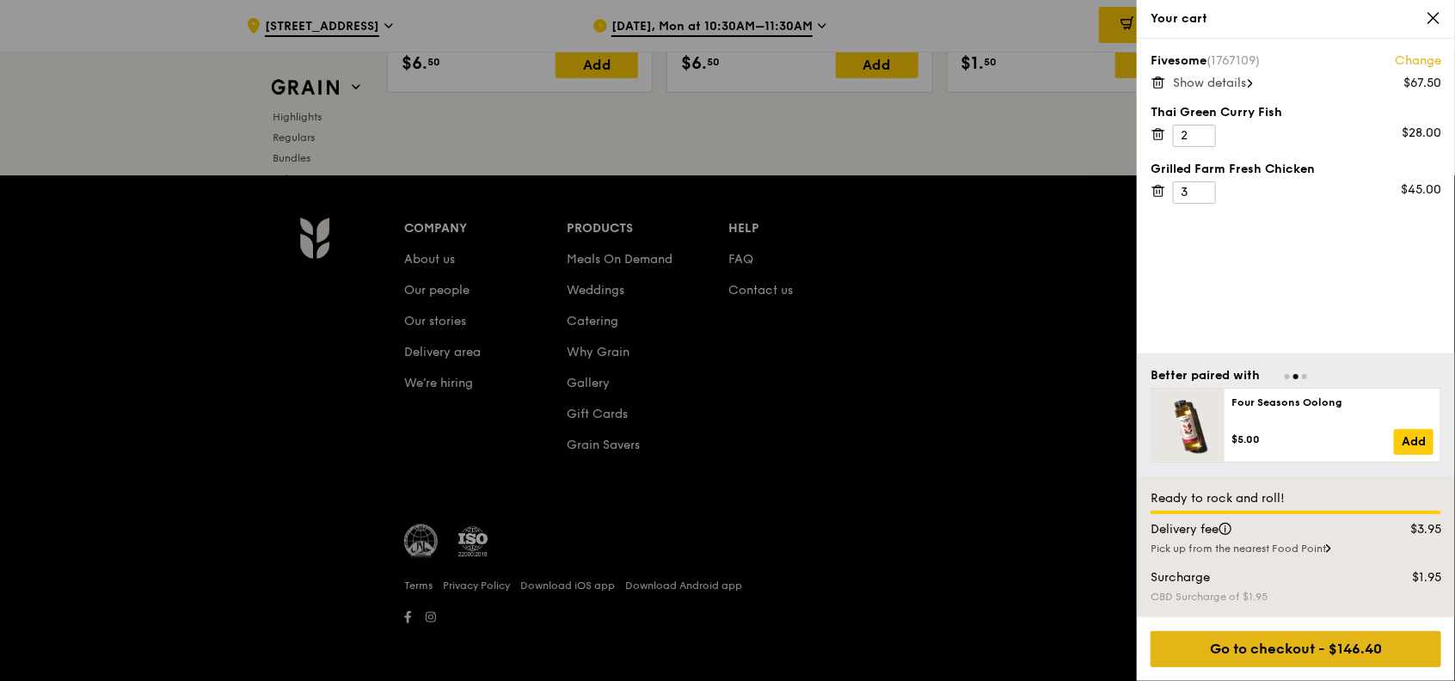
click at [1309, 640] on div "Go to checkout - $146.40" at bounding box center [1295, 649] width 291 height 36
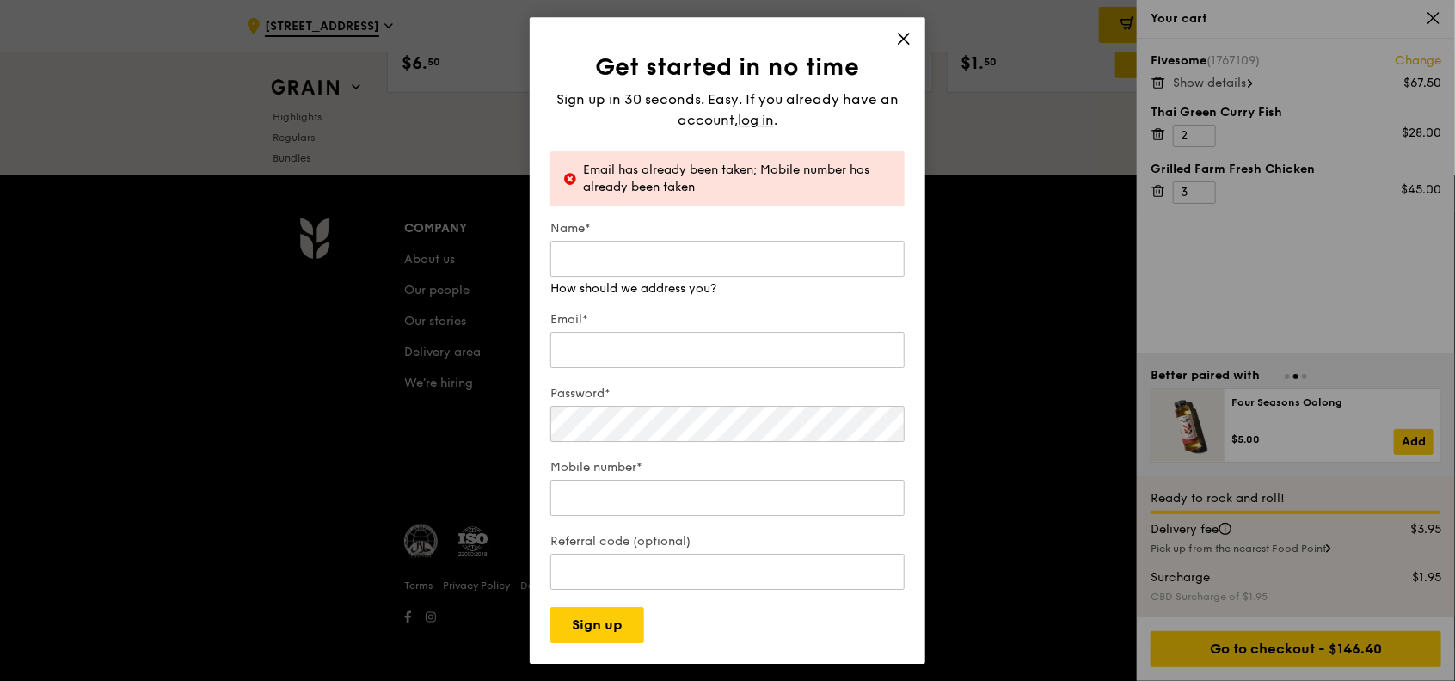
type input "[EMAIL_ADDRESS][PERSON_NAME][DOMAIN_NAME]"
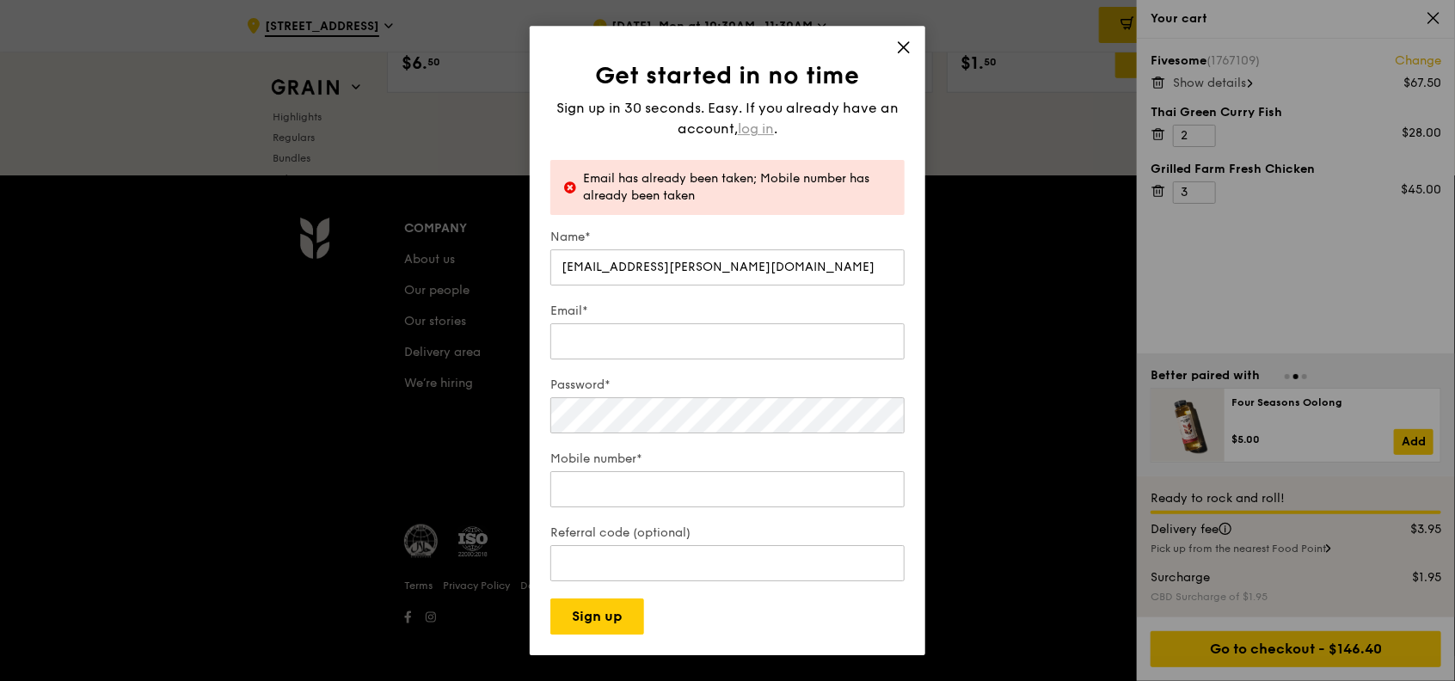
click at [750, 127] on span "log in" at bounding box center [756, 129] width 36 height 21
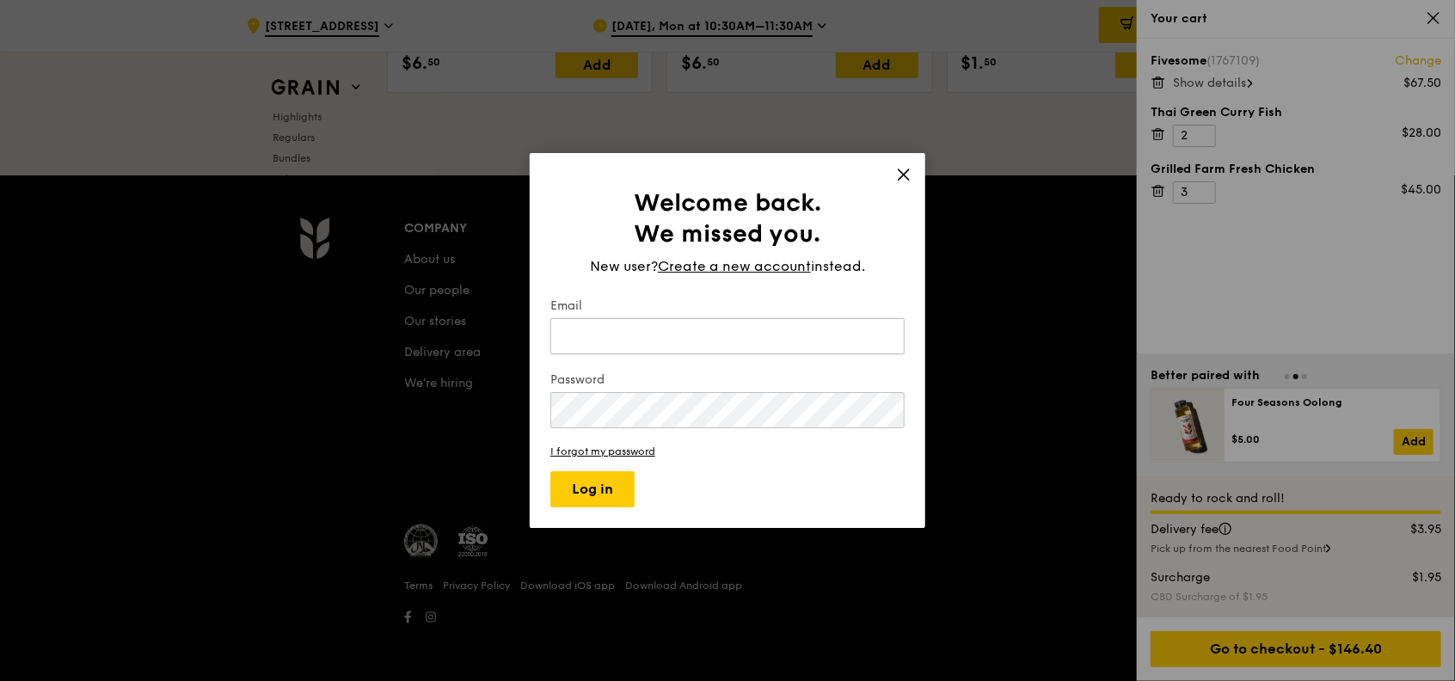
type input "[EMAIL_ADDRESS][PERSON_NAME][DOMAIN_NAME]"
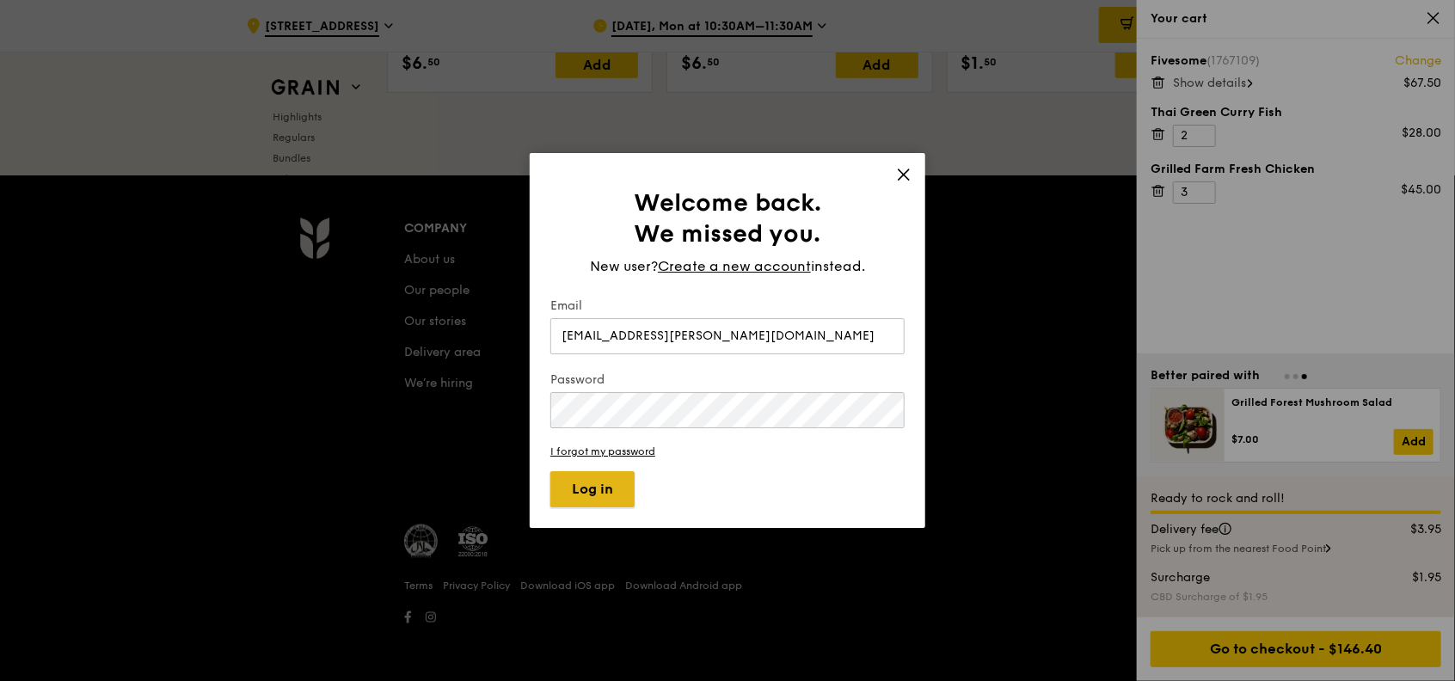
click at [610, 492] on button "Log in" at bounding box center [592, 489] width 84 height 36
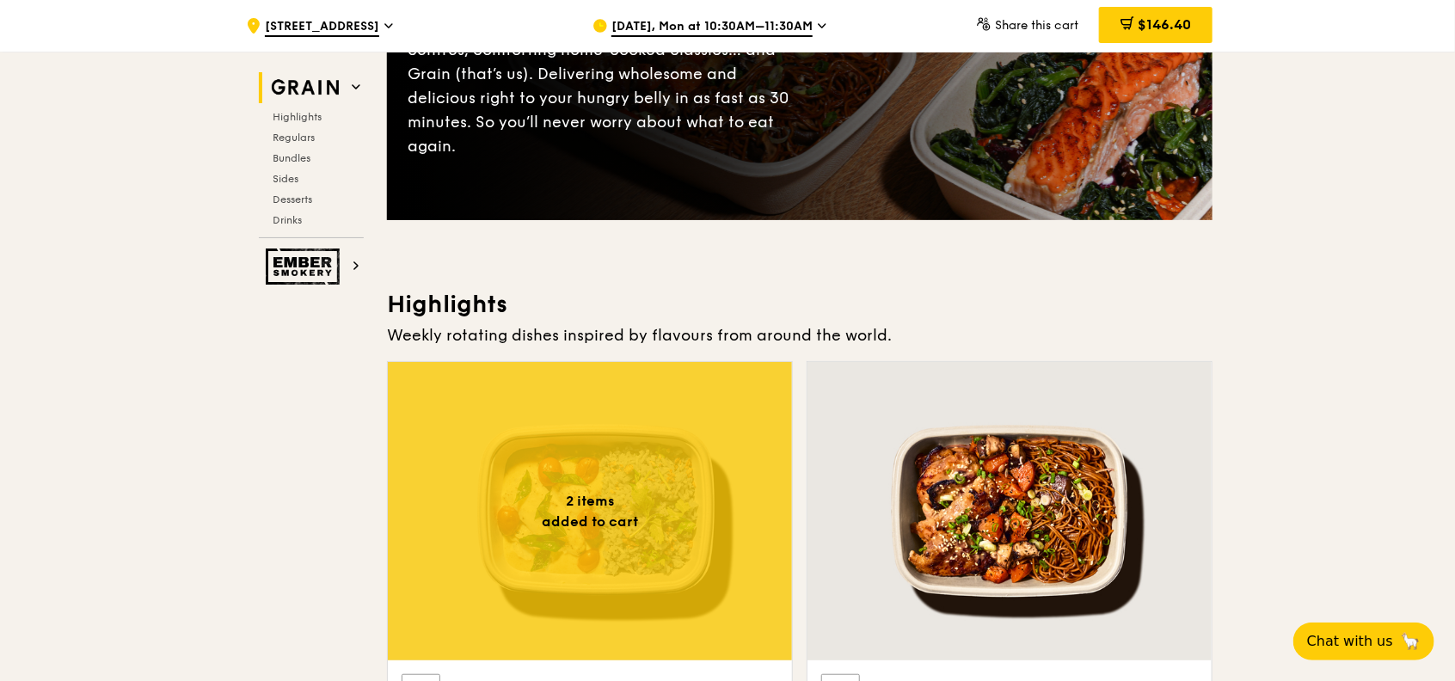
scroll to position [344, 0]
